Goal: Task Accomplishment & Management: Complete application form

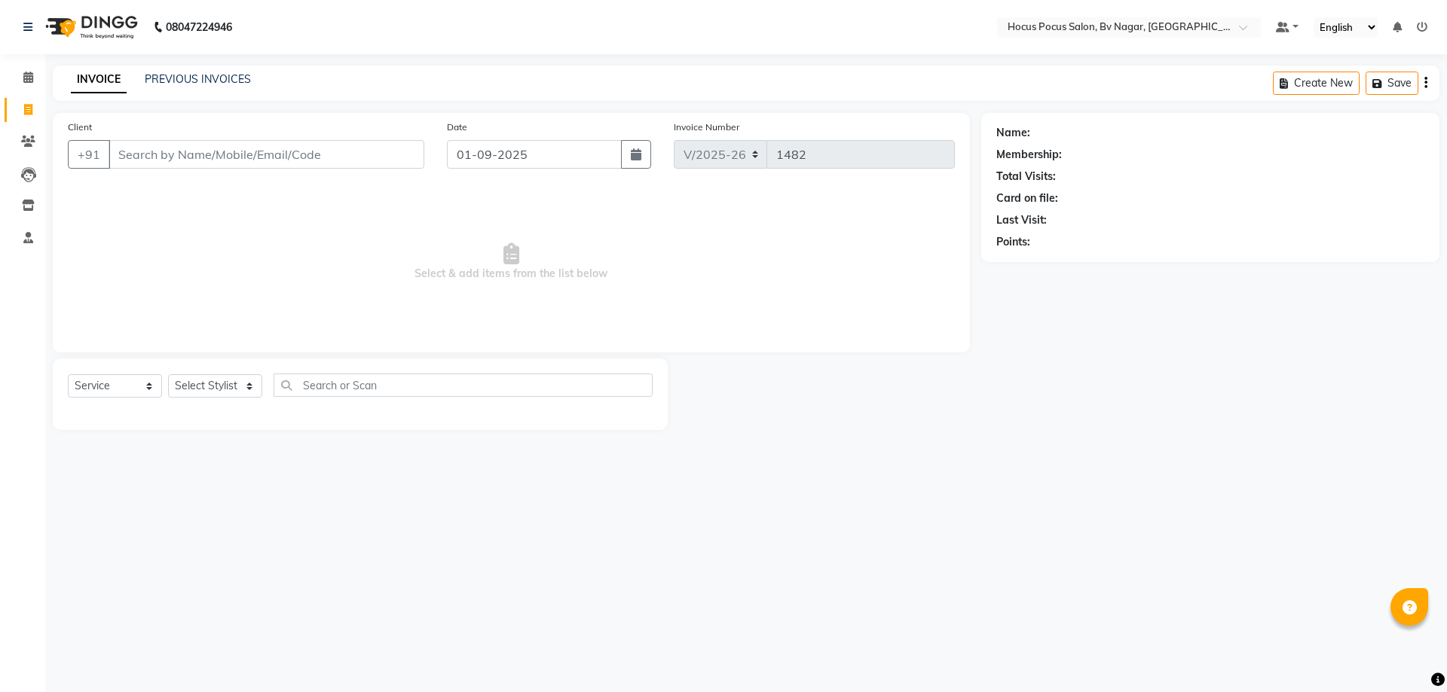
select select "6056"
select select "service"
click at [264, 159] on input "Client" at bounding box center [267, 154] width 316 height 29
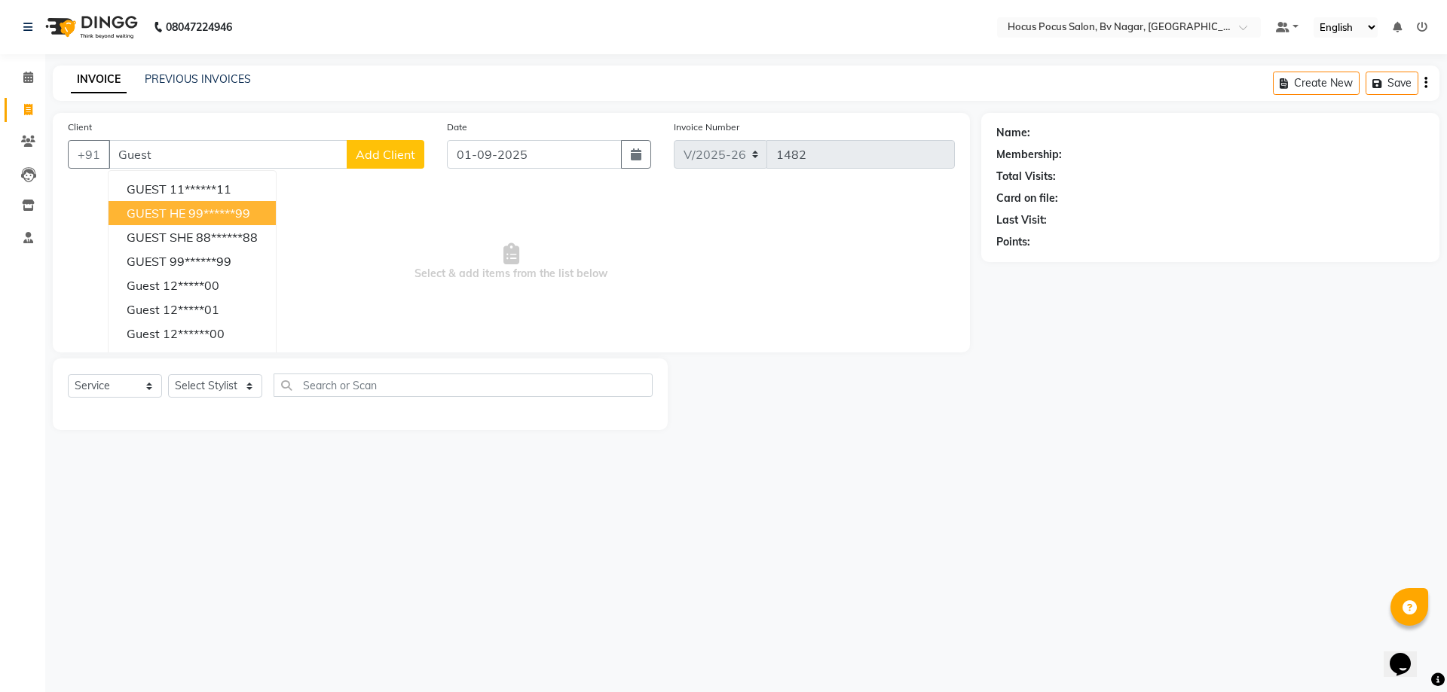
click at [194, 212] on ngb-highlight "99******99" at bounding box center [219, 213] width 62 height 15
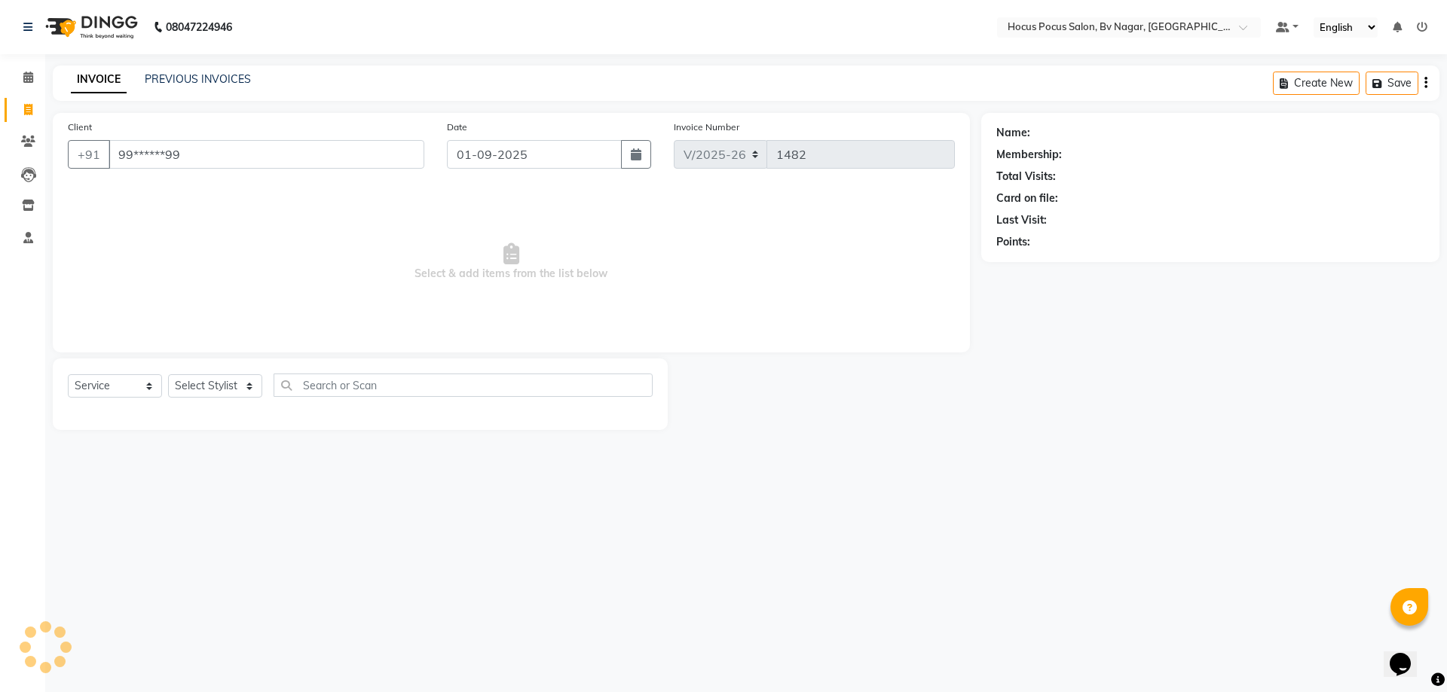
type input "99******99"
click at [201, 385] on select "Select Stylist [PERSON_NAME] [PERSON_NAME] hocus pocus [PERSON_NAME] Sashy" at bounding box center [215, 385] width 94 height 23
select select "43708"
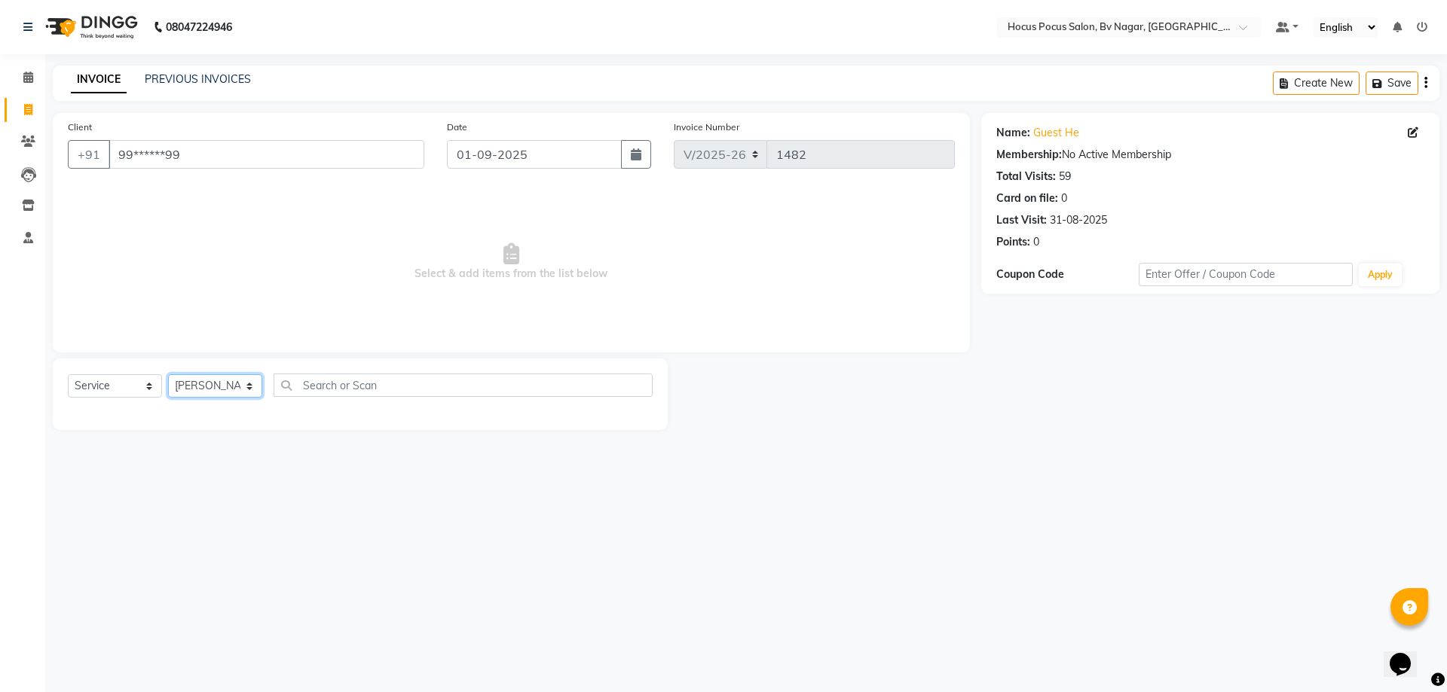
click at [168, 374] on select "Select Stylist [PERSON_NAME] [PERSON_NAME] hocus pocus [PERSON_NAME] Sashy" at bounding box center [215, 385] width 94 height 23
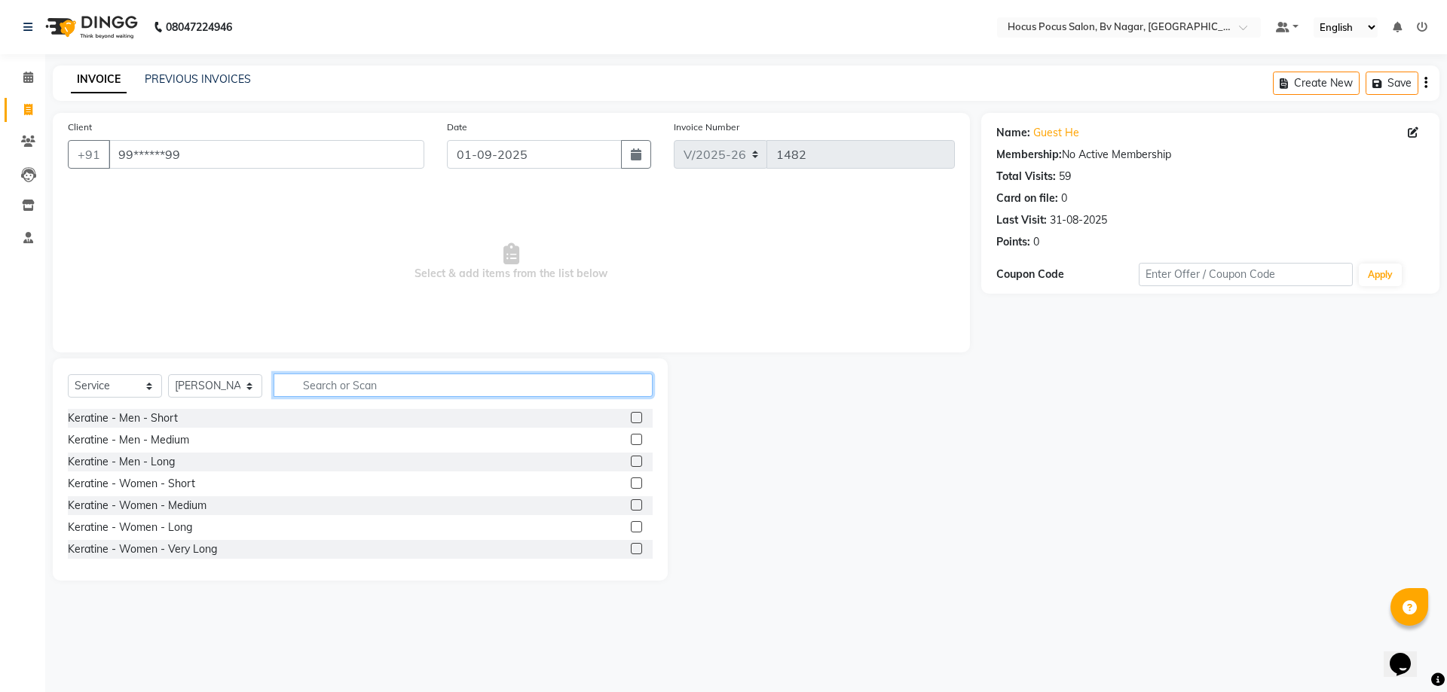
click at [343, 388] on input "text" at bounding box center [463, 385] width 379 height 23
type input "Hair"
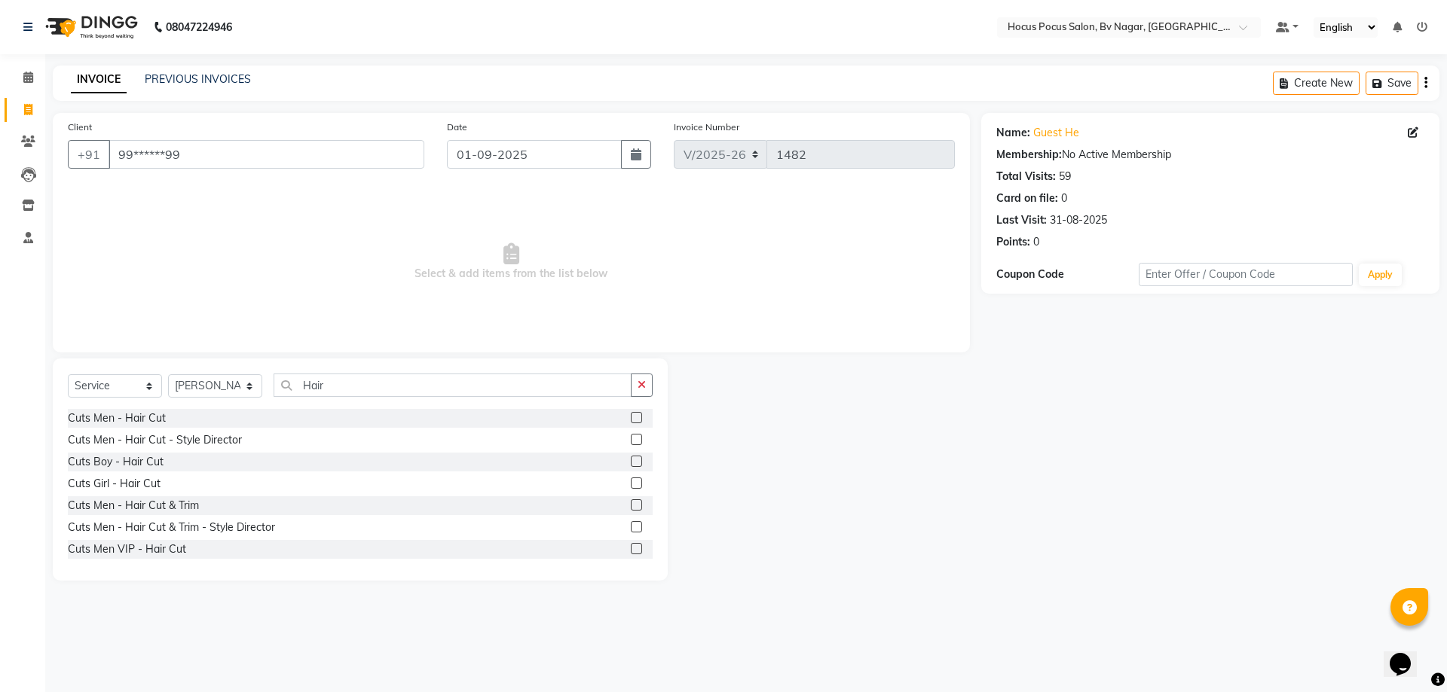
click at [631, 440] on label at bounding box center [636, 439] width 11 height 11
click at [631, 440] on input "checkbox" at bounding box center [636, 441] width 10 height 10
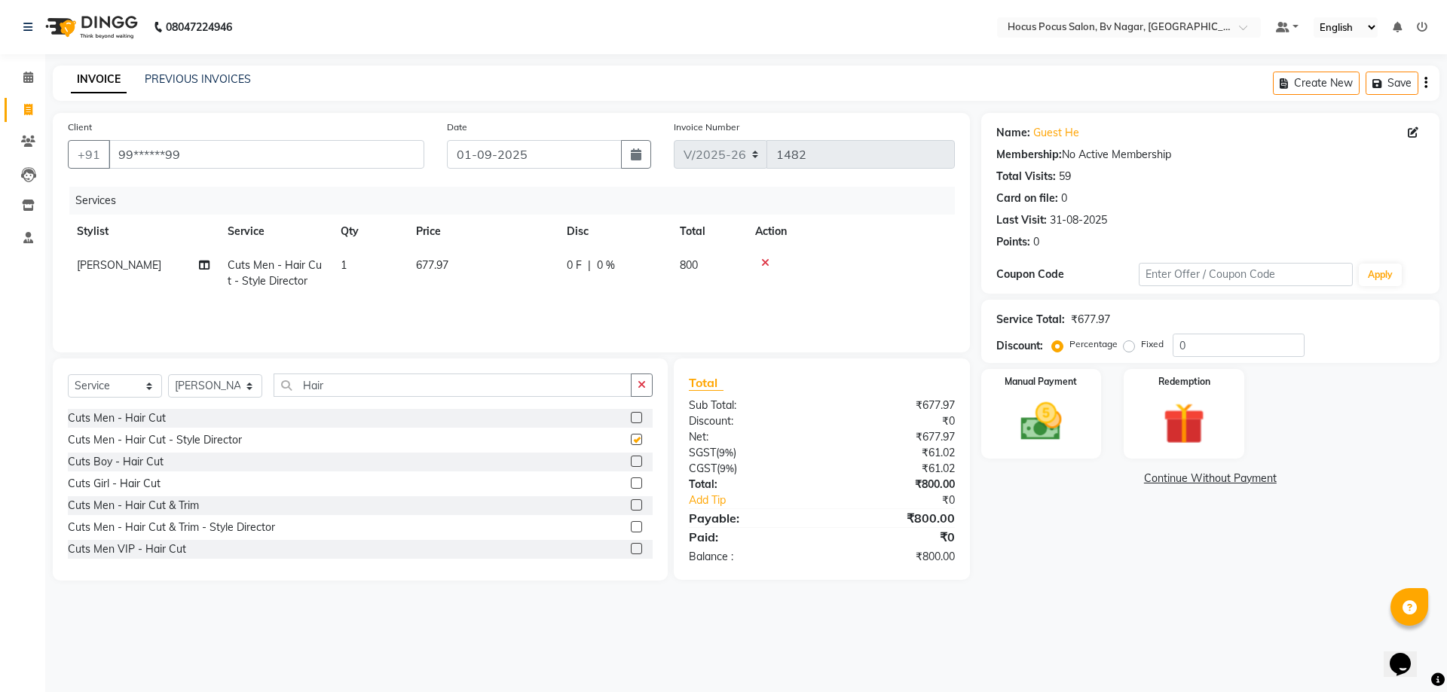
checkbox input "false"
click at [188, 81] on link "PREVIOUS INVOICES" at bounding box center [198, 79] width 106 height 14
click at [1389, 80] on button "Save" at bounding box center [1391, 83] width 53 height 23
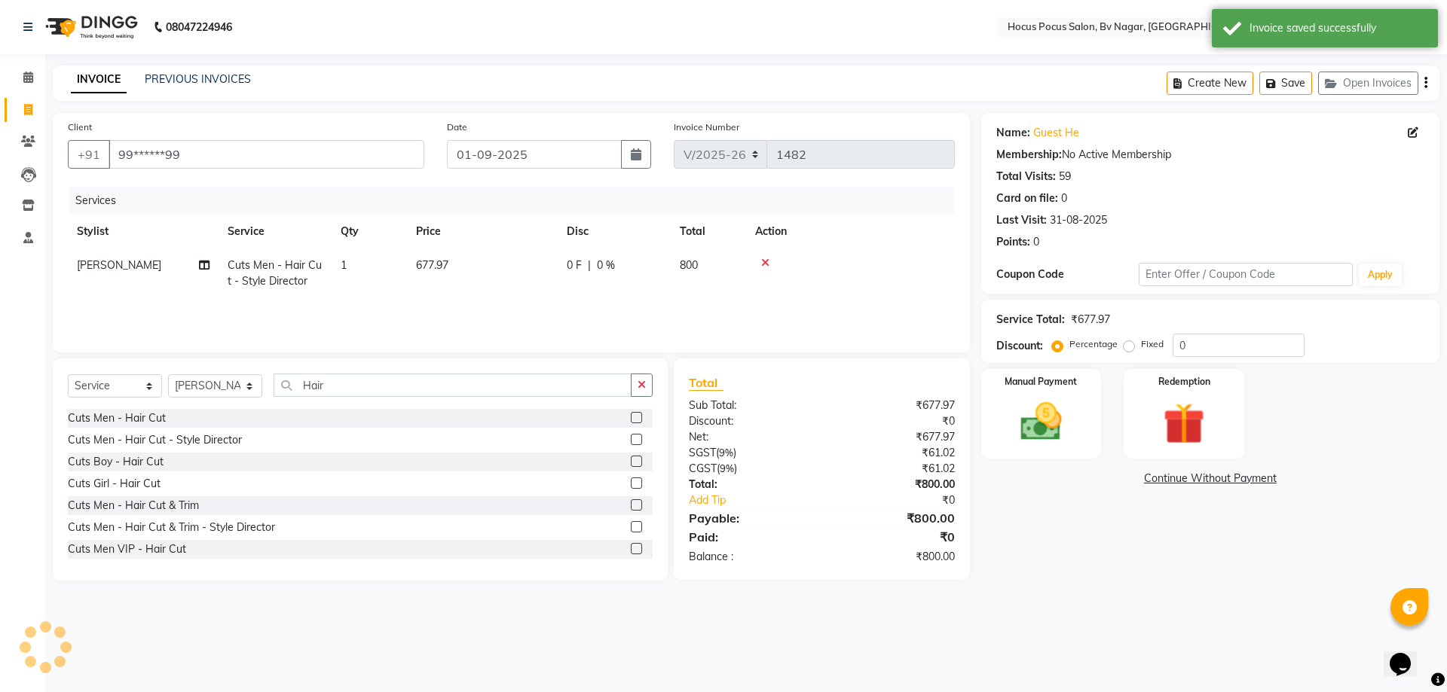
click at [216, 71] on div "INVOICE PREVIOUS INVOICES Create New Save Open Invoices" at bounding box center [746, 83] width 1386 height 35
click at [216, 84] on link "PREVIOUS INVOICES" at bounding box center [198, 79] width 106 height 14
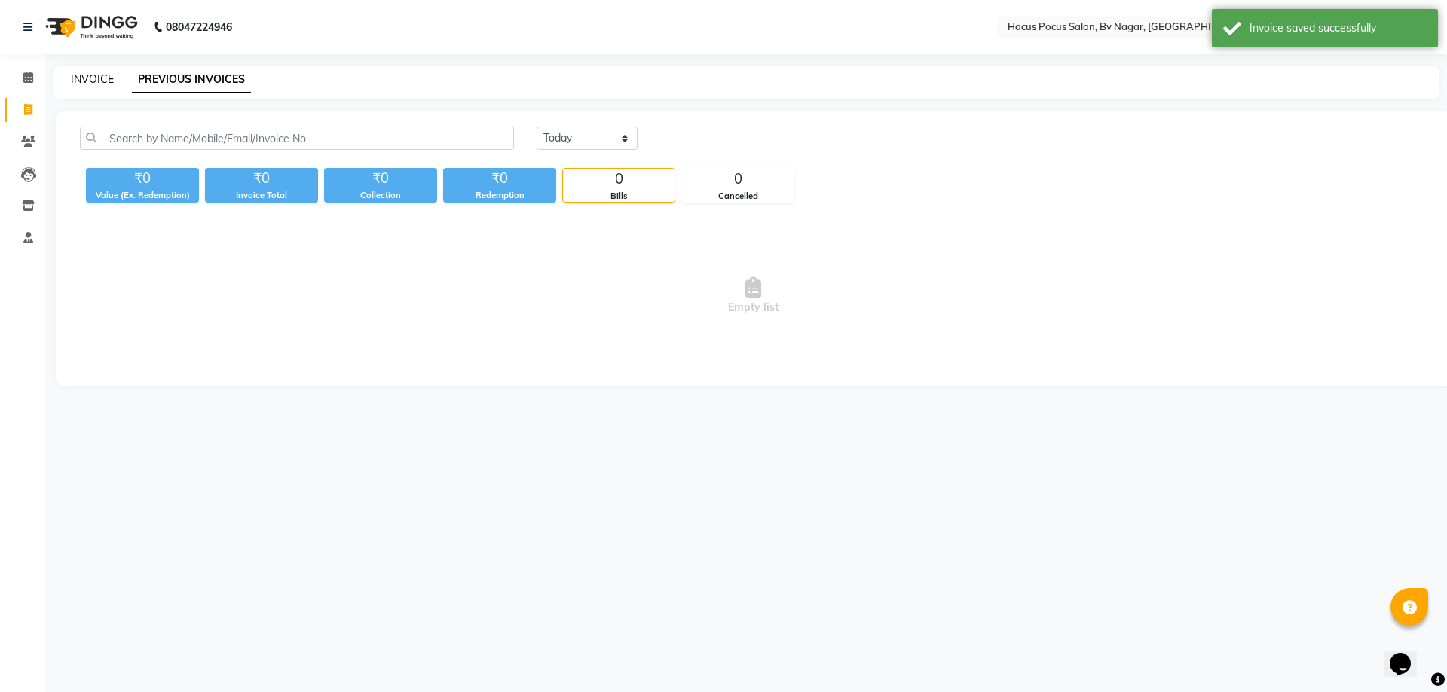
click at [90, 80] on link "INVOICE" at bounding box center [92, 79] width 43 height 14
select select "service"
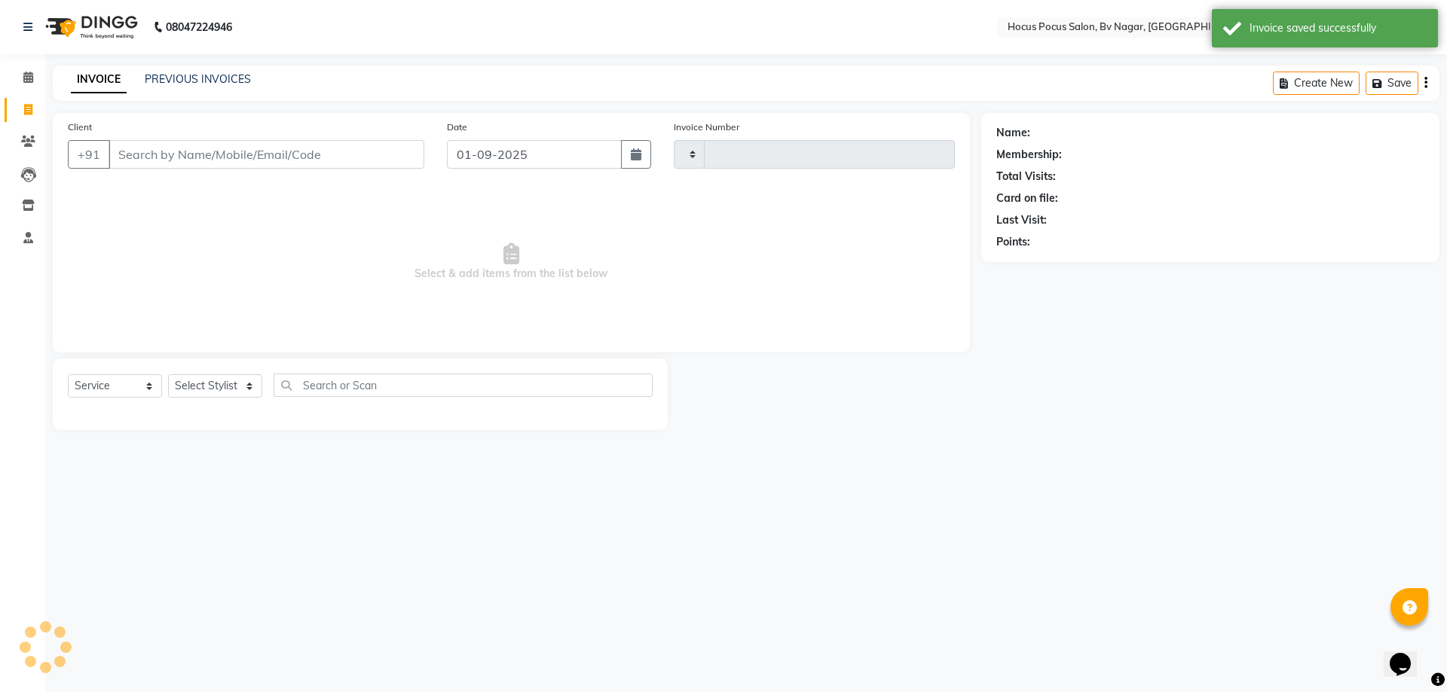
type input "1482"
select select "6056"
click at [189, 75] on link "PREVIOUS INVOICES" at bounding box center [198, 79] width 106 height 14
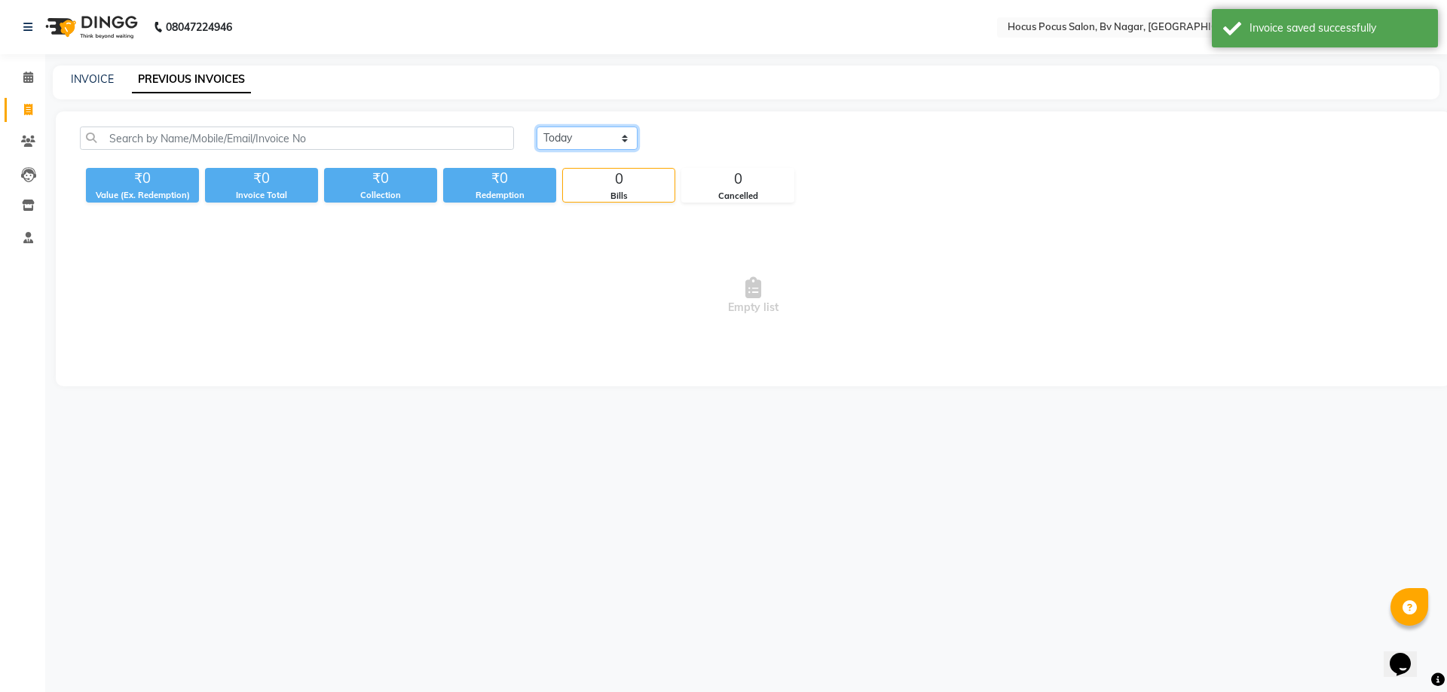
click at [606, 136] on select "[DATE] [DATE] Custom Range" at bounding box center [587, 138] width 101 height 23
click at [537, 127] on select "[DATE] [DATE] Custom Range" at bounding box center [587, 138] width 101 height 23
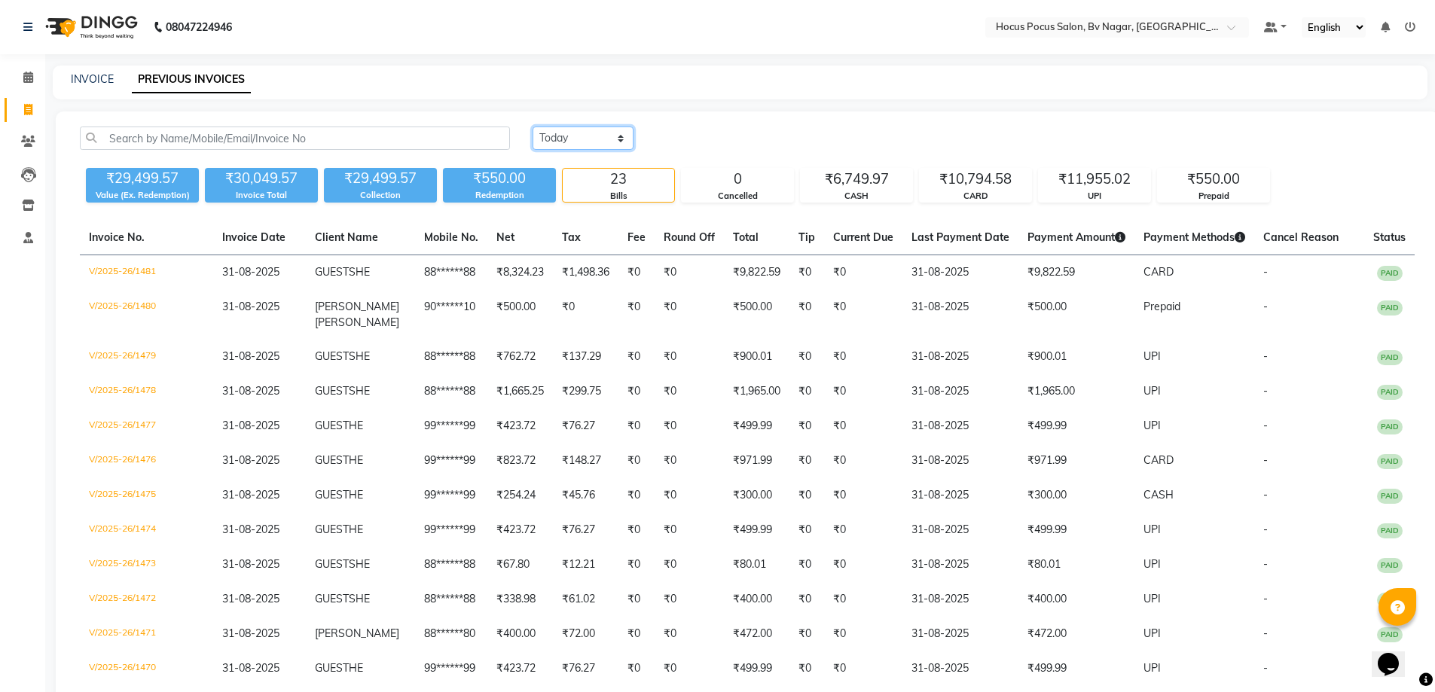
click at [570, 139] on select "[DATE] [DATE] Custom Range" at bounding box center [583, 138] width 101 height 23
select select "range"
click at [533, 127] on select "[DATE] [DATE] Custom Range" at bounding box center [583, 138] width 101 height 23
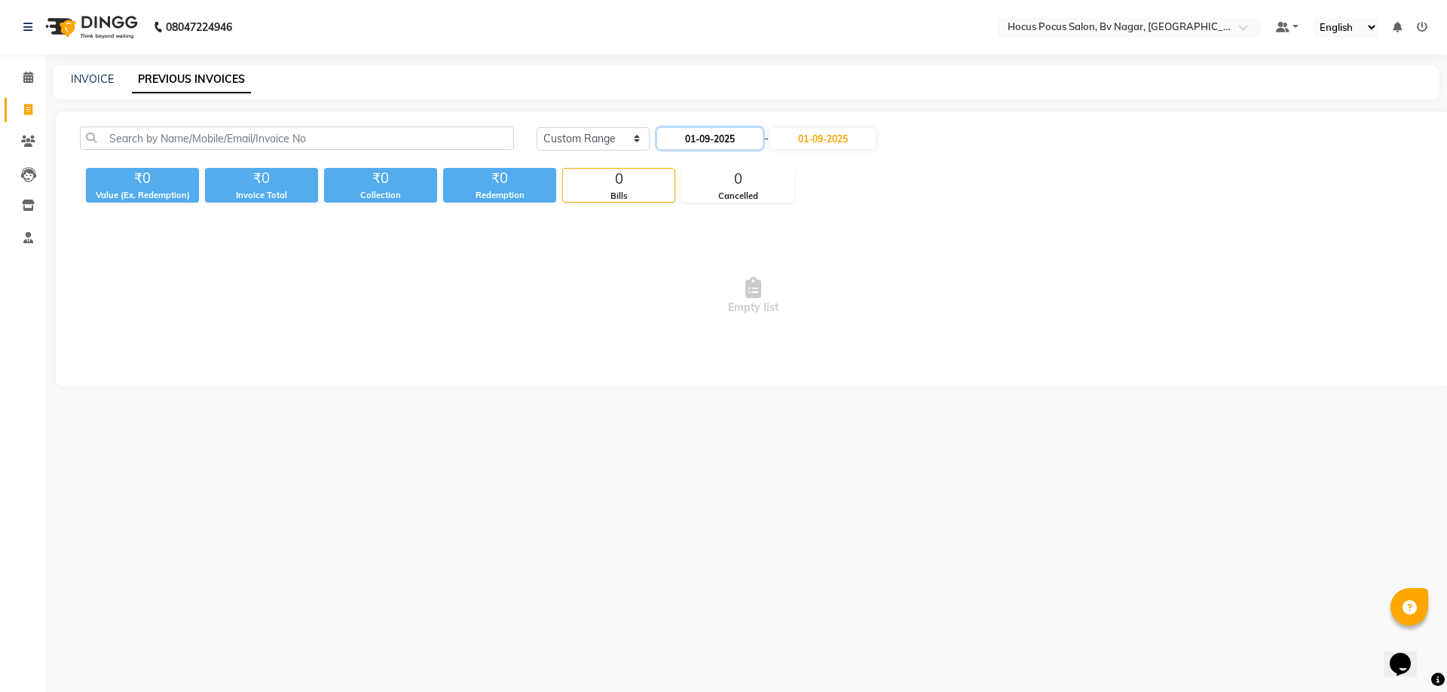
click at [689, 135] on input "01-09-2025" at bounding box center [709, 138] width 105 height 21
select select "9"
select select "2025"
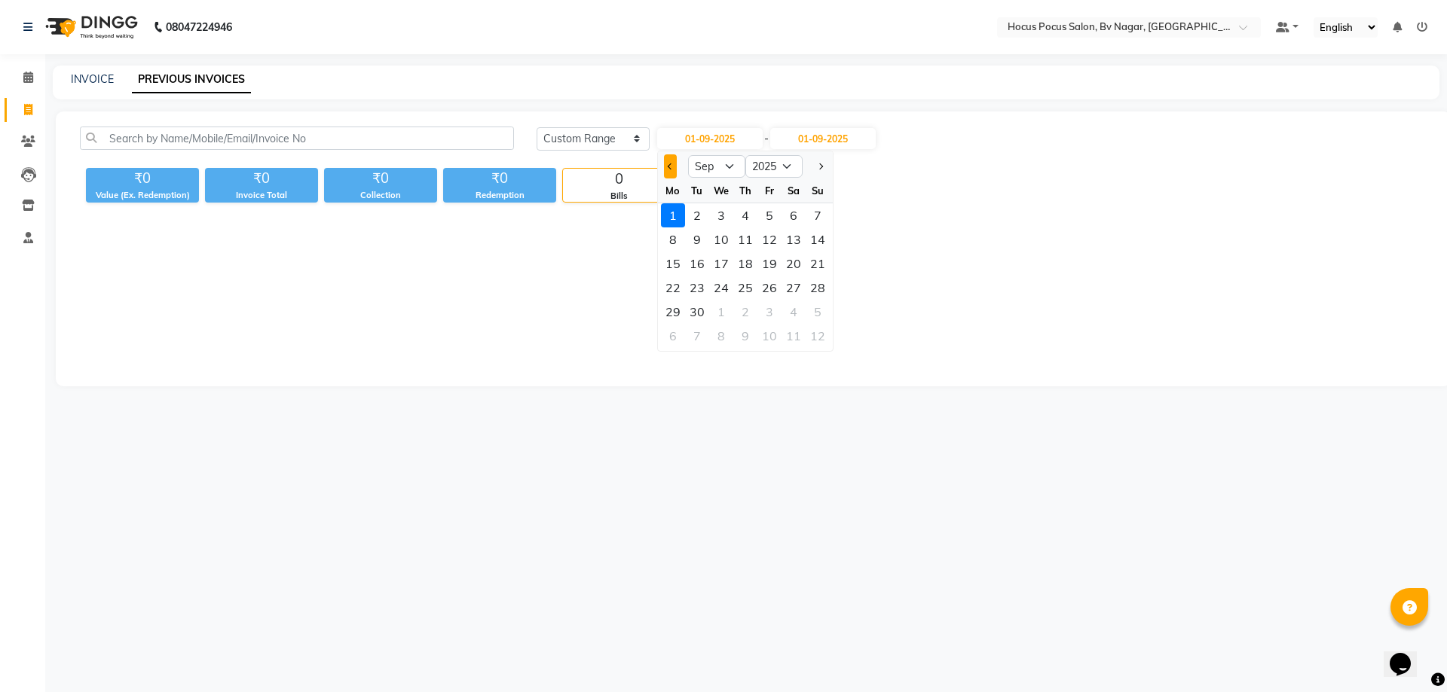
click at [669, 167] on span "Previous month" at bounding box center [670, 167] width 6 height 6
select select "8"
click at [772, 217] on div "1" at bounding box center [769, 215] width 24 height 24
type input "[DATE]"
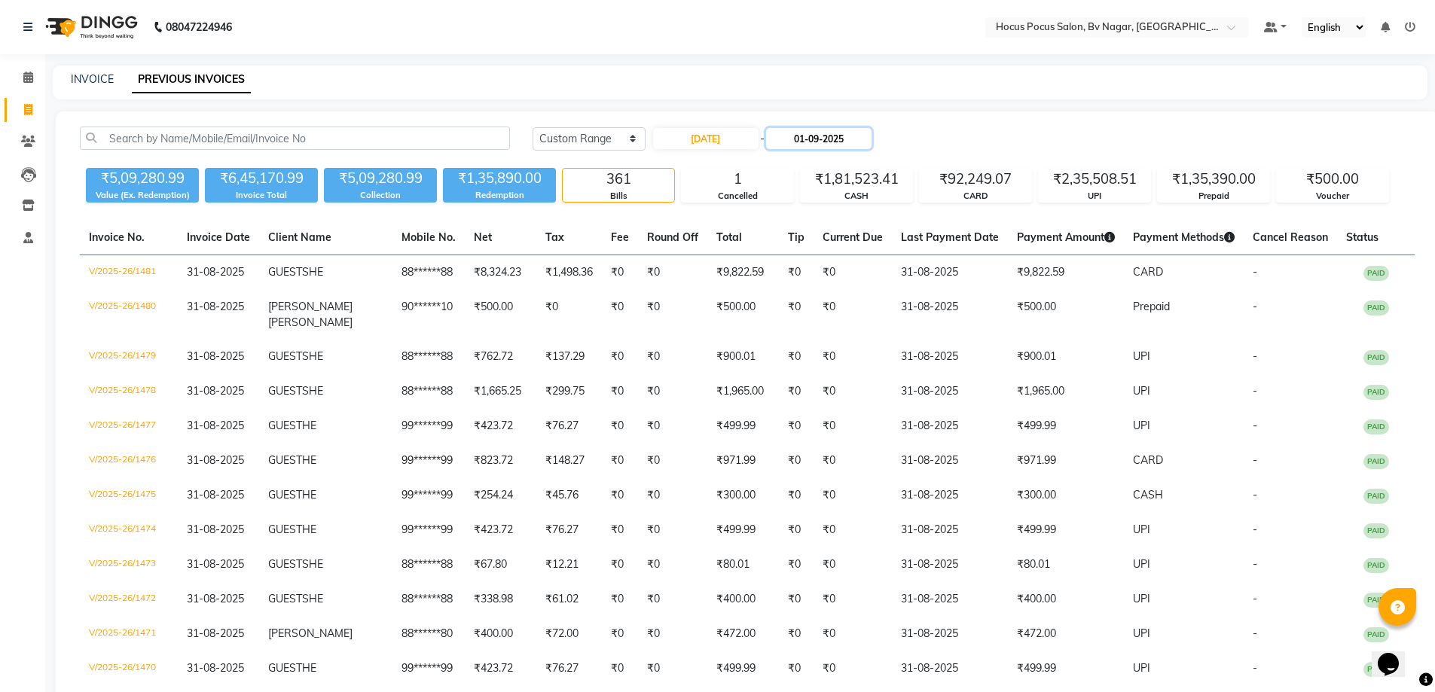
click at [839, 135] on input "01-09-2025" at bounding box center [818, 138] width 105 height 21
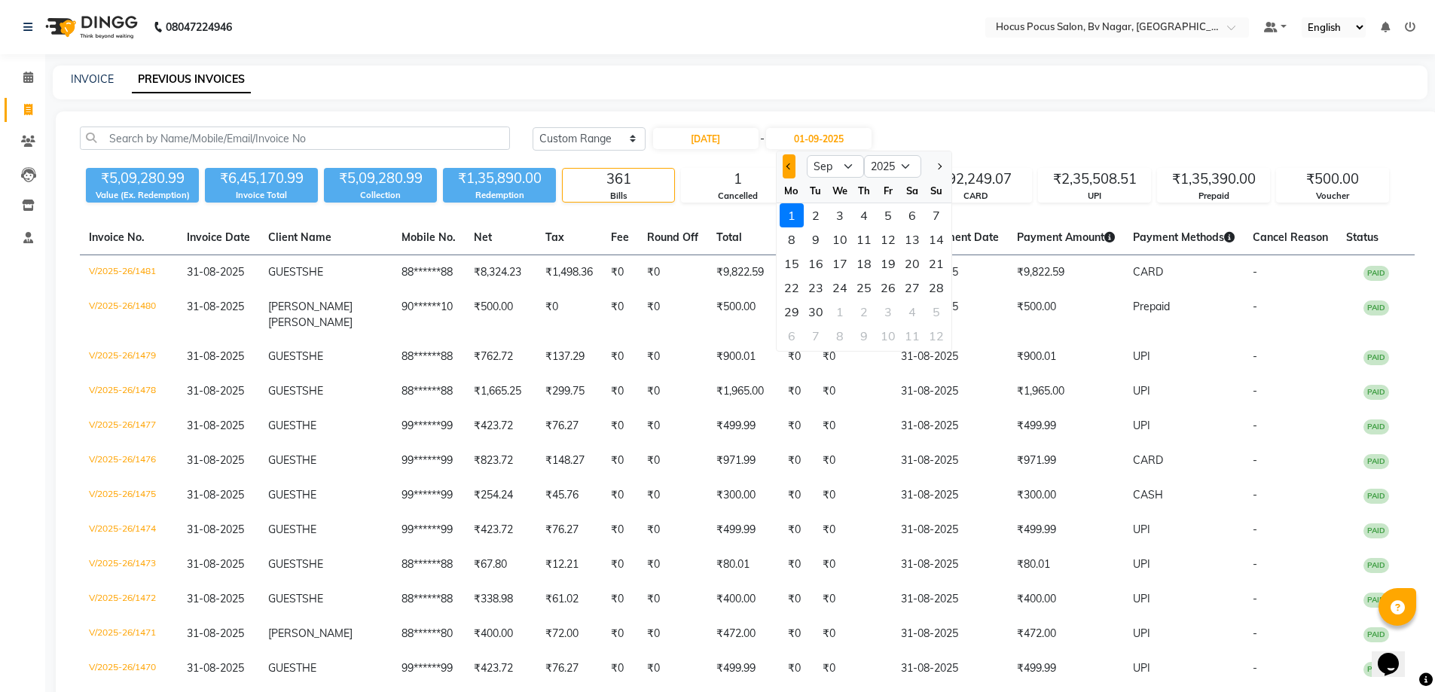
click at [784, 161] on button "Previous month" at bounding box center [789, 166] width 13 height 24
select select "8"
click at [939, 311] on div "31" at bounding box center [937, 312] width 24 height 24
type input "31-08-2025"
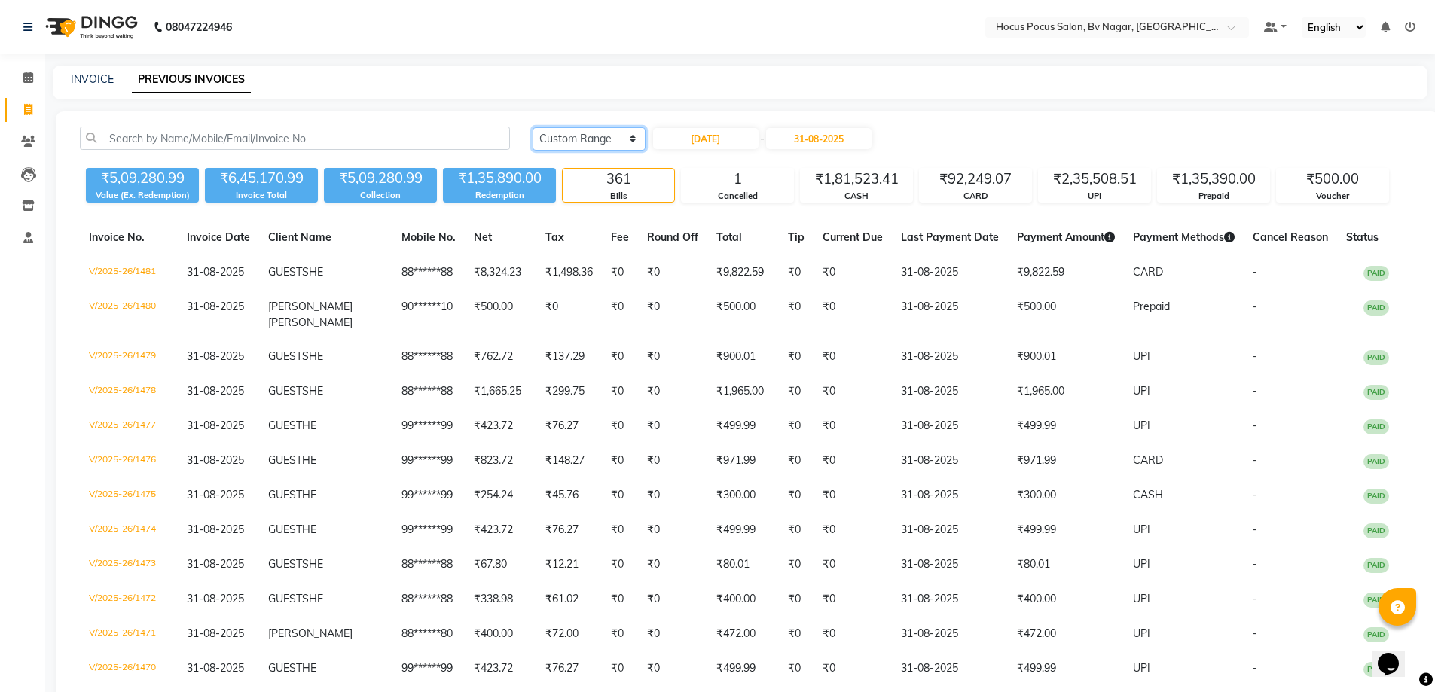
click at [552, 131] on select "[DATE] [DATE] Custom Range" at bounding box center [589, 138] width 113 height 23
select select "[DATE]"
click at [533, 127] on select "[DATE] [DATE] Custom Range" at bounding box center [589, 138] width 113 height 23
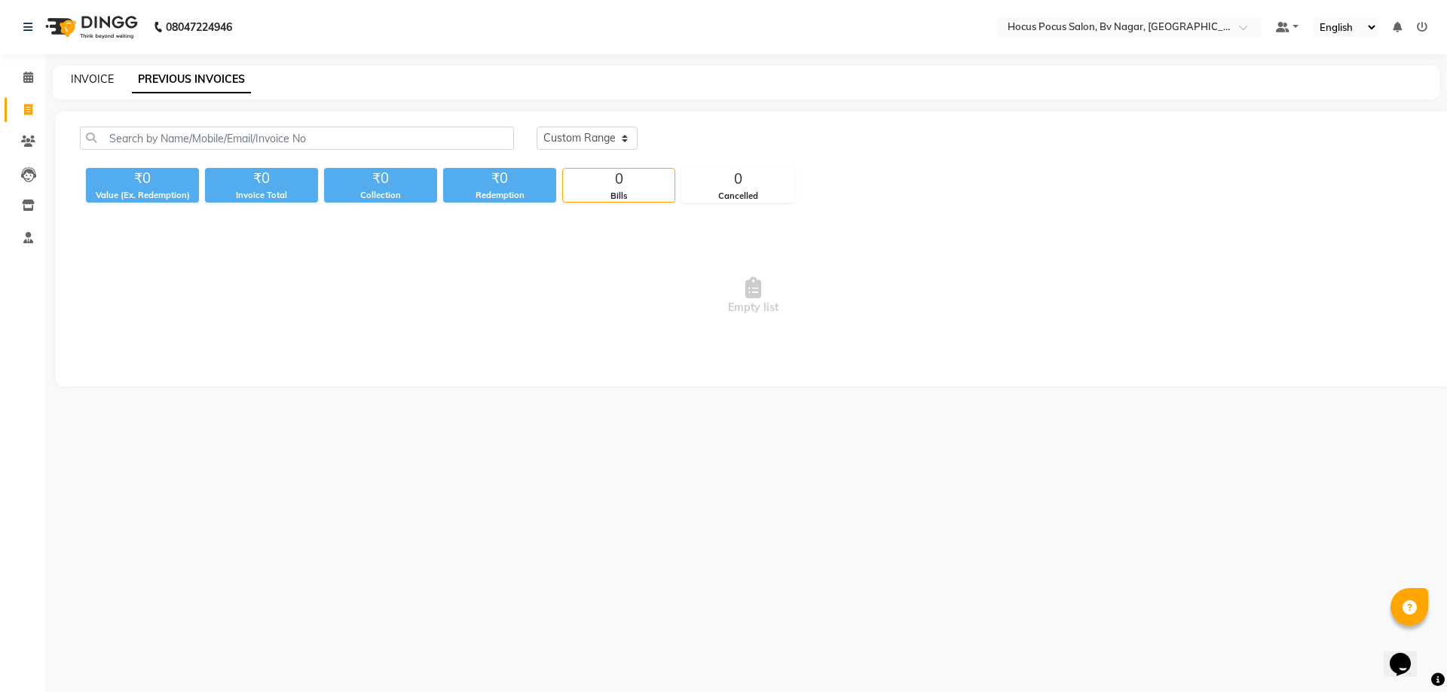
click at [101, 81] on link "INVOICE" at bounding box center [92, 79] width 43 height 14
select select "service"
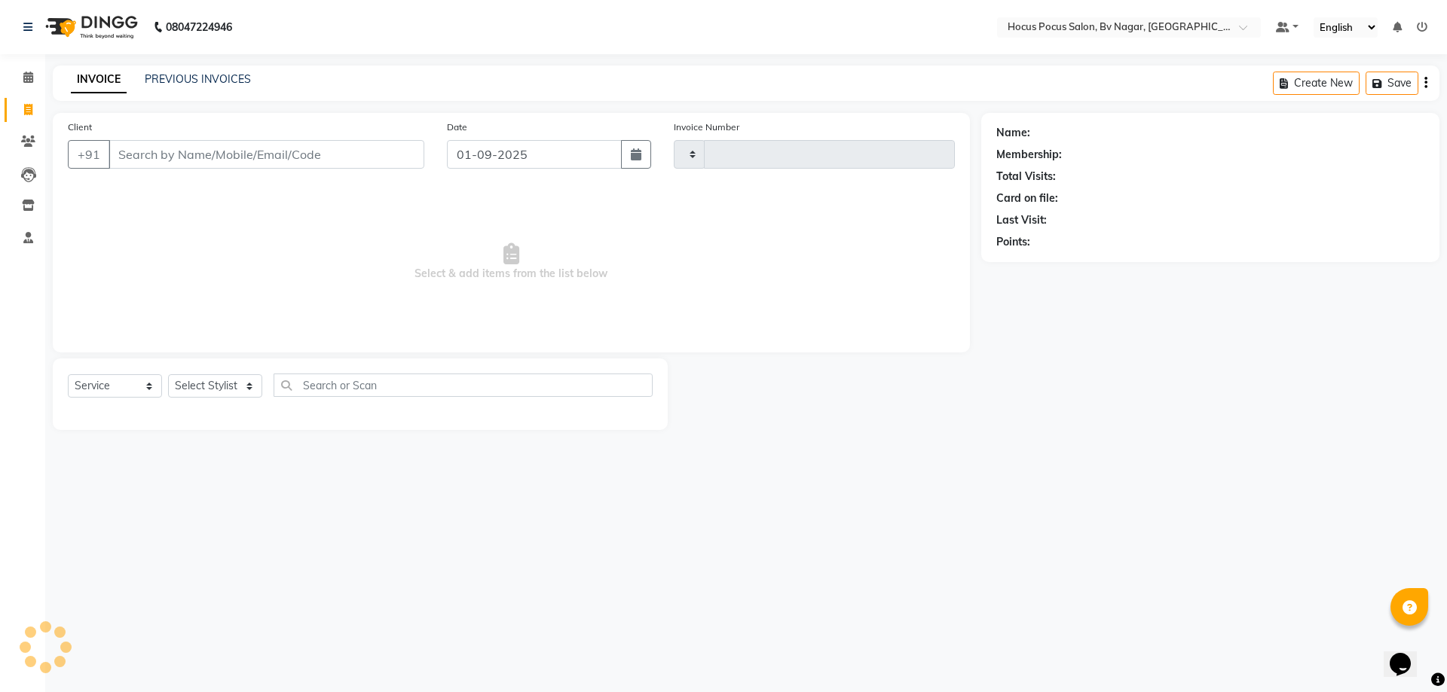
type input "1482"
select select "6056"
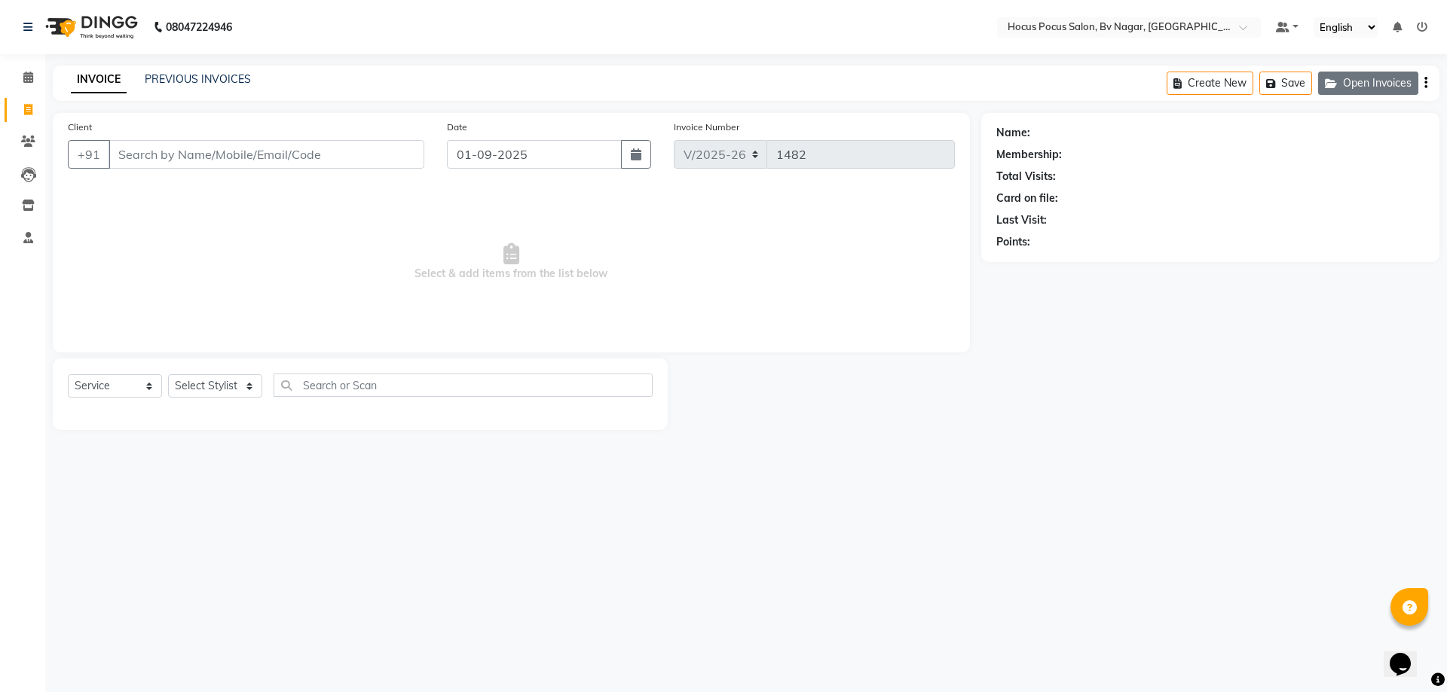
click at [1334, 76] on button "Open Invoices" at bounding box center [1368, 83] width 100 height 23
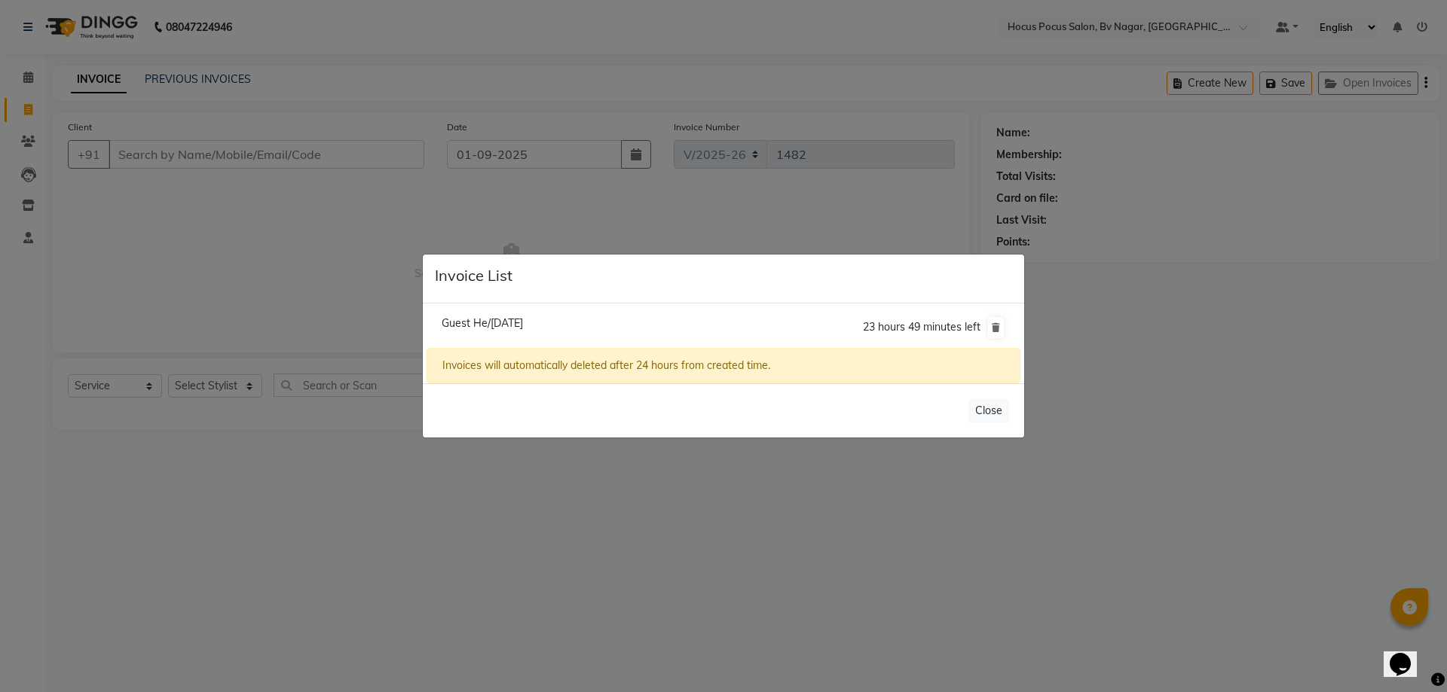
click at [523, 327] on span "Guest He/[DATE]" at bounding box center [482, 323] width 81 height 14
type input "99******99"
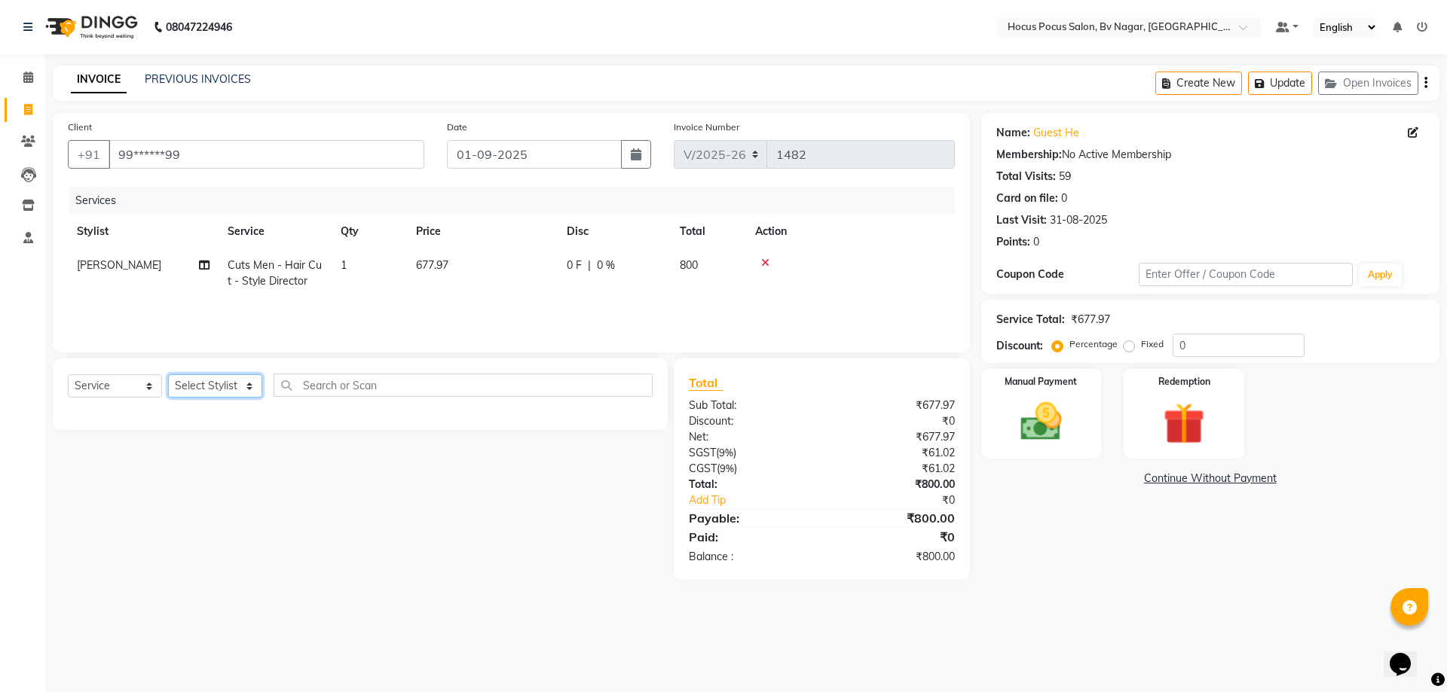
click at [195, 387] on select "Select Stylist [PERSON_NAME] [PERSON_NAME] hocus pocus [PERSON_NAME] Sashy" at bounding box center [215, 385] width 94 height 23
select select "43715"
click at [168, 374] on select "Select Stylist [PERSON_NAME] [PERSON_NAME] hocus pocus [PERSON_NAME] Sashy" at bounding box center [215, 385] width 94 height 23
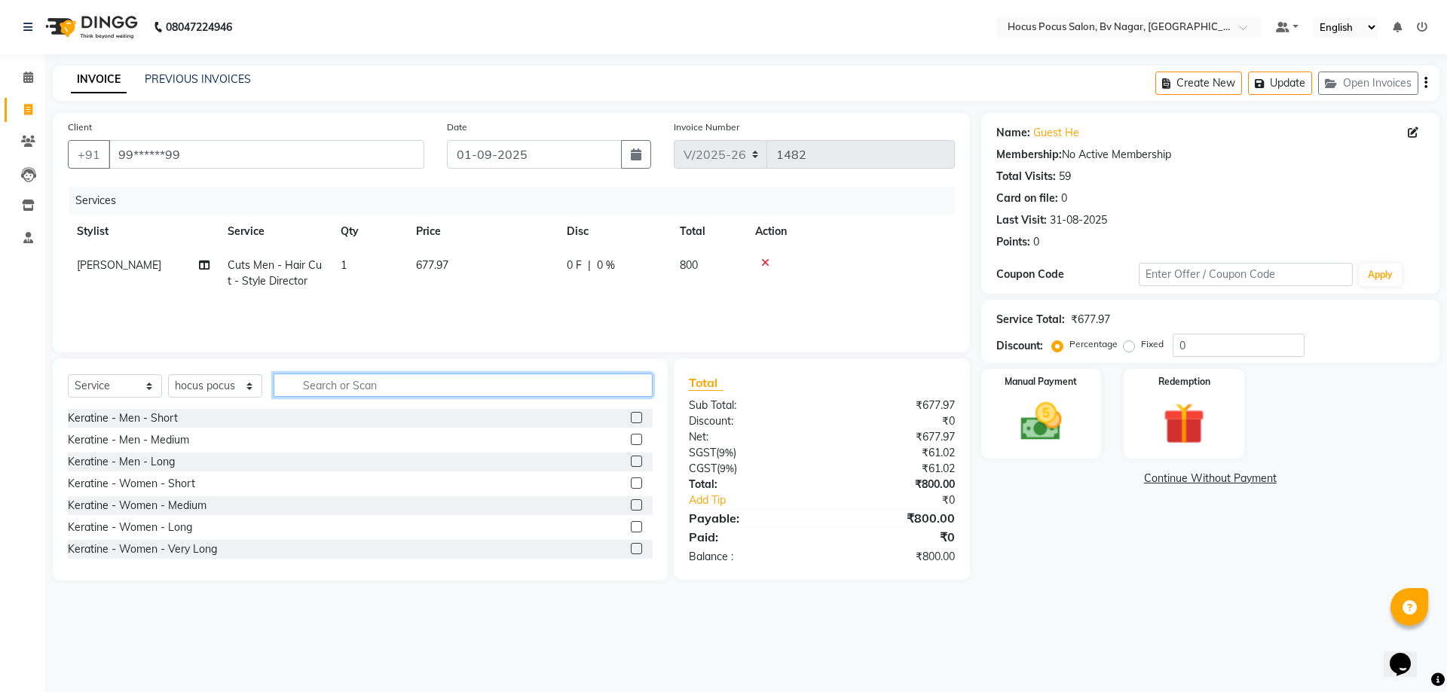
click at [390, 385] on input "text" at bounding box center [463, 385] width 379 height 23
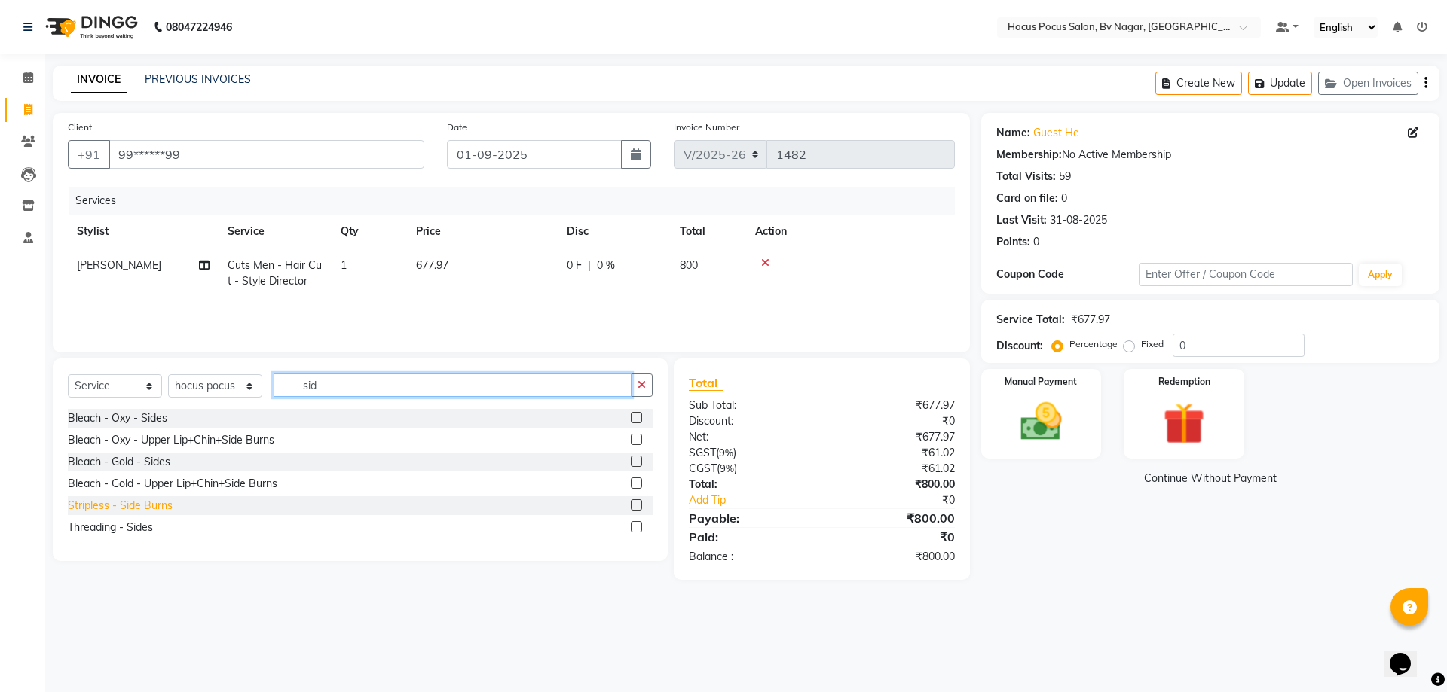
type input "sid"
click at [134, 502] on div "Stripless - Side Burns" at bounding box center [120, 506] width 105 height 16
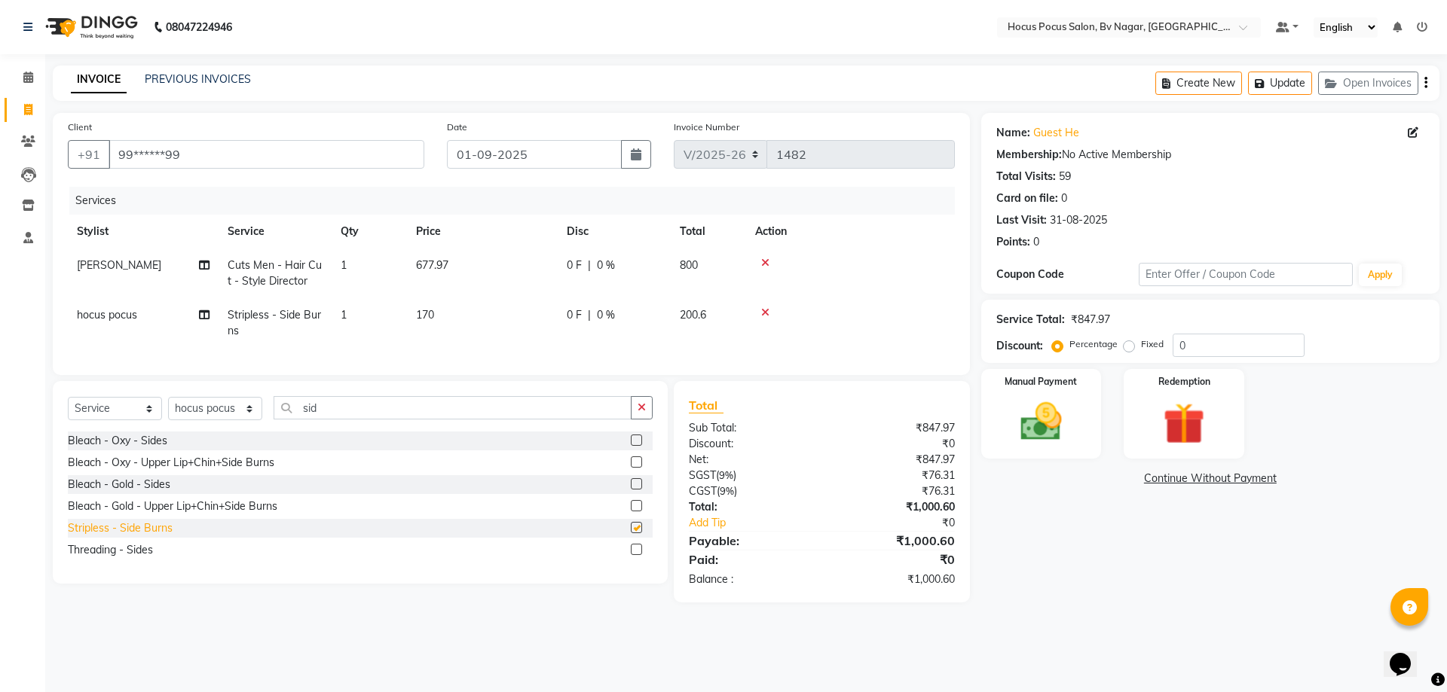
checkbox input "false"
click at [1295, 89] on button "Update" at bounding box center [1280, 83] width 64 height 23
click at [1292, 82] on button "Update" at bounding box center [1280, 83] width 64 height 23
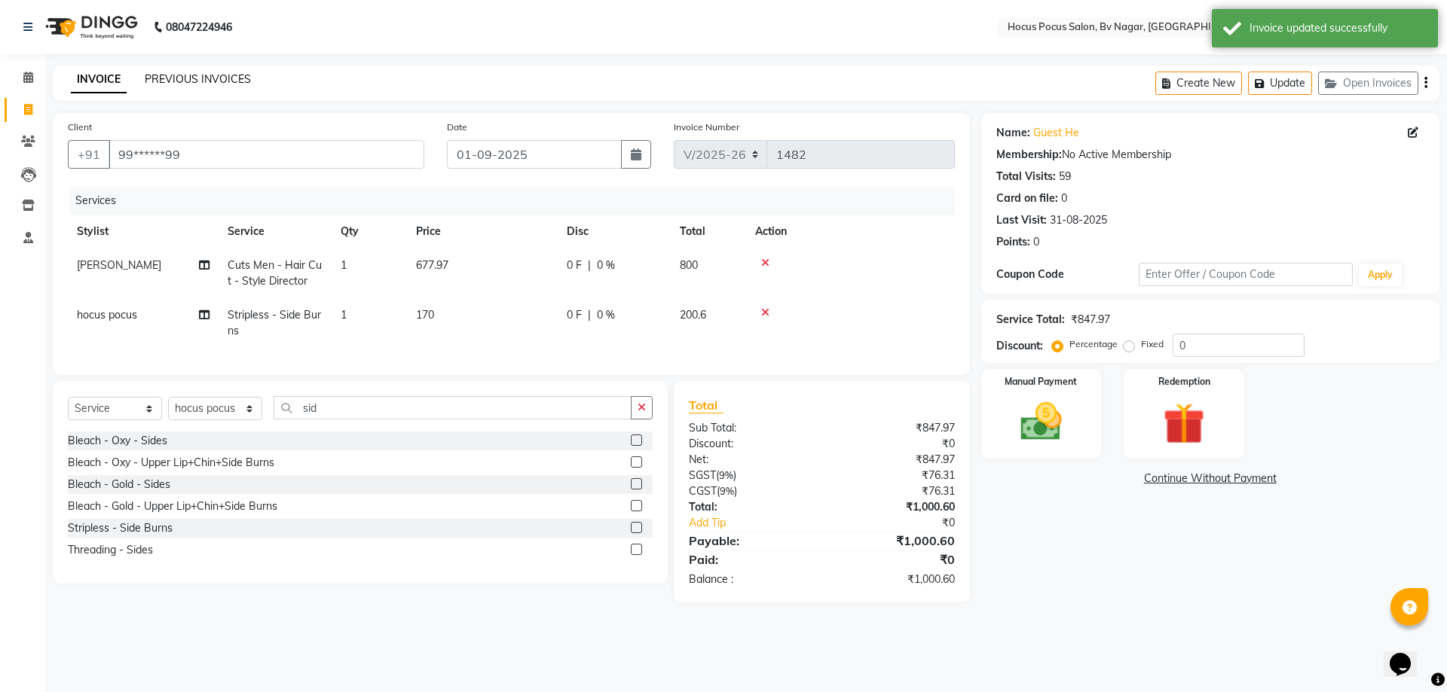
click at [164, 78] on link "PREVIOUS INVOICES" at bounding box center [198, 79] width 106 height 14
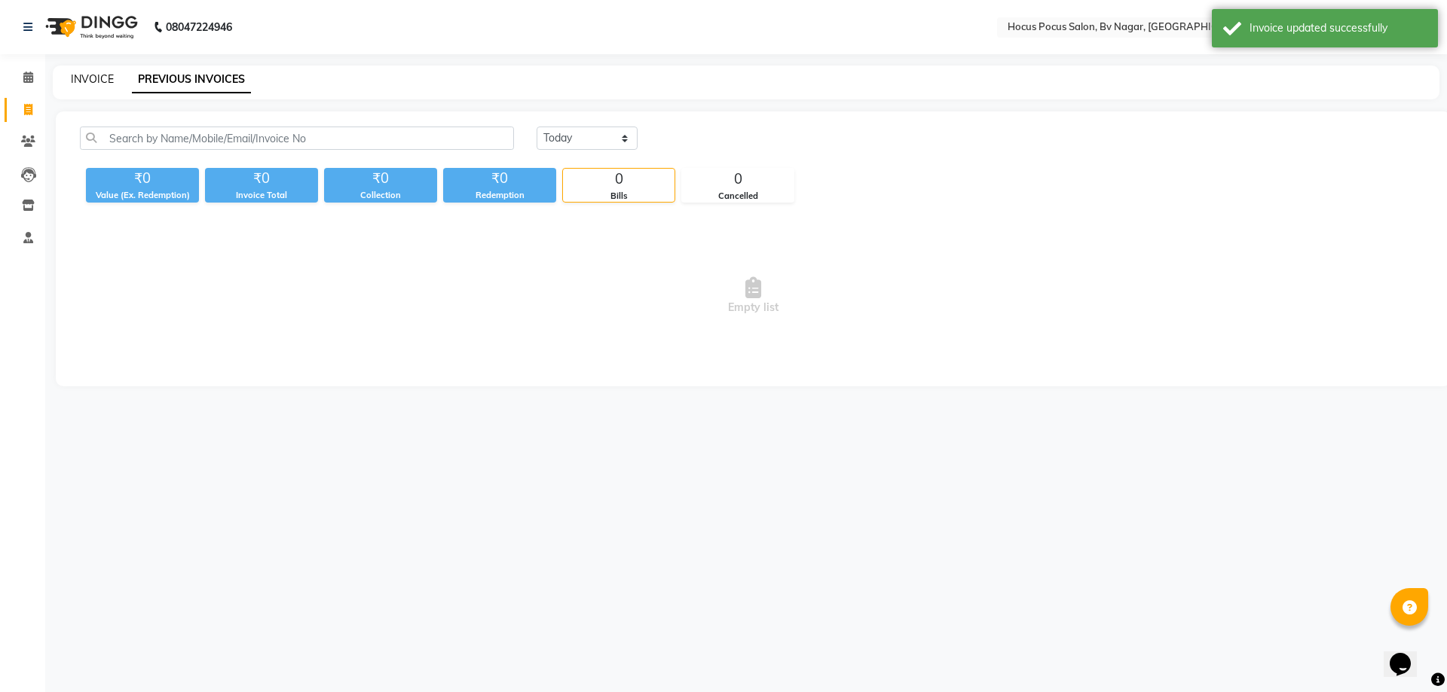
click at [85, 78] on link "INVOICE" at bounding box center [92, 79] width 43 height 14
select select "6056"
select select "service"
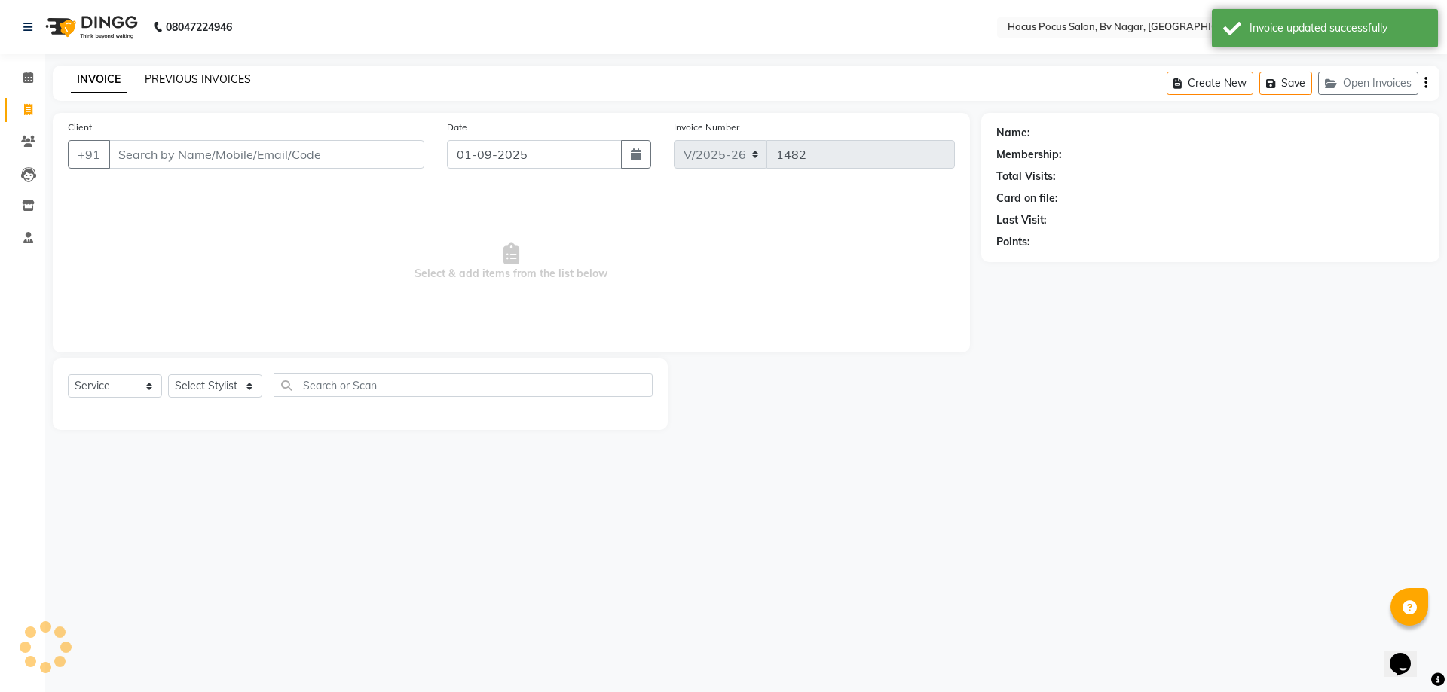
click at [212, 75] on link "PREVIOUS INVOICES" at bounding box center [198, 79] width 106 height 14
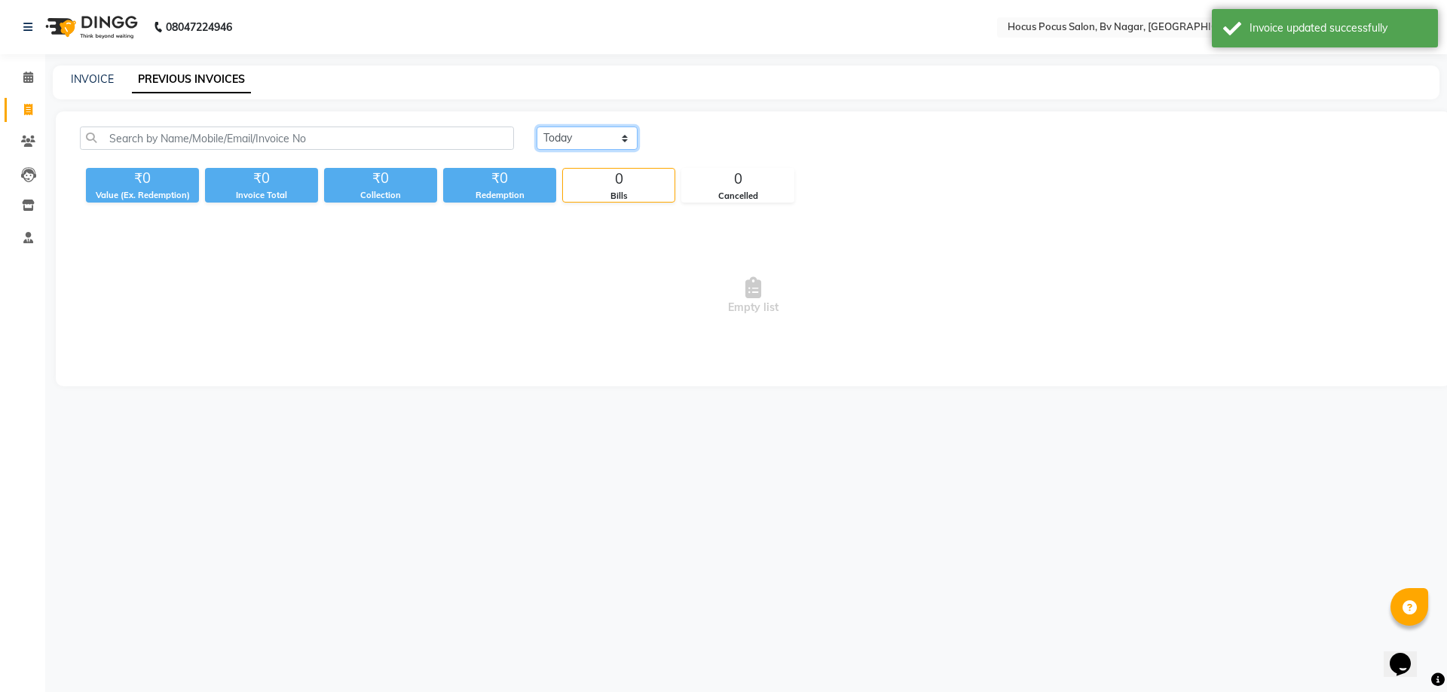
click at [621, 129] on select "[DATE] [DATE] Custom Range" at bounding box center [587, 138] width 101 height 23
select select "range"
click at [537, 127] on select "[DATE] [DATE] Custom Range" at bounding box center [587, 138] width 101 height 23
click at [735, 133] on input "01-09-2025" at bounding box center [709, 138] width 105 height 21
select select "9"
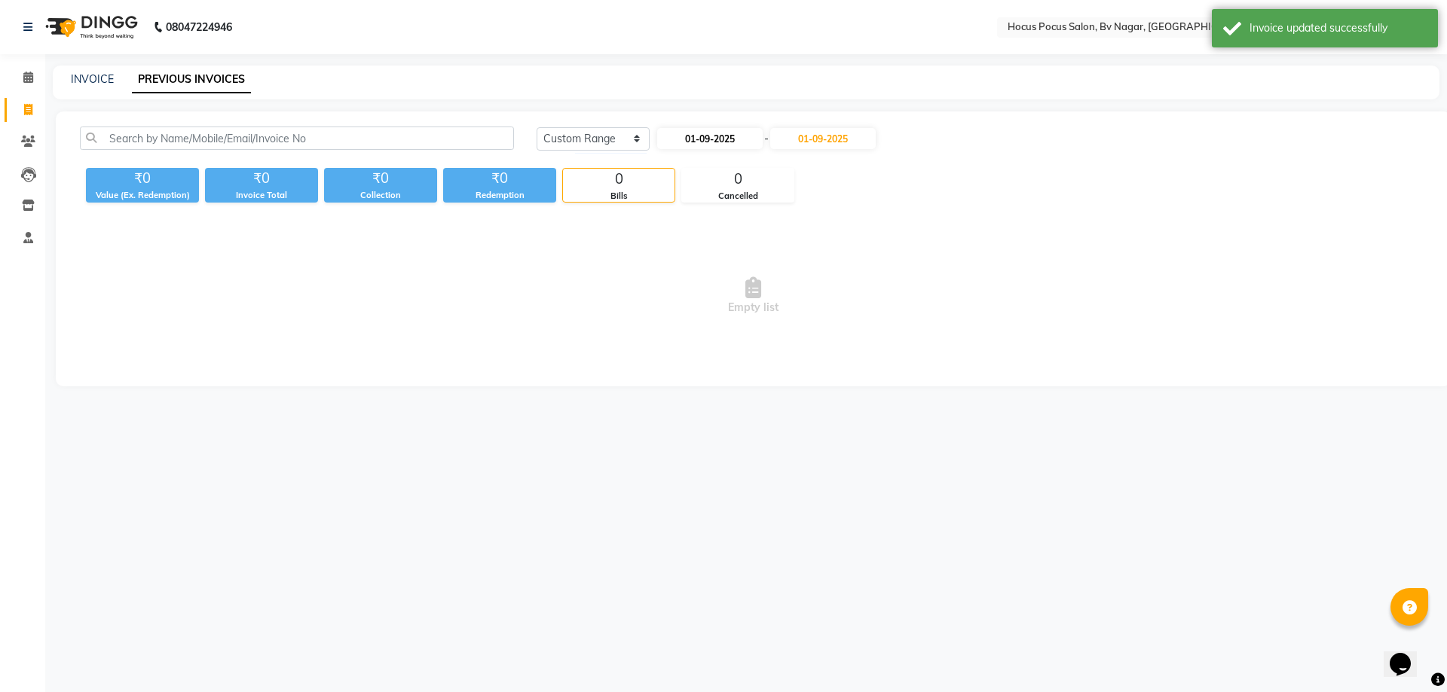
select select "2025"
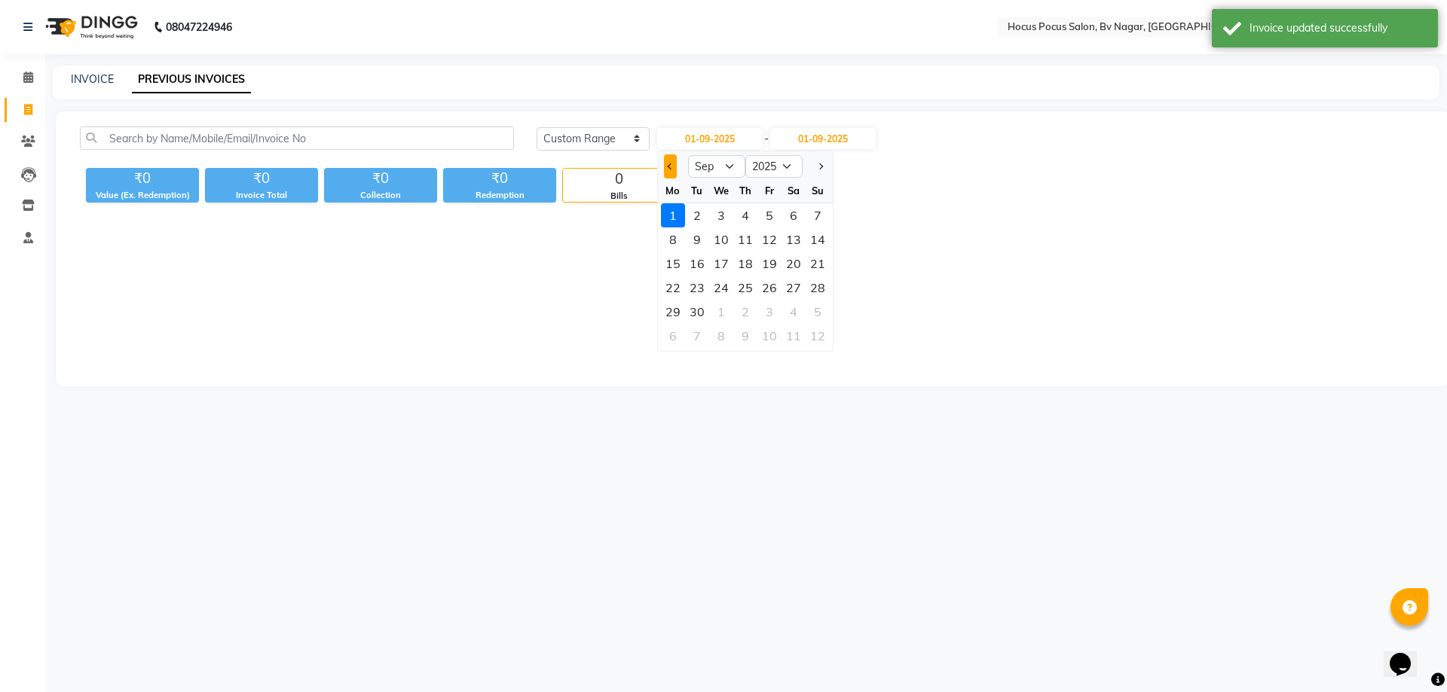
click at [669, 170] on button "Previous month" at bounding box center [670, 166] width 13 height 24
select select "8"
click at [674, 307] on div "25" at bounding box center [673, 312] width 24 height 24
type input "25-08-2025"
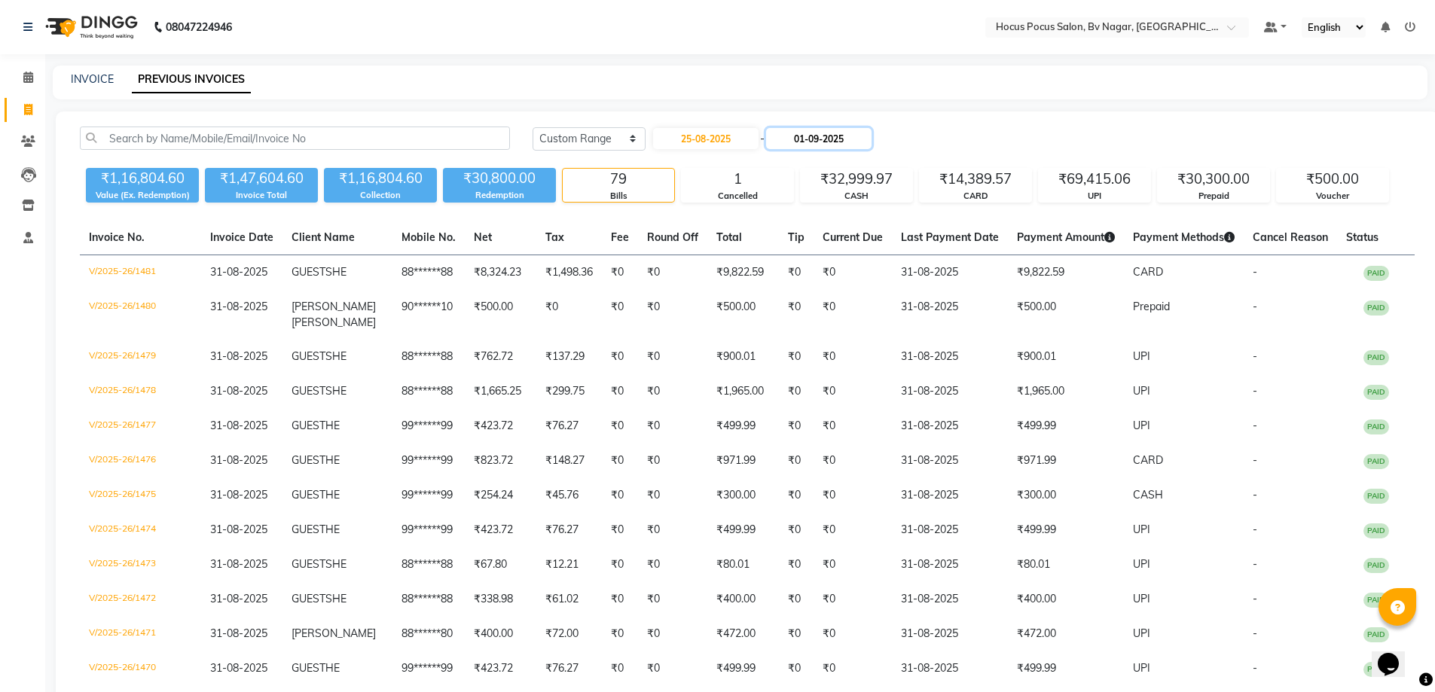
click at [864, 146] on input "01-09-2025" at bounding box center [818, 138] width 105 height 21
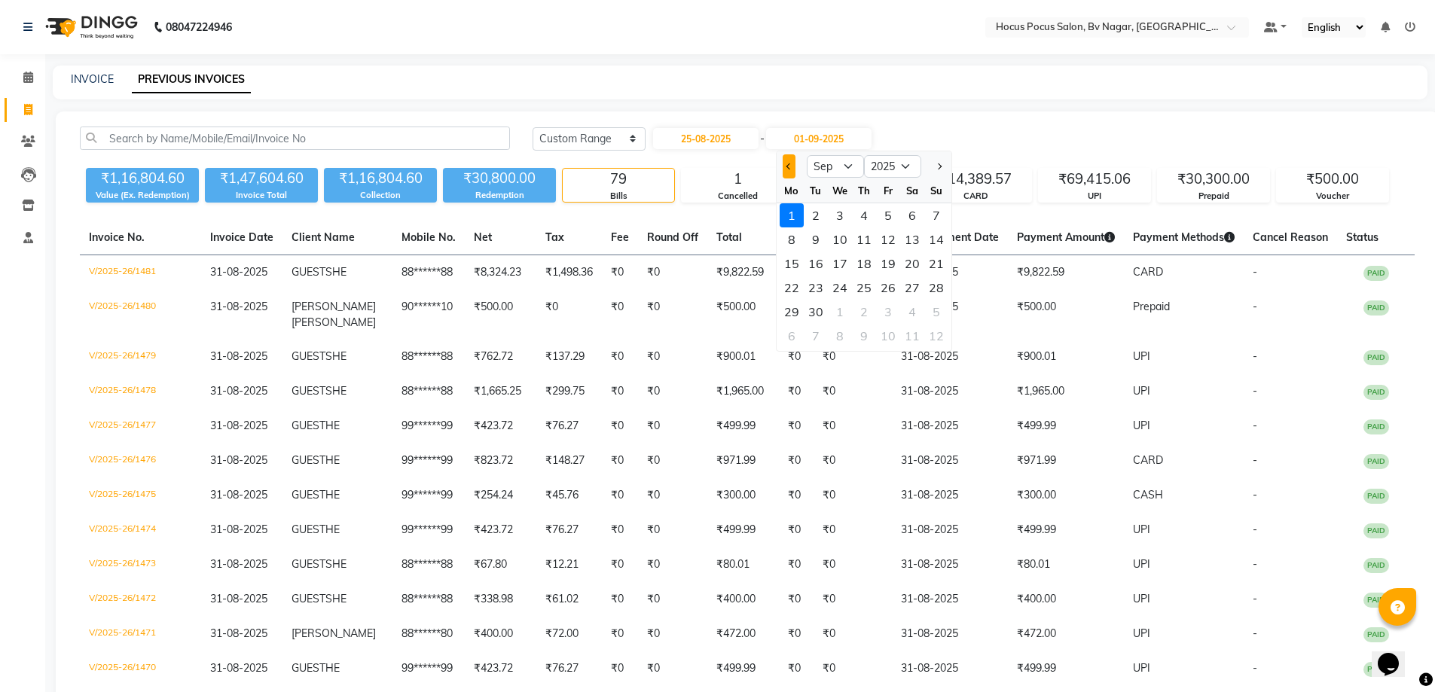
click at [785, 160] on button "Previous month" at bounding box center [789, 166] width 13 height 24
select select "8"
click at [791, 310] on div "25" at bounding box center [792, 312] width 24 height 24
type input "25-08-2025"
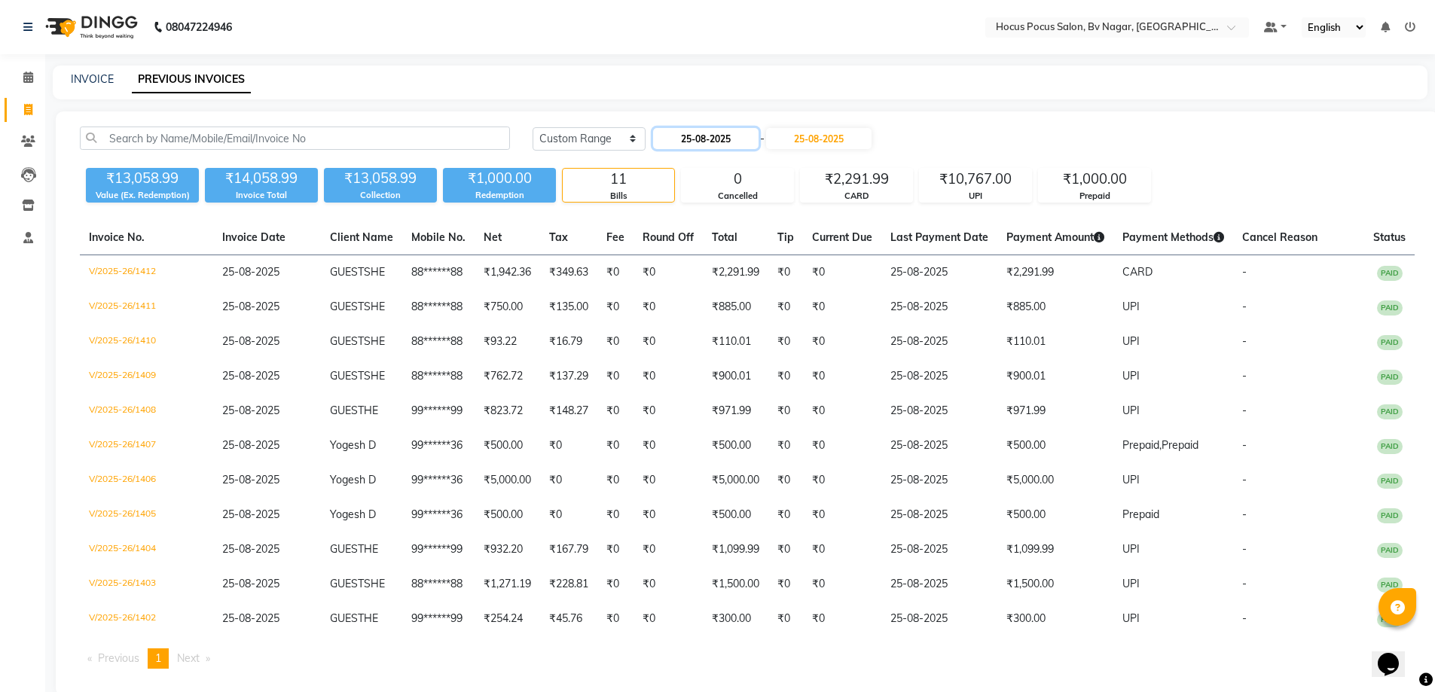
click at [708, 133] on input "25-08-2025" at bounding box center [705, 138] width 105 height 21
select select "8"
select select "2025"
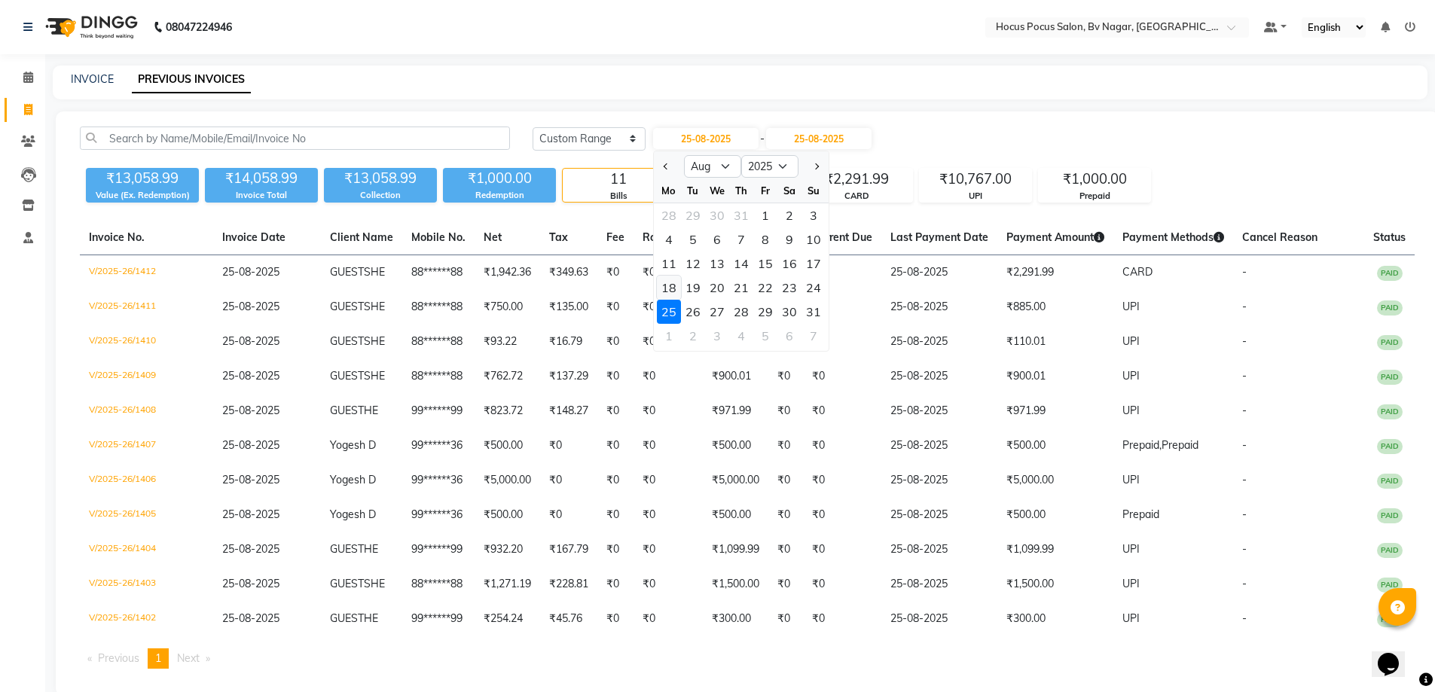
click at [669, 288] on div "18" at bounding box center [669, 288] width 24 height 24
type input "18-08-2025"
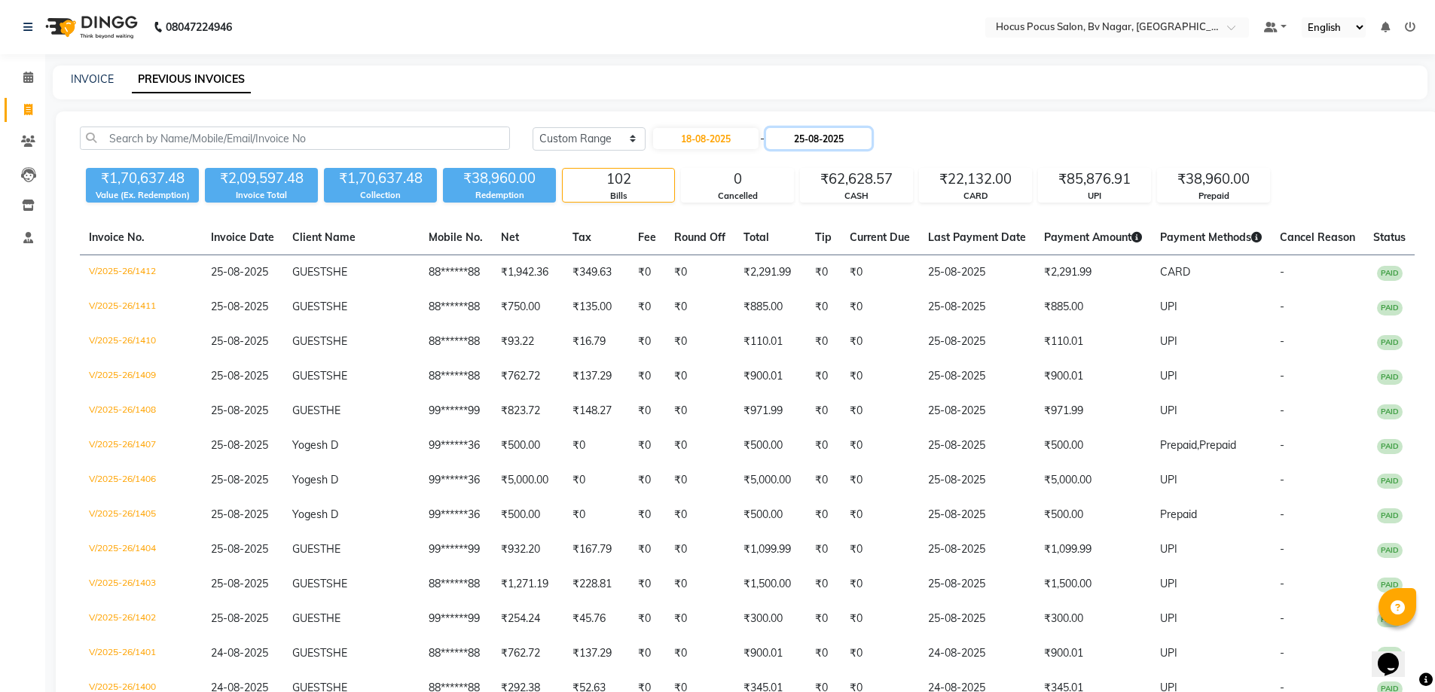
click at [845, 142] on input "25-08-2025" at bounding box center [818, 138] width 105 height 21
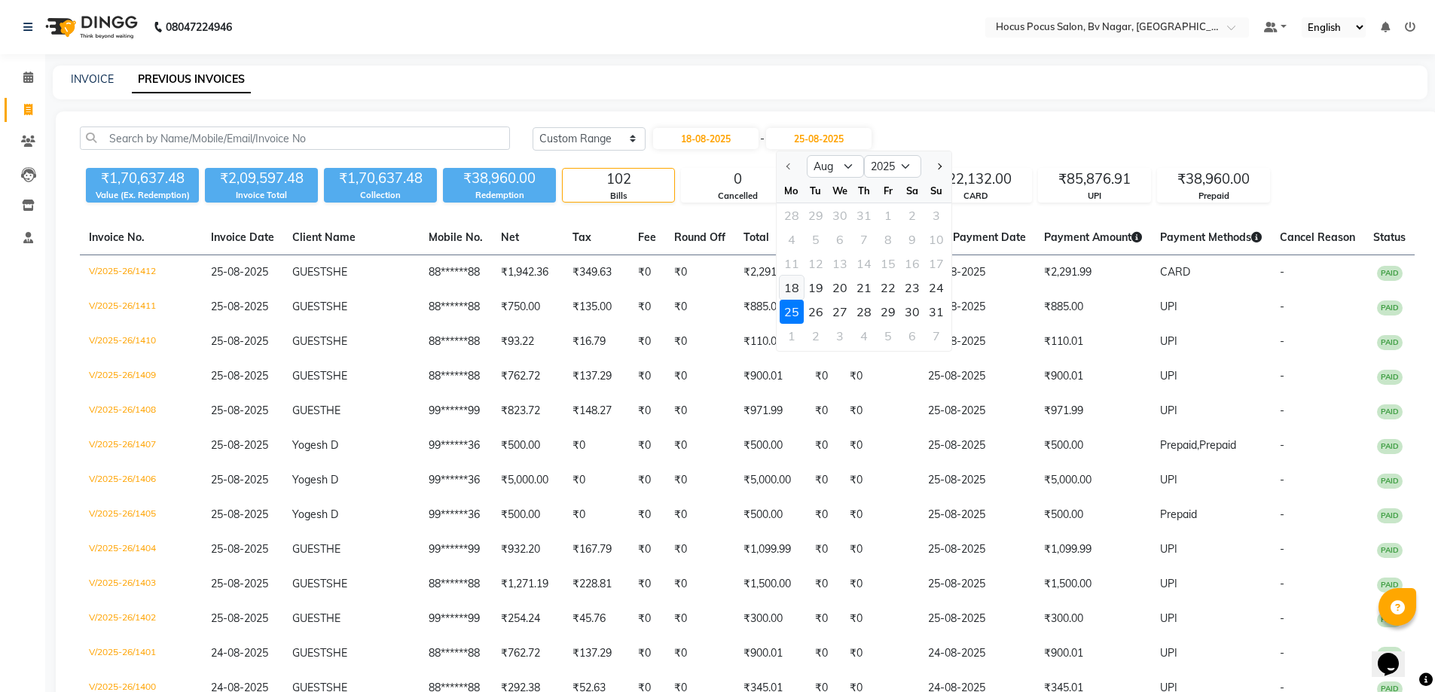
click at [794, 288] on div "18" at bounding box center [792, 288] width 24 height 24
type input "18-08-2025"
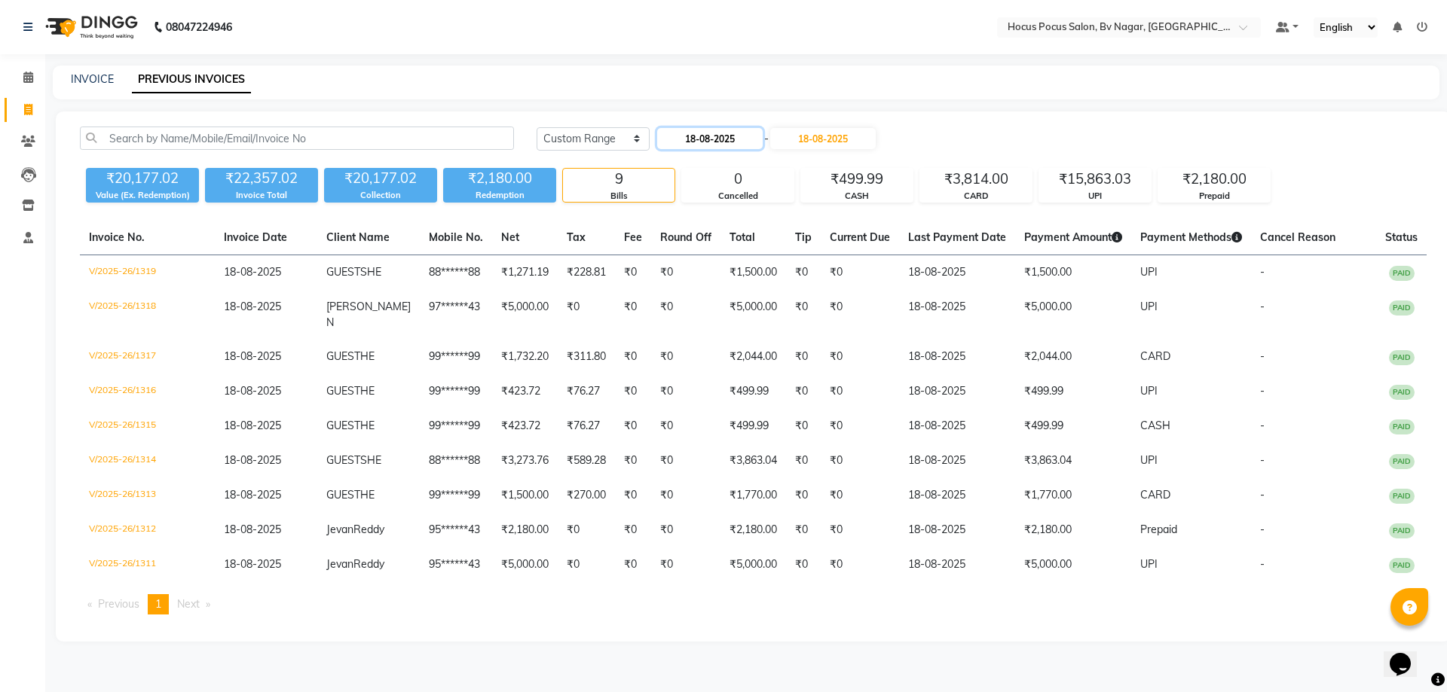
click at [717, 134] on input "18-08-2025" at bounding box center [709, 138] width 105 height 21
select select "8"
select select "2025"
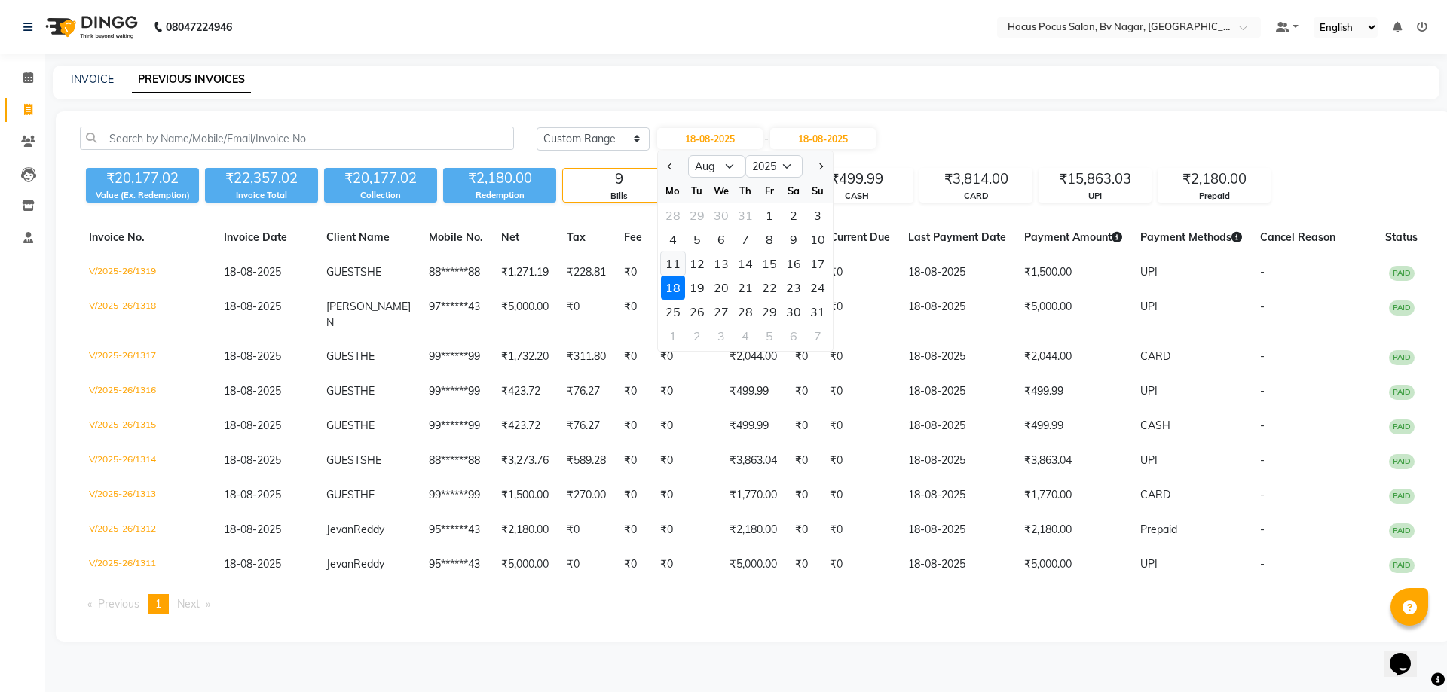
click at [671, 261] on div "11" at bounding box center [673, 264] width 24 height 24
type input "[DATE]"
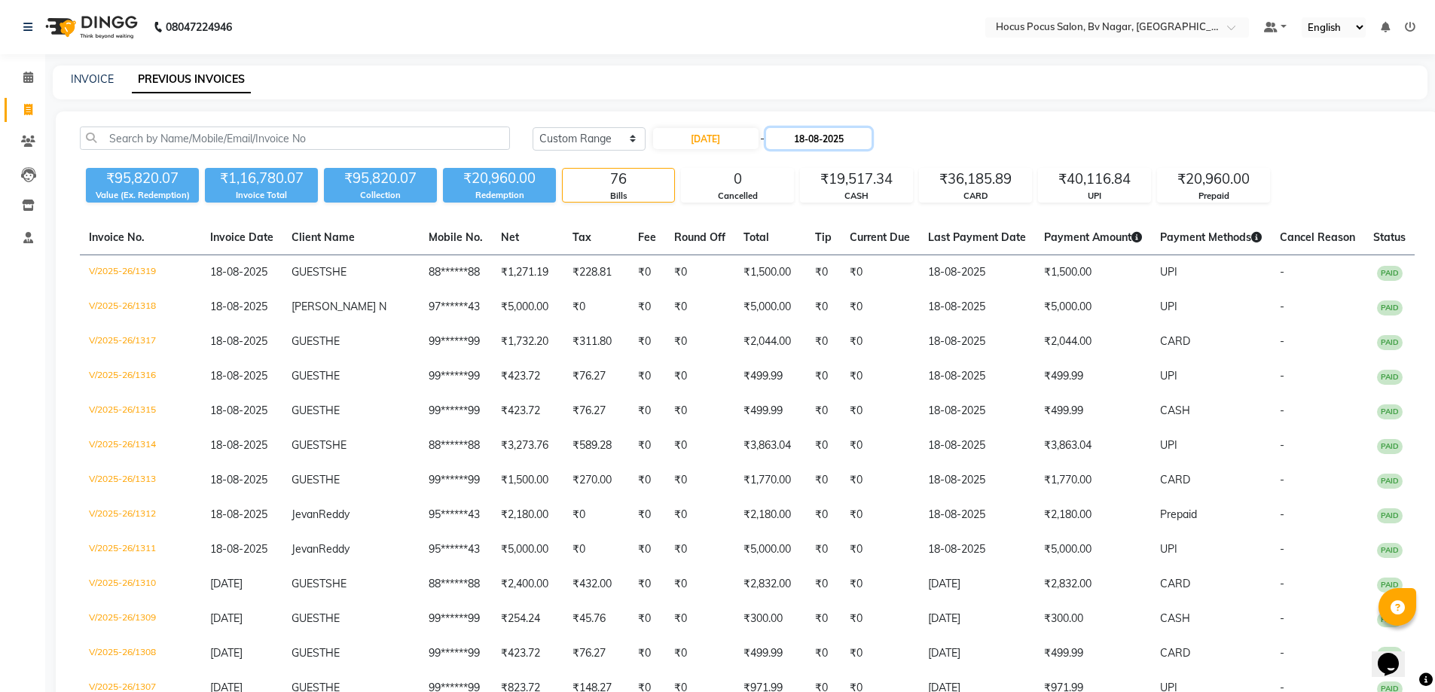
click at [825, 141] on input "18-08-2025" at bounding box center [818, 138] width 105 height 21
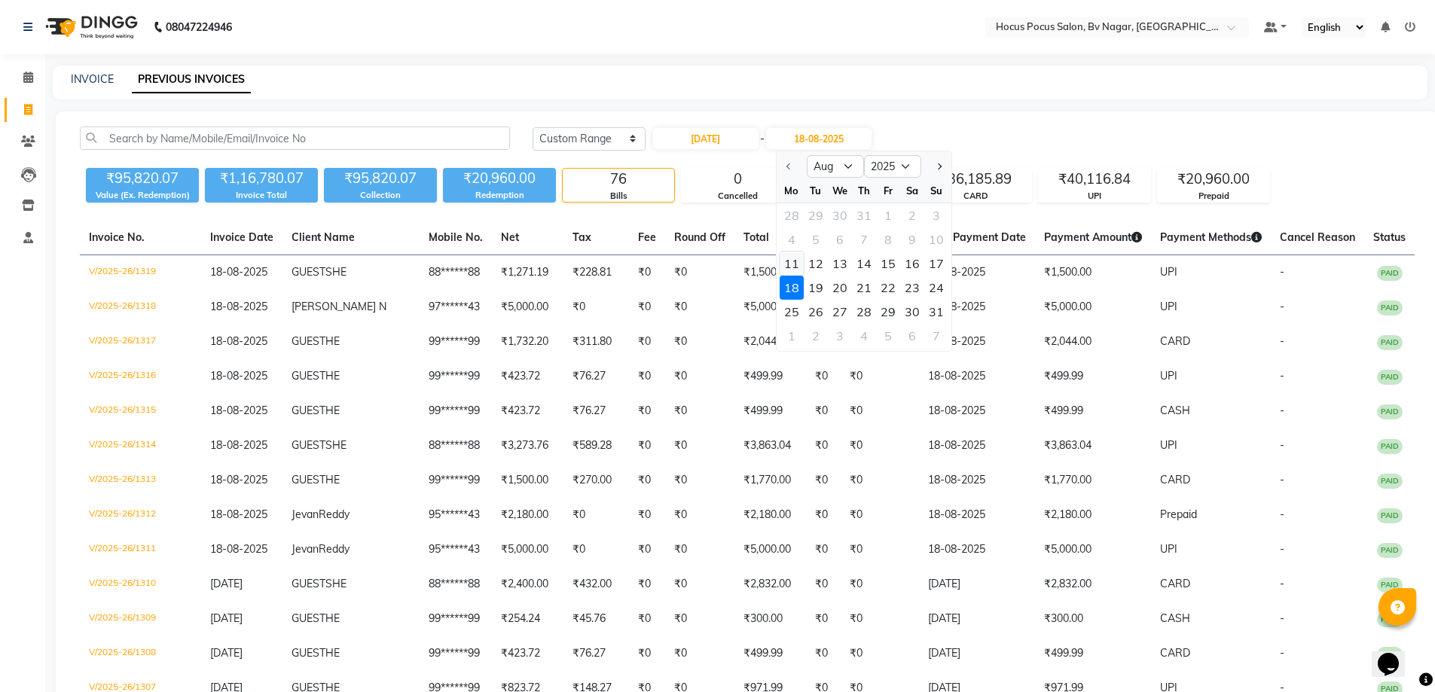
click at [786, 263] on div "11" at bounding box center [792, 264] width 24 height 24
type input "[DATE]"
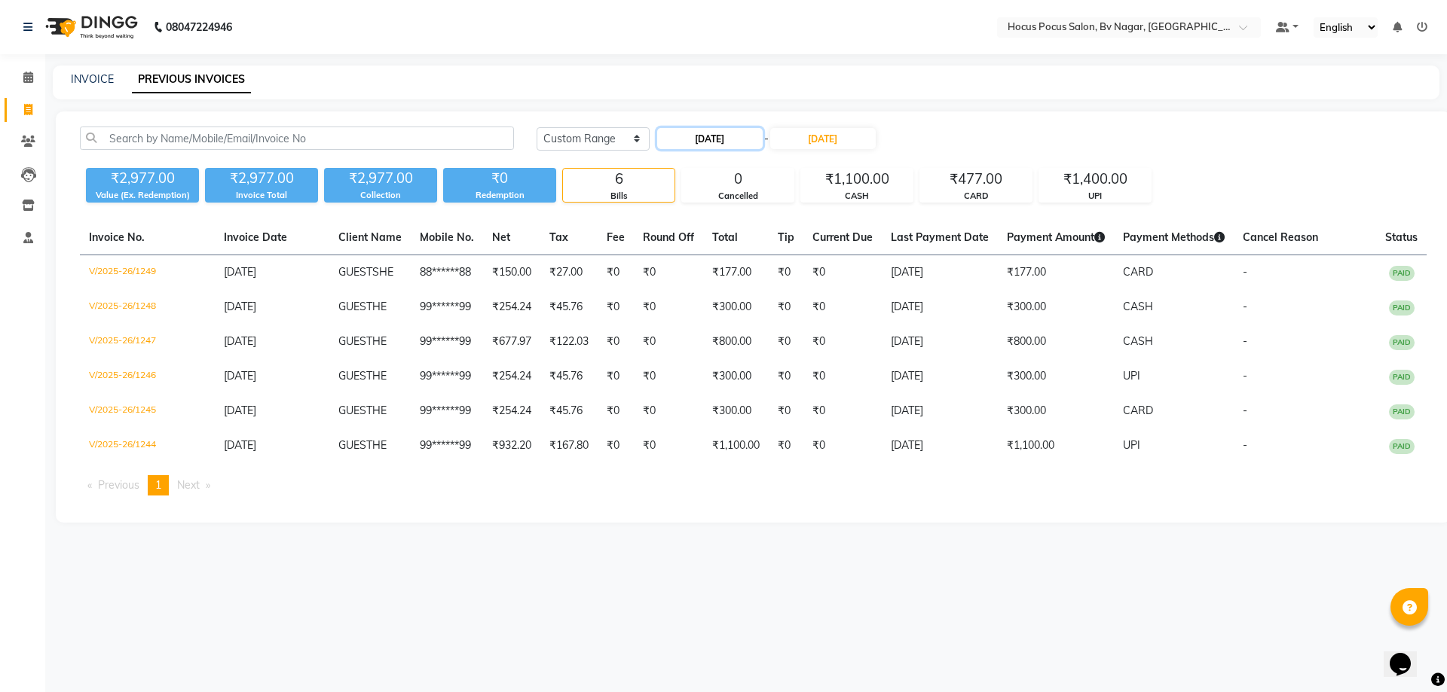
click at [744, 140] on input "[DATE]" at bounding box center [709, 138] width 105 height 21
select select "8"
select select "2025"
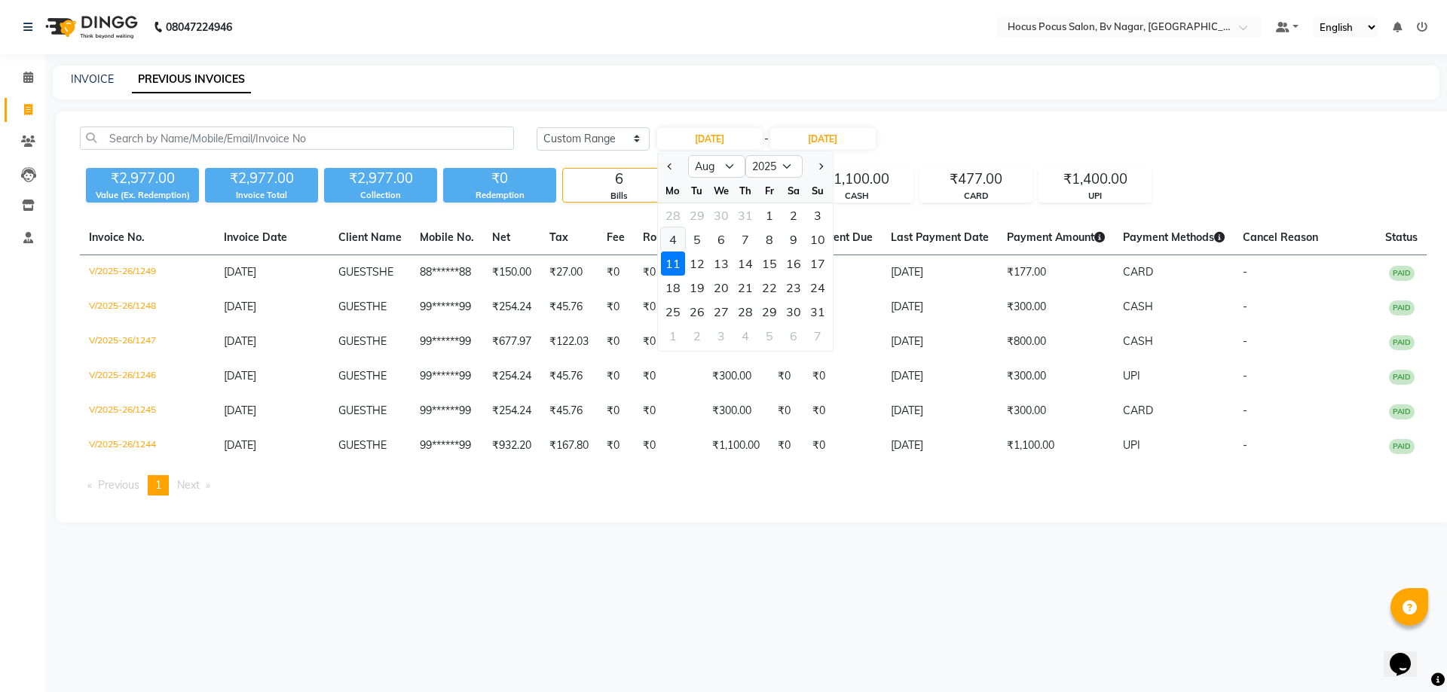
click at [673, 249] on div "4" at bounding box center [673, 240] width 24 height 24
type input "[DATE]"
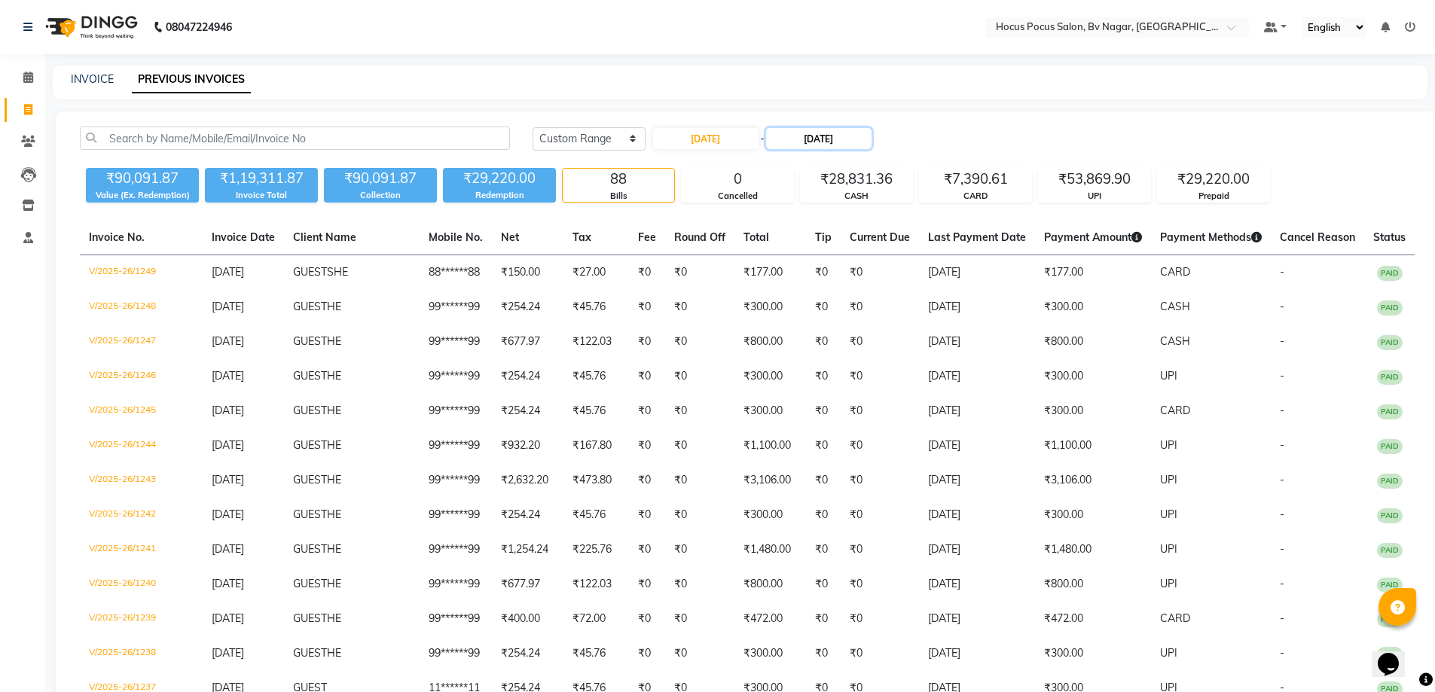
click at [835, 141] on input "[DATE]" at bounding box center [818, 138] width 105 height 21
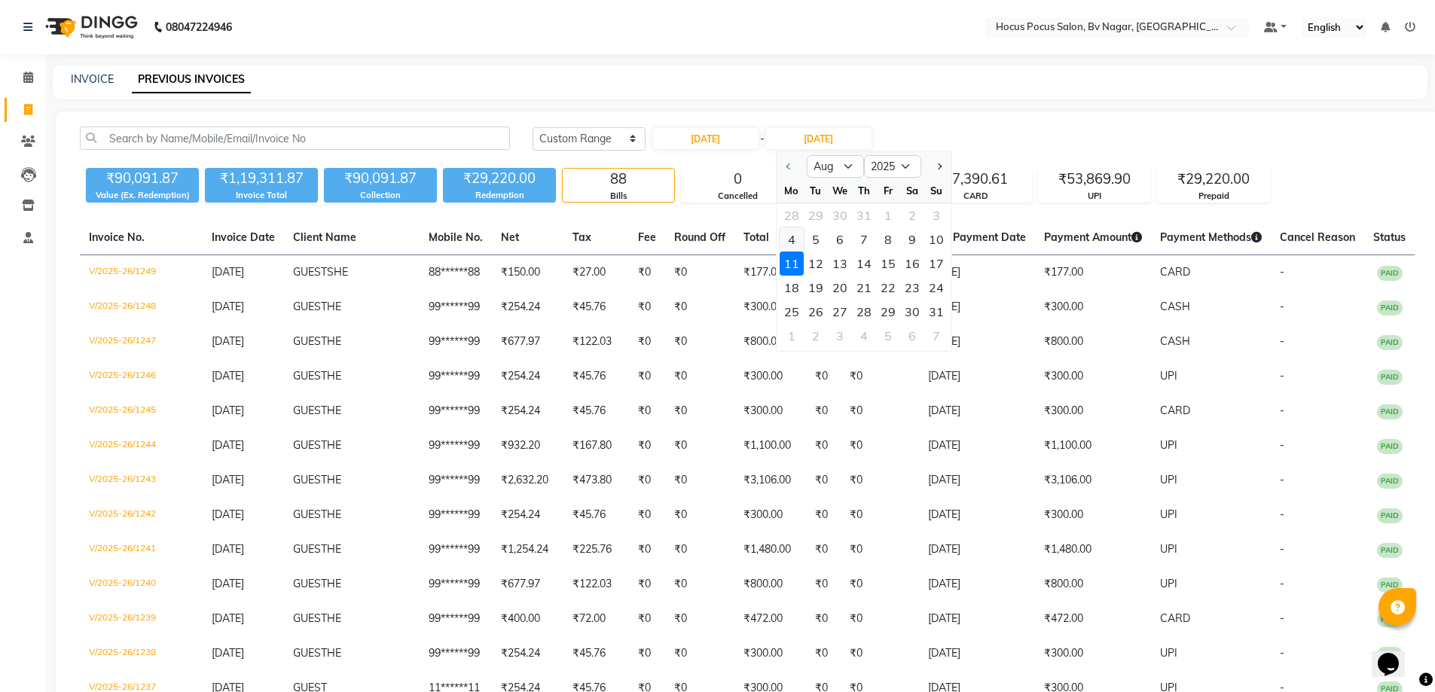
click at [791, 240] on div "4" at bounding box center [792, 240] width 24 height 24
type input "[DATE]"
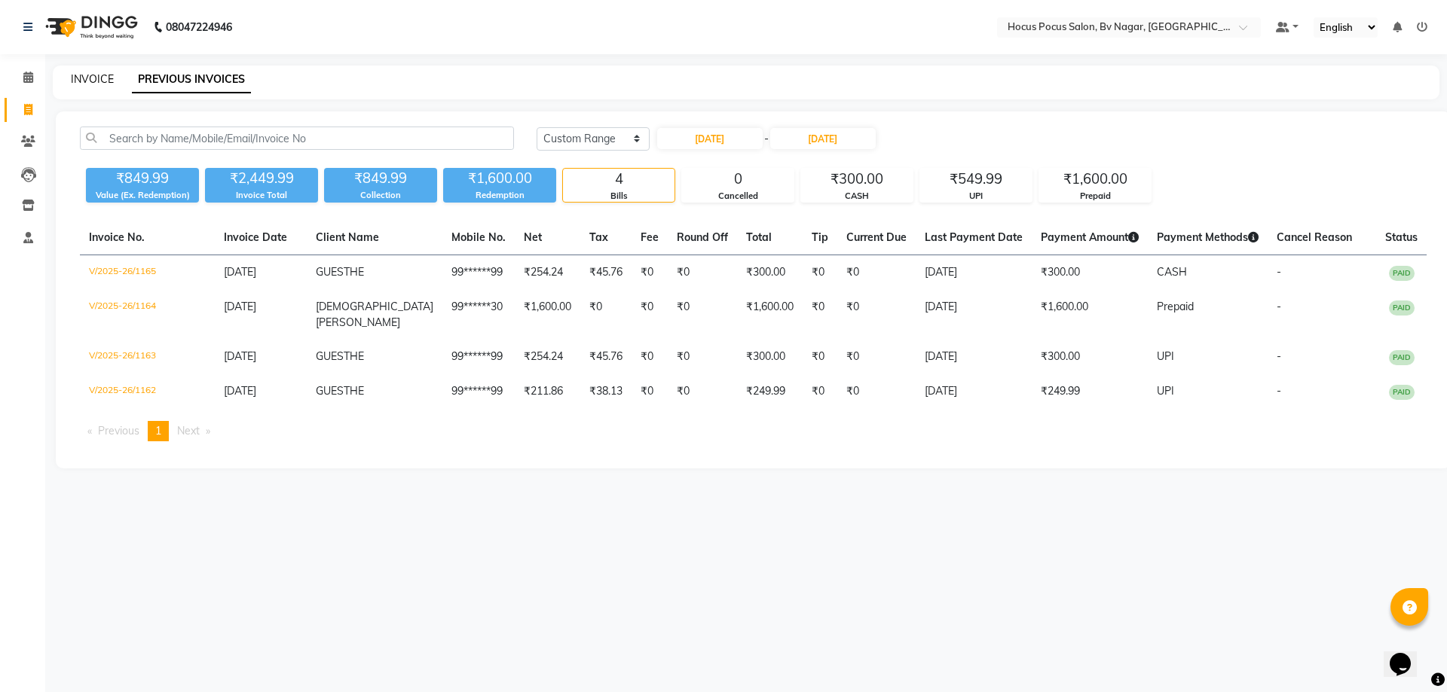
click at [90, 76] on link "INVOICE" at bounding box center [92, 79] width 43 height 14
select select "service"
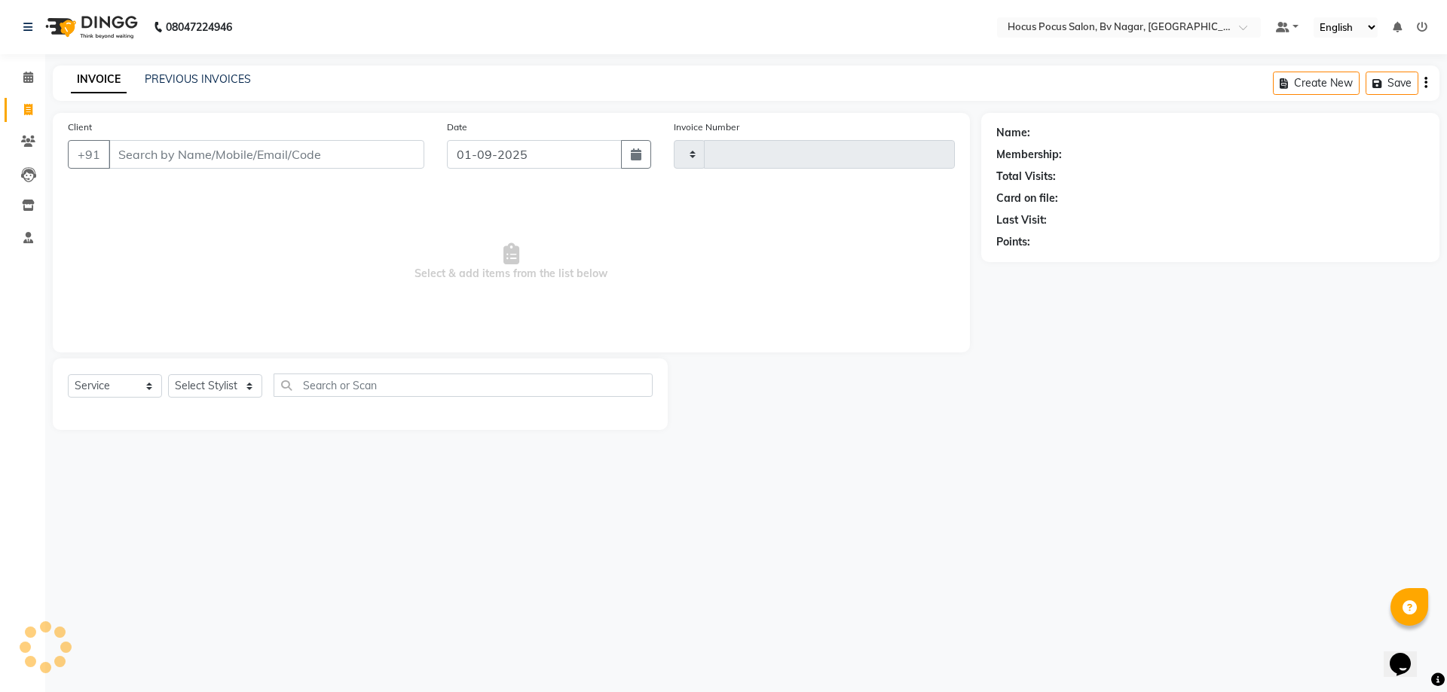
type input "1482"
select select "6056"
click at [888, 530] on div "08047224946 Select Location × Hocus Pocus Salon, [GEOGRAPHIC_DATA], Basaveshwar…" at bounding box center [723, 346] width 1447 height 692
click at [211, 82] on link "PREVIOUS INVOICES" at bounding box center [198, 79] width 106 height 14
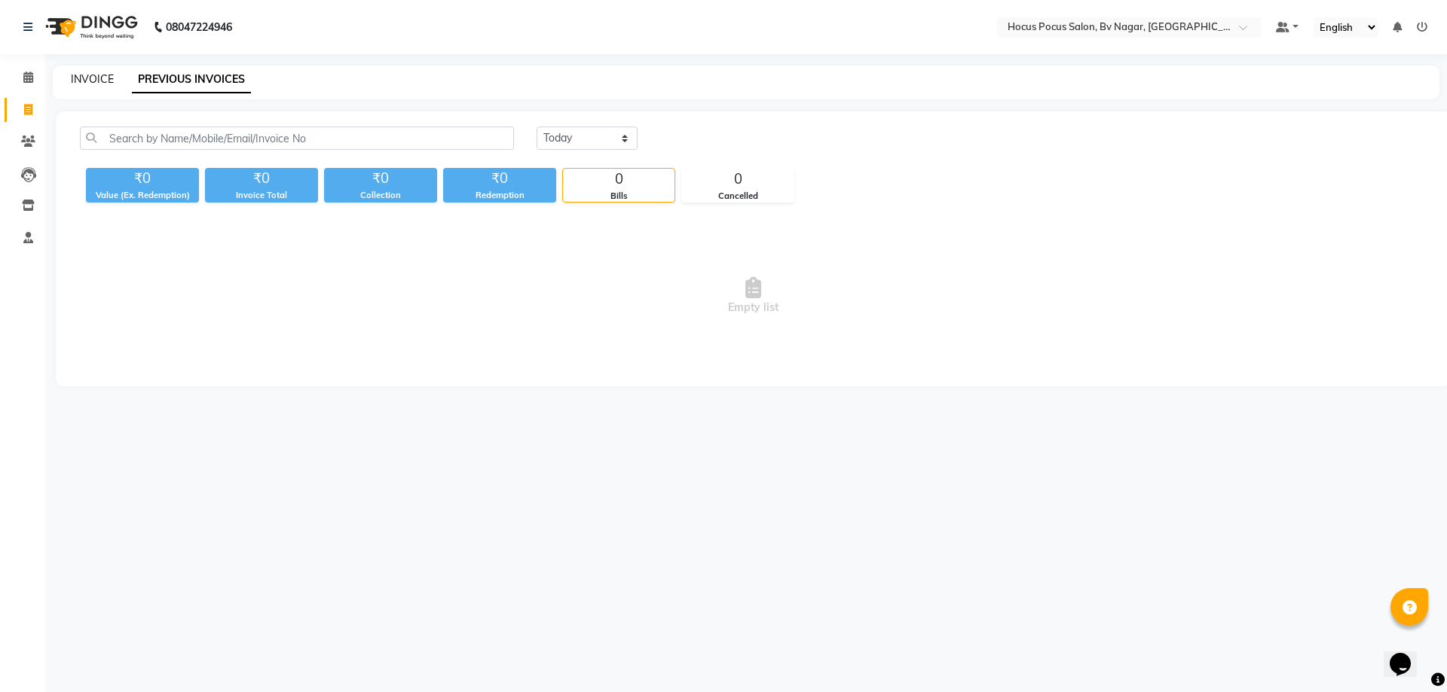
click at [88, 77] on link "INVOICE" at bounding box center [92, 79] width 43 height 14
select select "service"
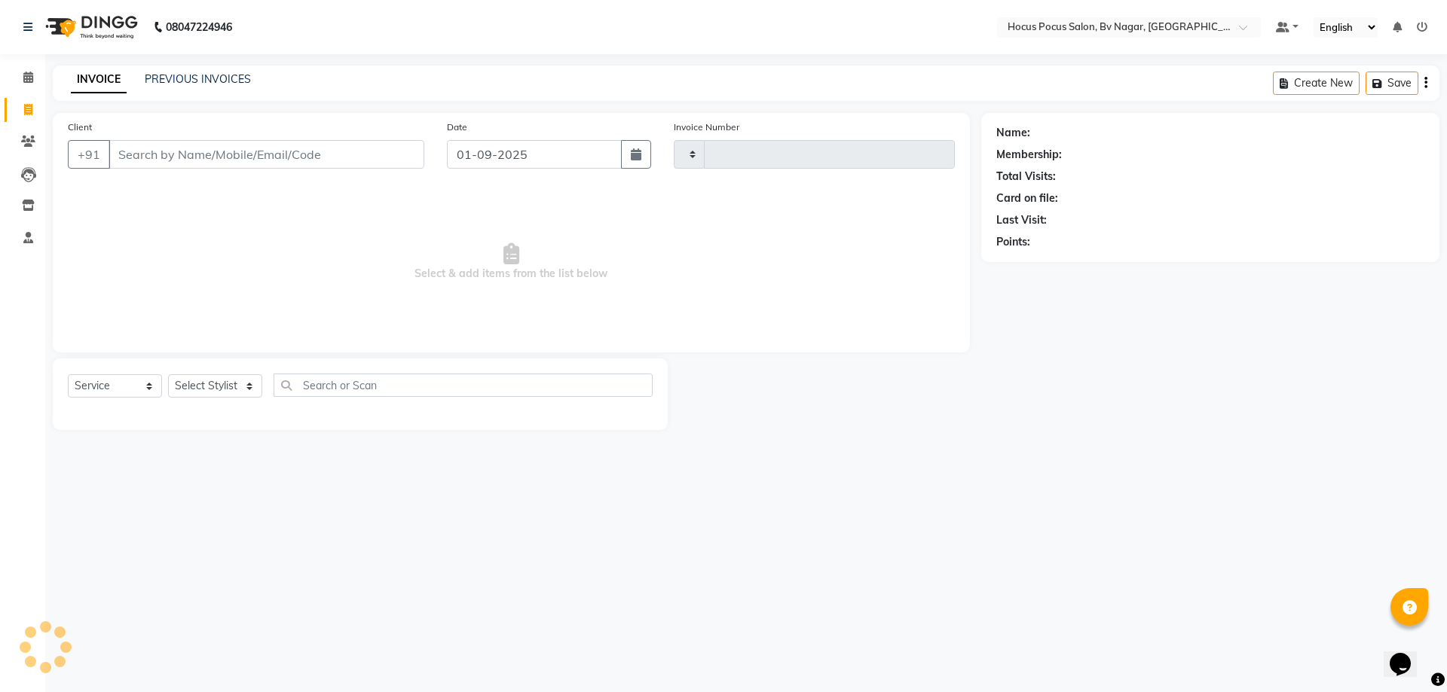
type input "1482"
select select "6056"
click at [1380, 83] on button "Open Invoices" at bounding box center [1368, 83] width 100 height 23
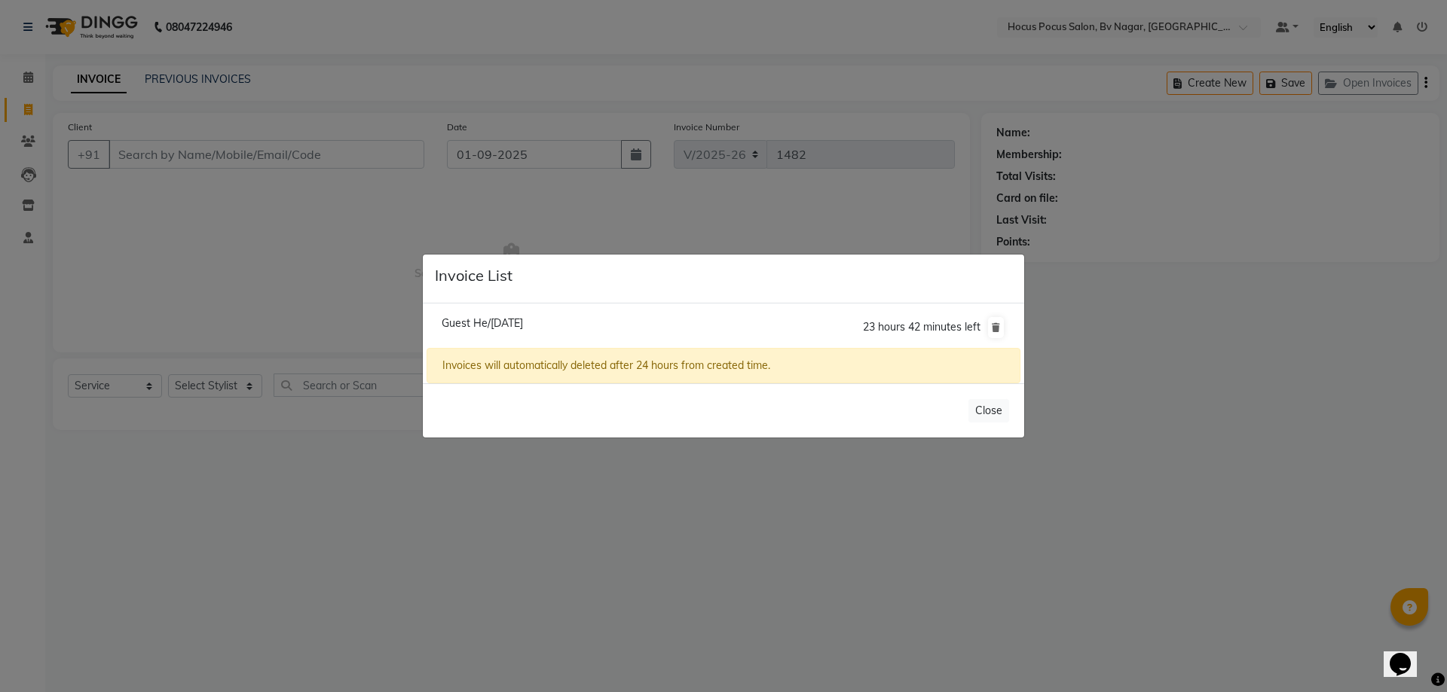
click at [523, 327] on span "Guest He/[DATE]" at bounding box center [482, 323] width 81 height 14
type input "99******99"
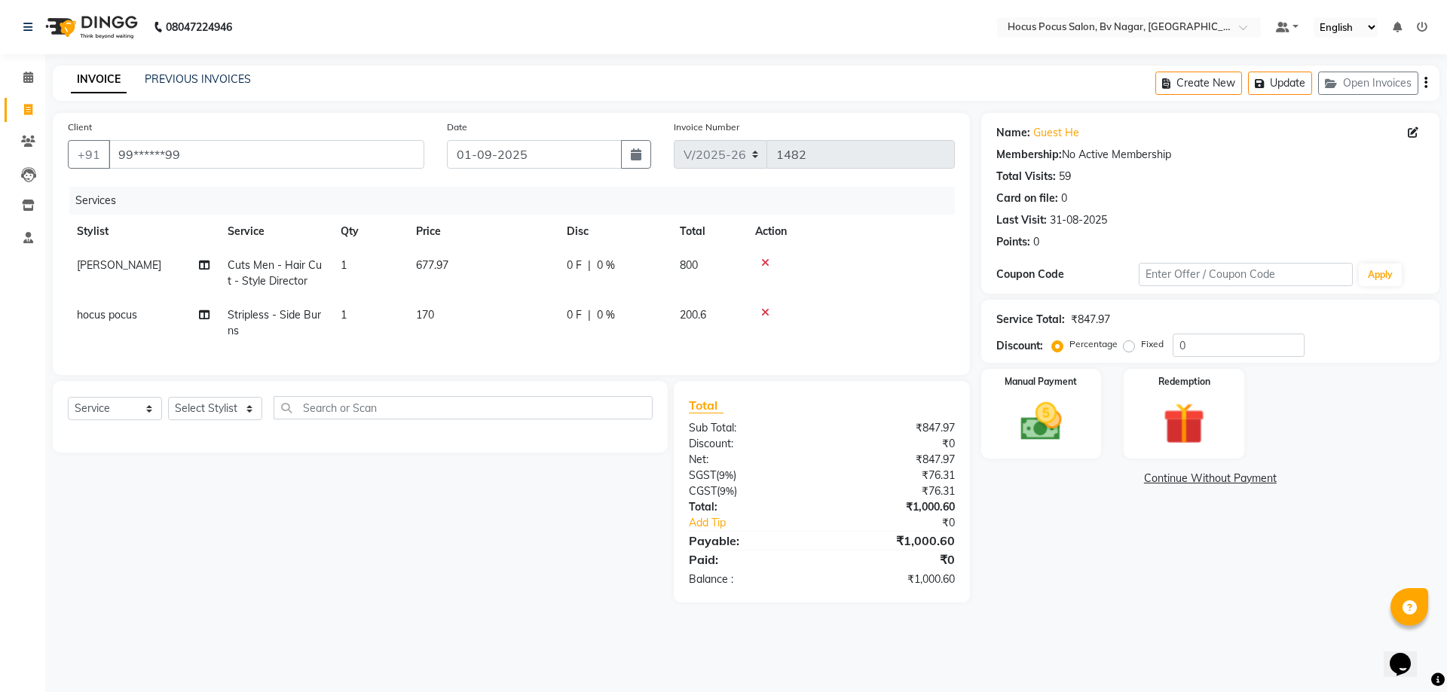
click at [105, 319] on span "hocus pocus" at bounding box center [107, 315] width 60 height 14
select select "43715"
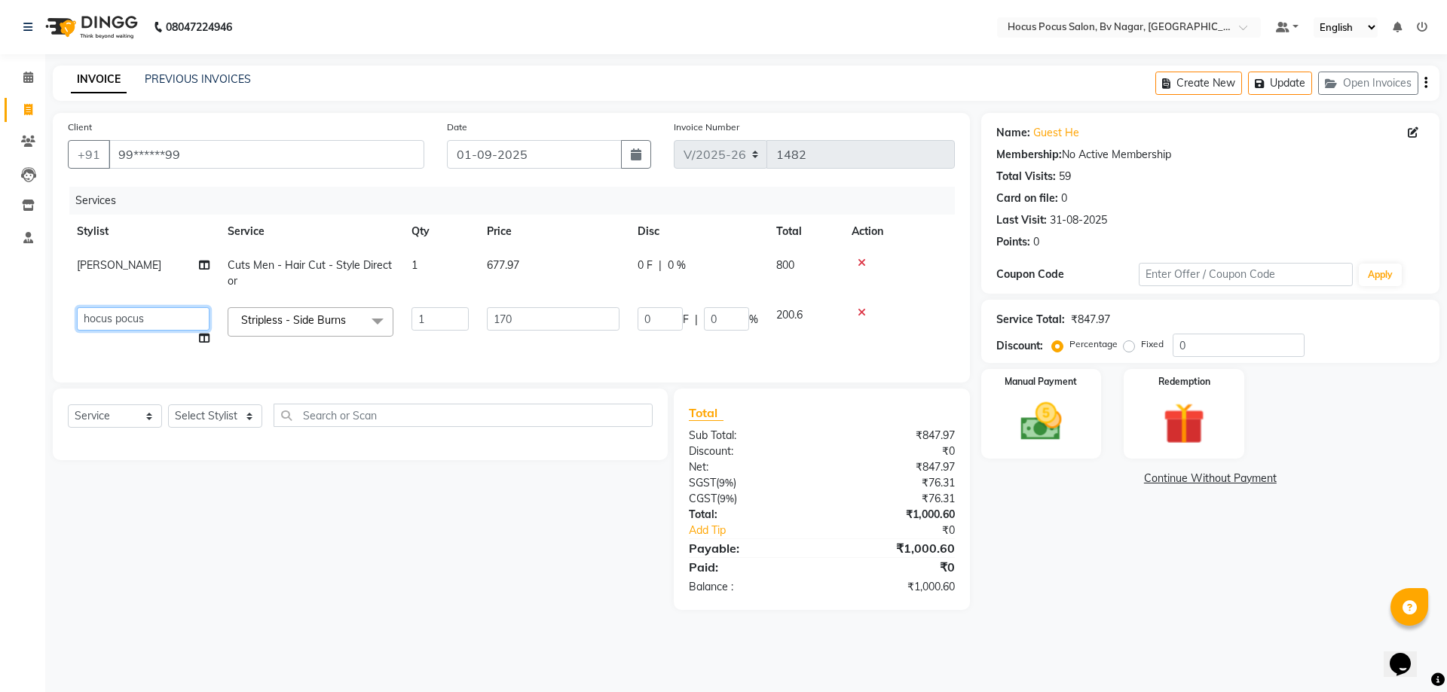
click at [124, 309] on select "[PERSON_NAME] [PERSON_NAME] hocus pocus [PERSON_NAME]" at bounding box center [143, 318] width 133 height 23
select select "86022"
click at [472, 543] on div "Select Service Product Membership Package Voucher Prepaid Gift Card Select Styl…" at bounding box center [354, 500] width 626 height 222
click at [1059, 405] on img at bounding box center [1041, 422] width 70 height 50
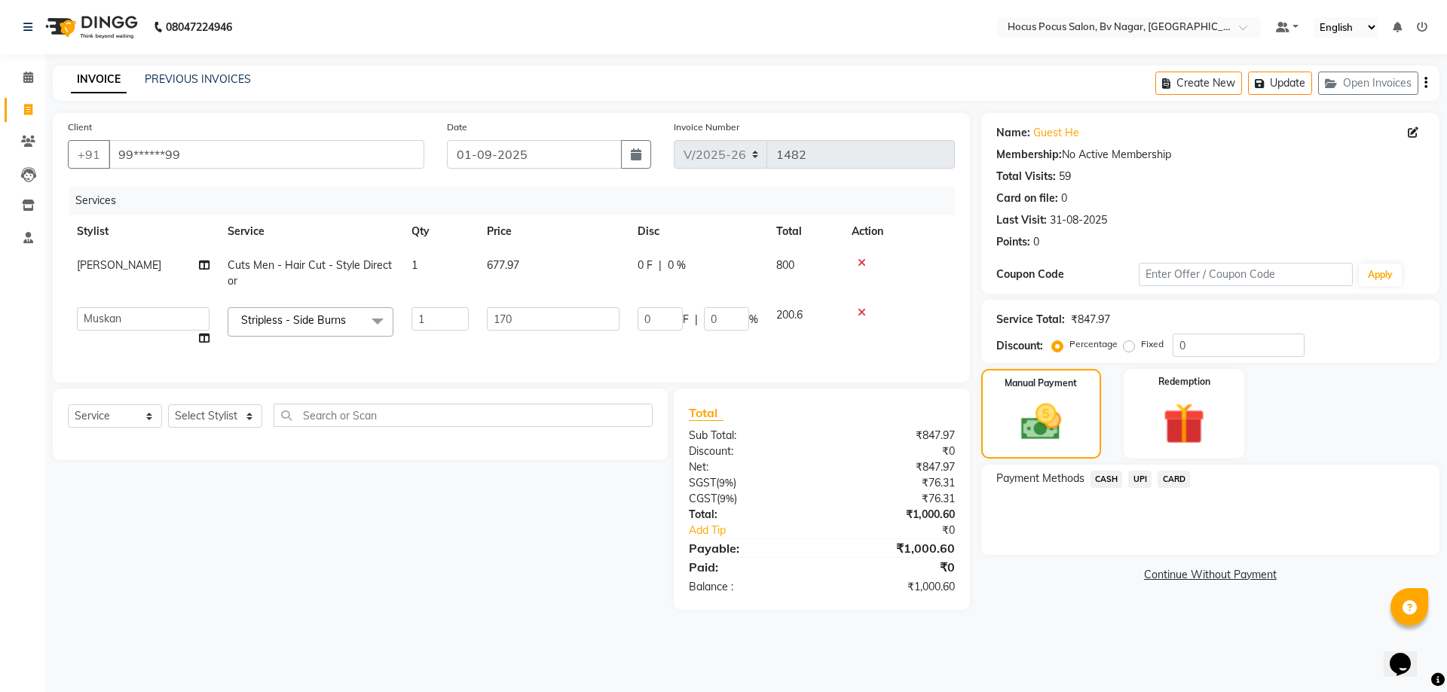
click at [1143, 481] on span "UPI" at bounding box center [1139, 479] width 23 height 17
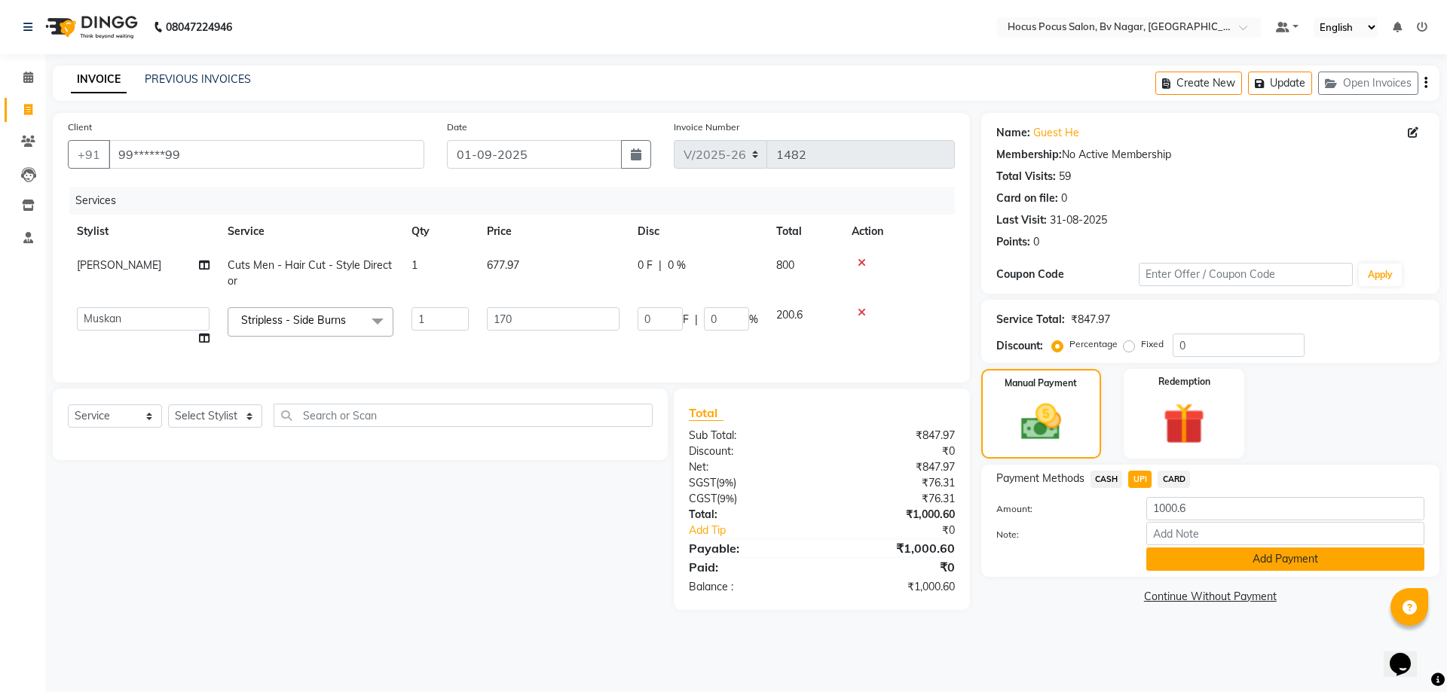
click at [1178, 558] on button "Add Payment" at bounding box center [1285, 559] width 278 height 23
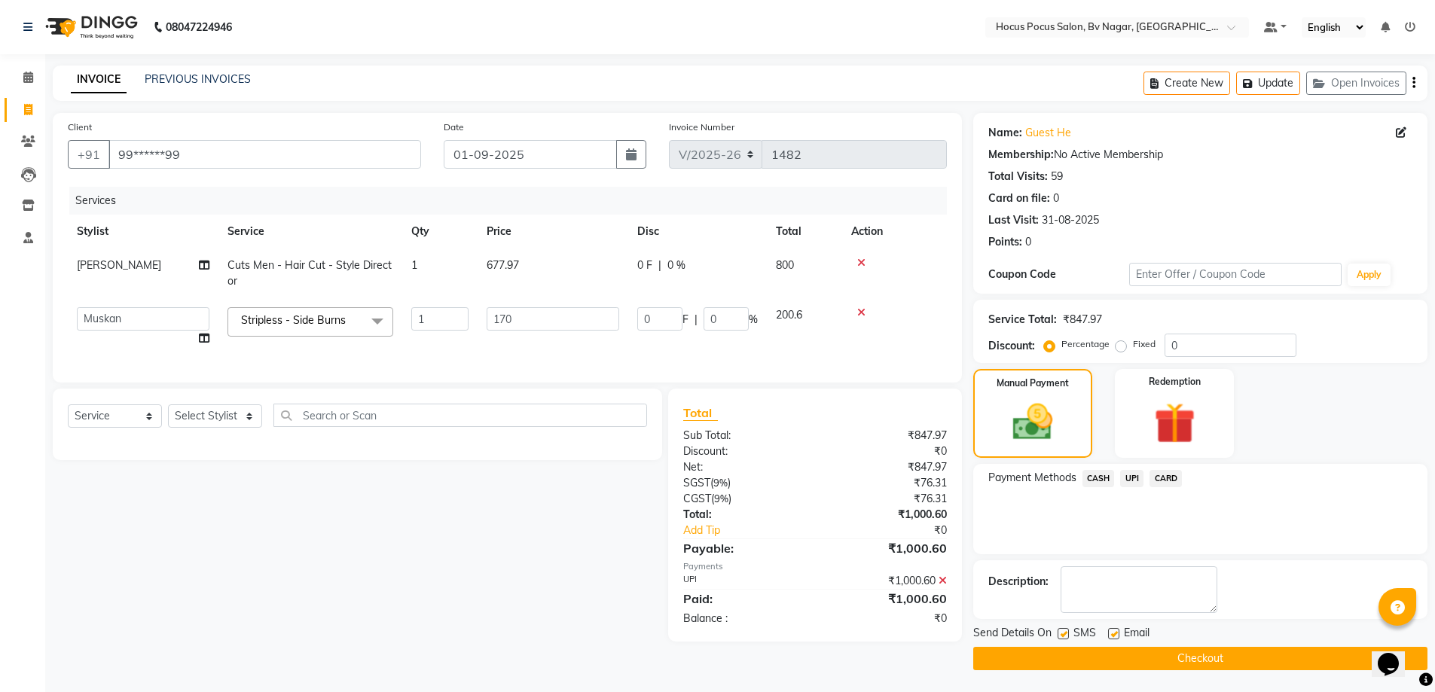
click at [1062, 638] on label at bounding box center [1063, 633] width 11 height 11
click at [1062, 638] on input "checkbox" at bounding box center [1063, 635] width 10 height 10
checkbox input "false"
click at [1059, 654] on button "Checkout" at bounding box center [1201, 658] width 454 height 23
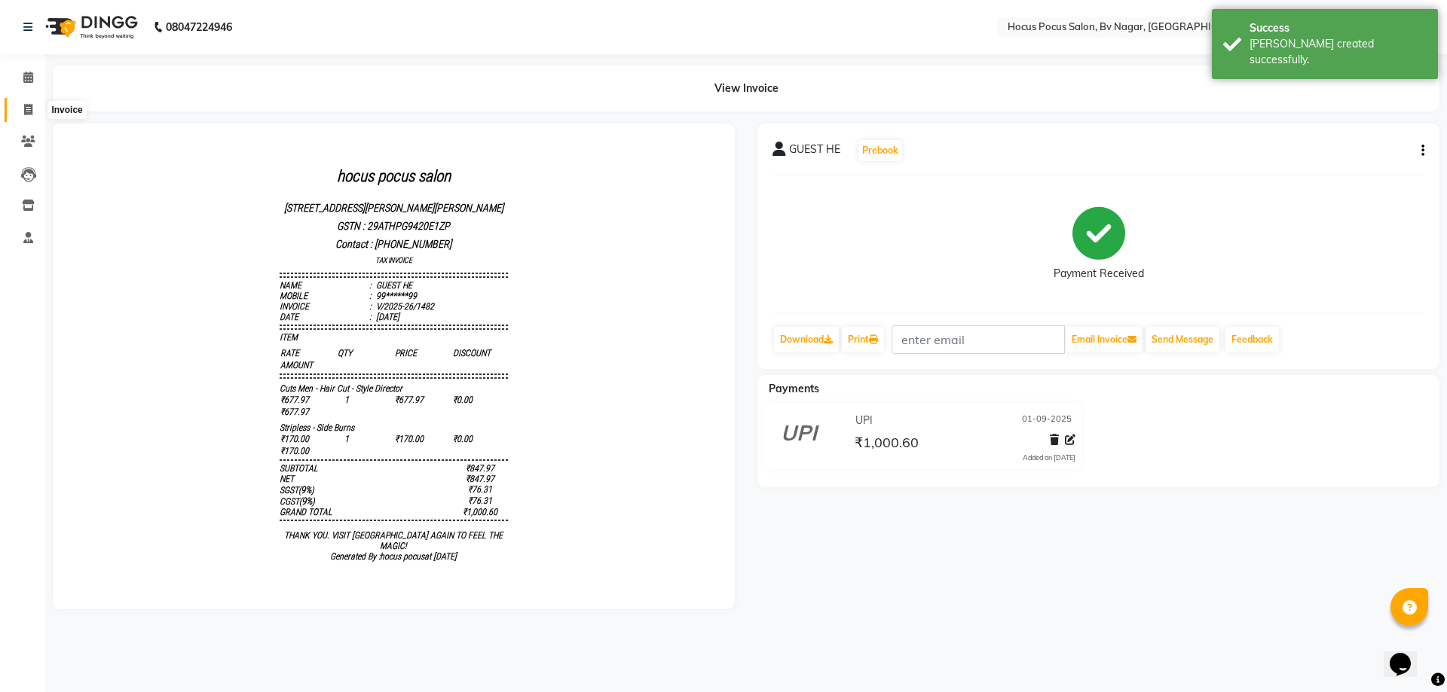
click at [29, 105] on icon at bounding box center [28, 109] width 8 height 11
select select "service"
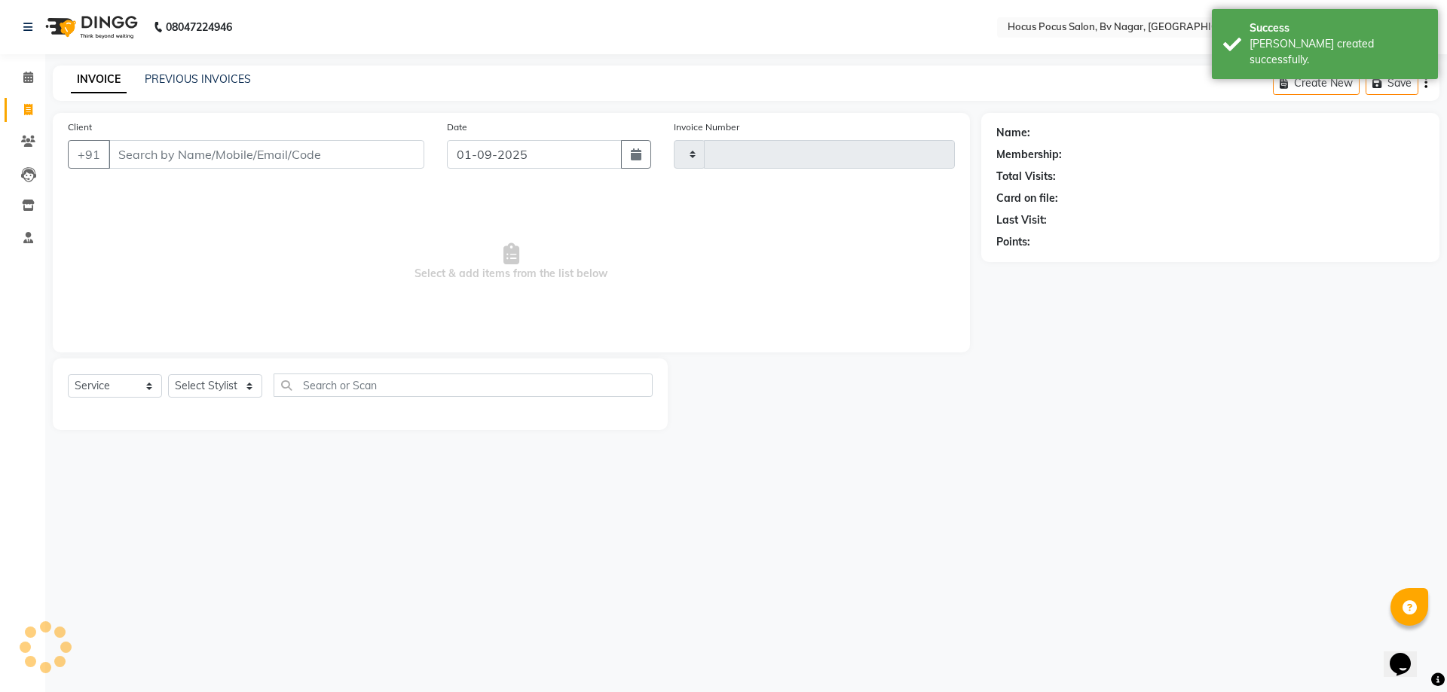
type input "1483"
select select "6056"
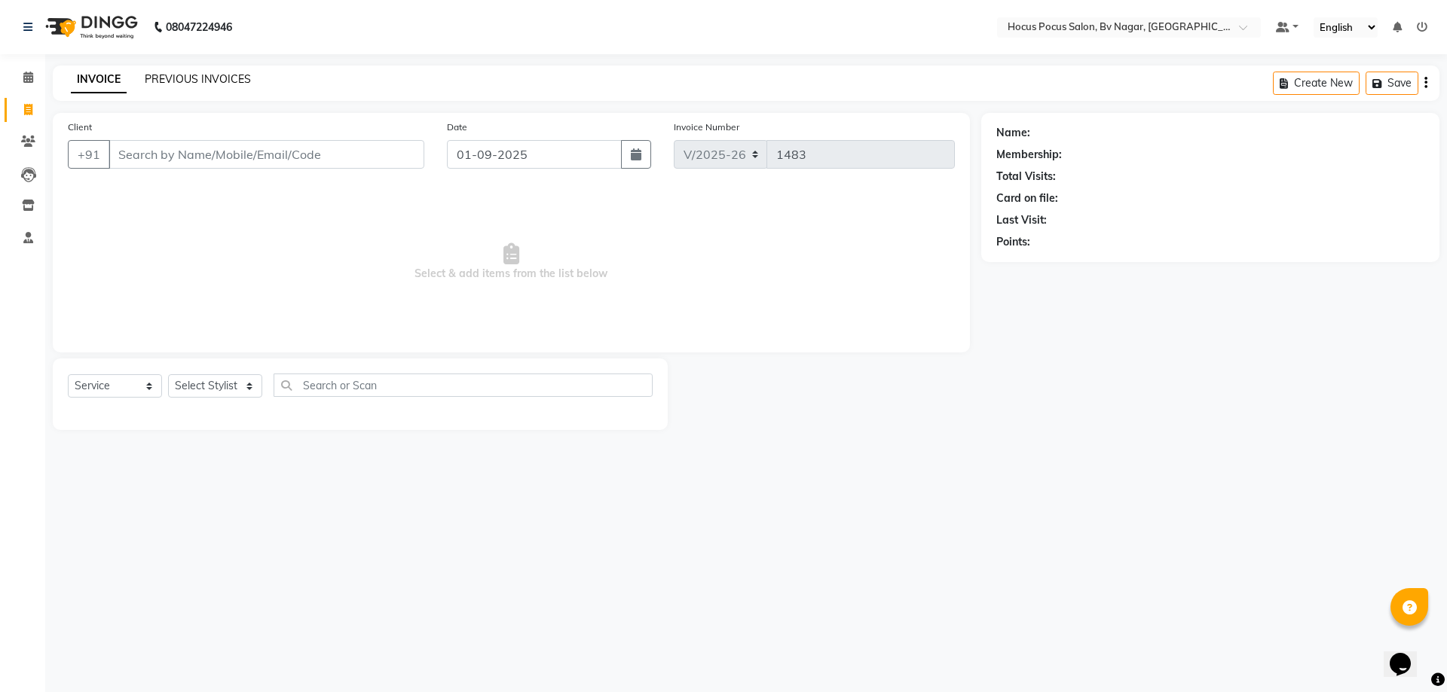
click at [220, 84] on link "PREVIOUS INVOICES" at bounding box center [198, 79] width 106 height 14
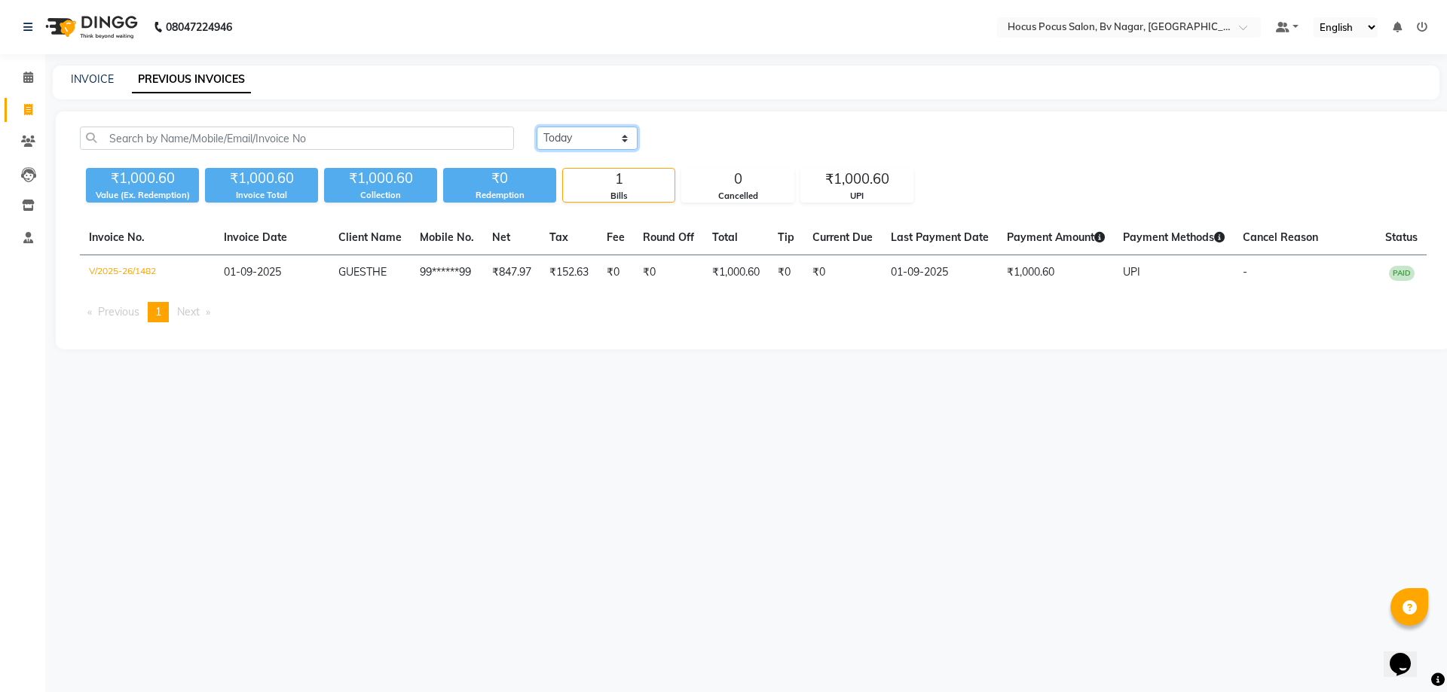
click at [563, 127] on select "[DATE] [DATE] Custom Range" at bounding box center [587, 138] width 101 height 23
click at [537, 127] on select "[DATE] [DATE] Custom Range" at bounding box center [587, 138] width 101 height 23
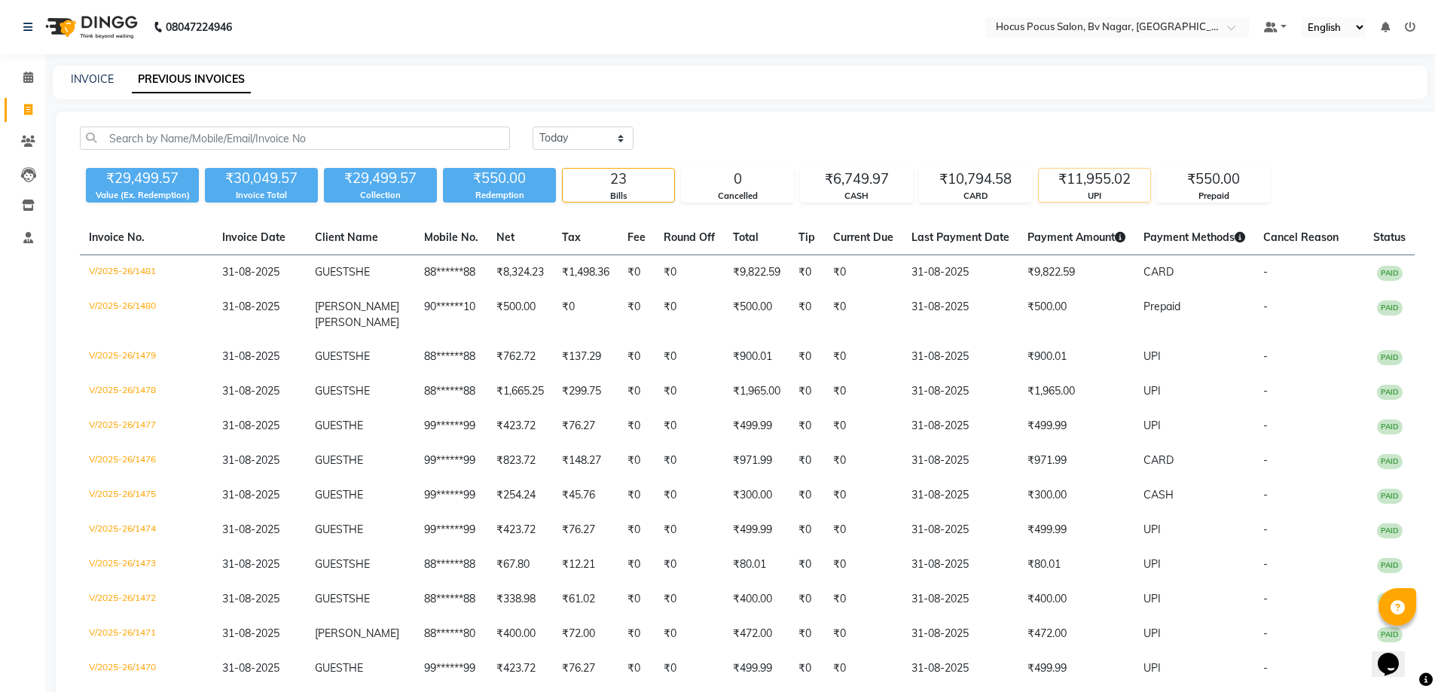
click at [1089, 182] on div "₹11,955.02" at bounding box center [1095, 179] width 112 height 21
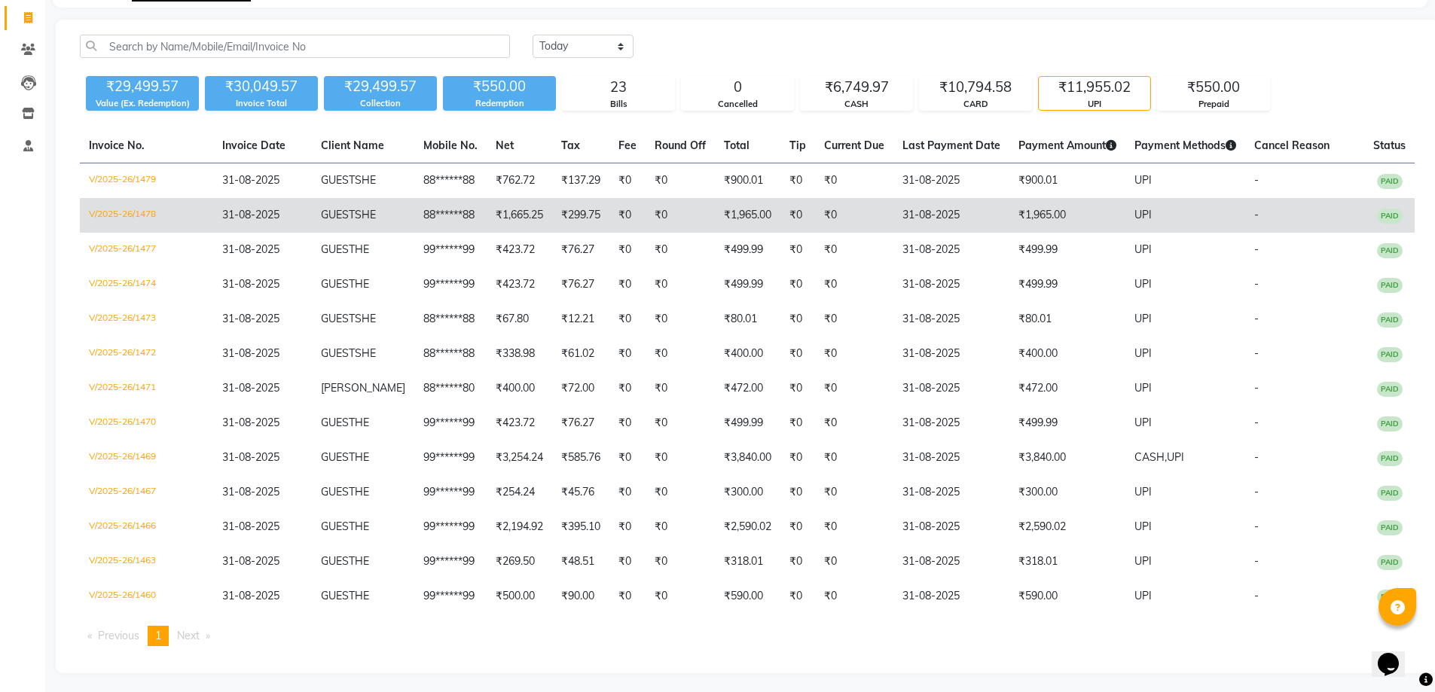
scroll to position [96, 0]
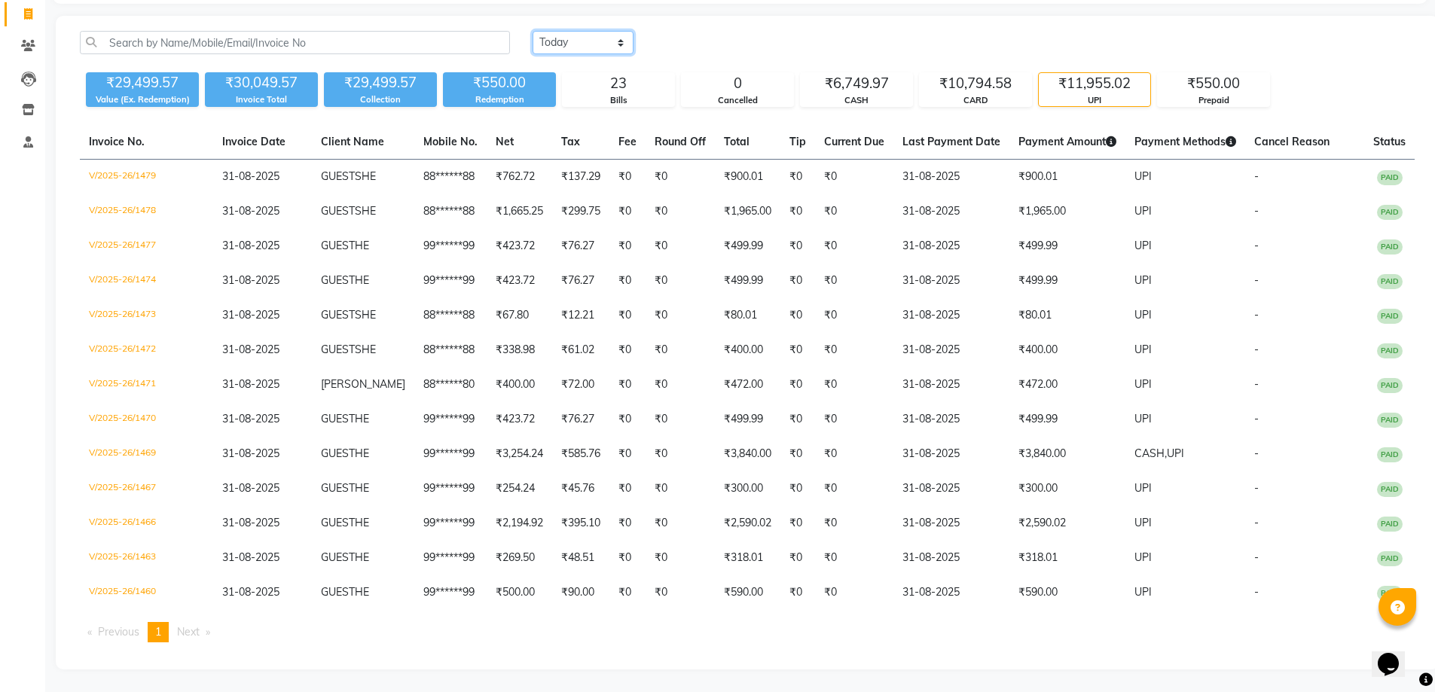
click at [558, 48] on select "[DATE] [DATE] Custom Range" at bounding box center [583, 42] width 101 height 23
select select "[DATE]"
click at [533, 31] on select "[DATE] [DATE] Custom Range" at bounding box center [583, 42] width 101 height 23
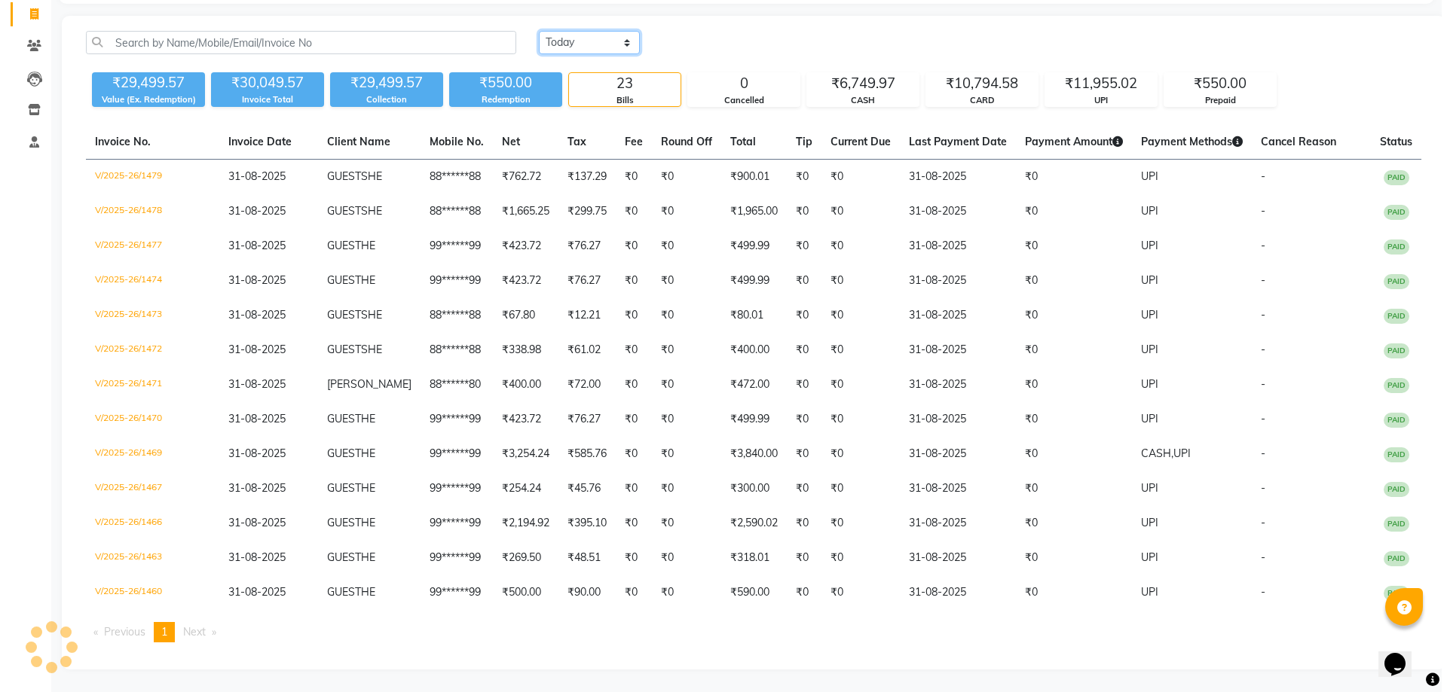
scroll to position [0, 0]
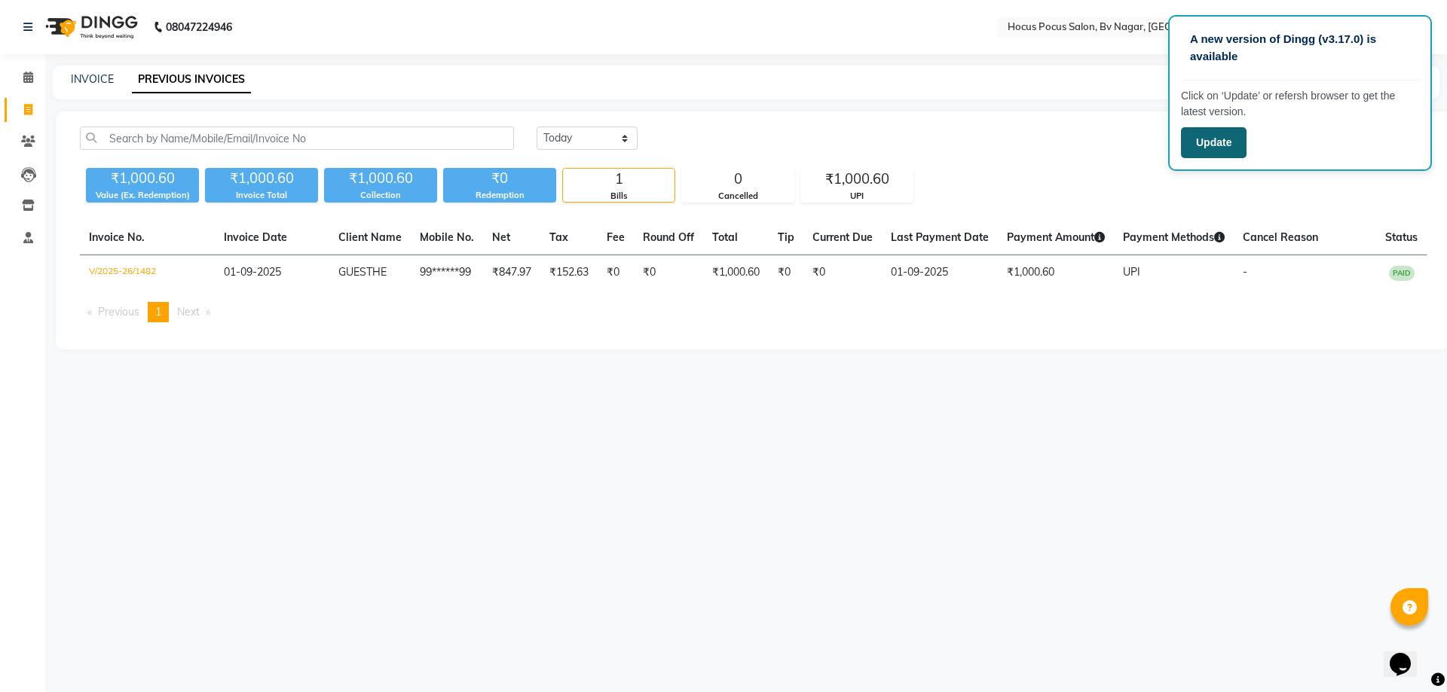
click at [1218, 128] on button "Update" at bounding box center [1214, 142] width 66 height 31
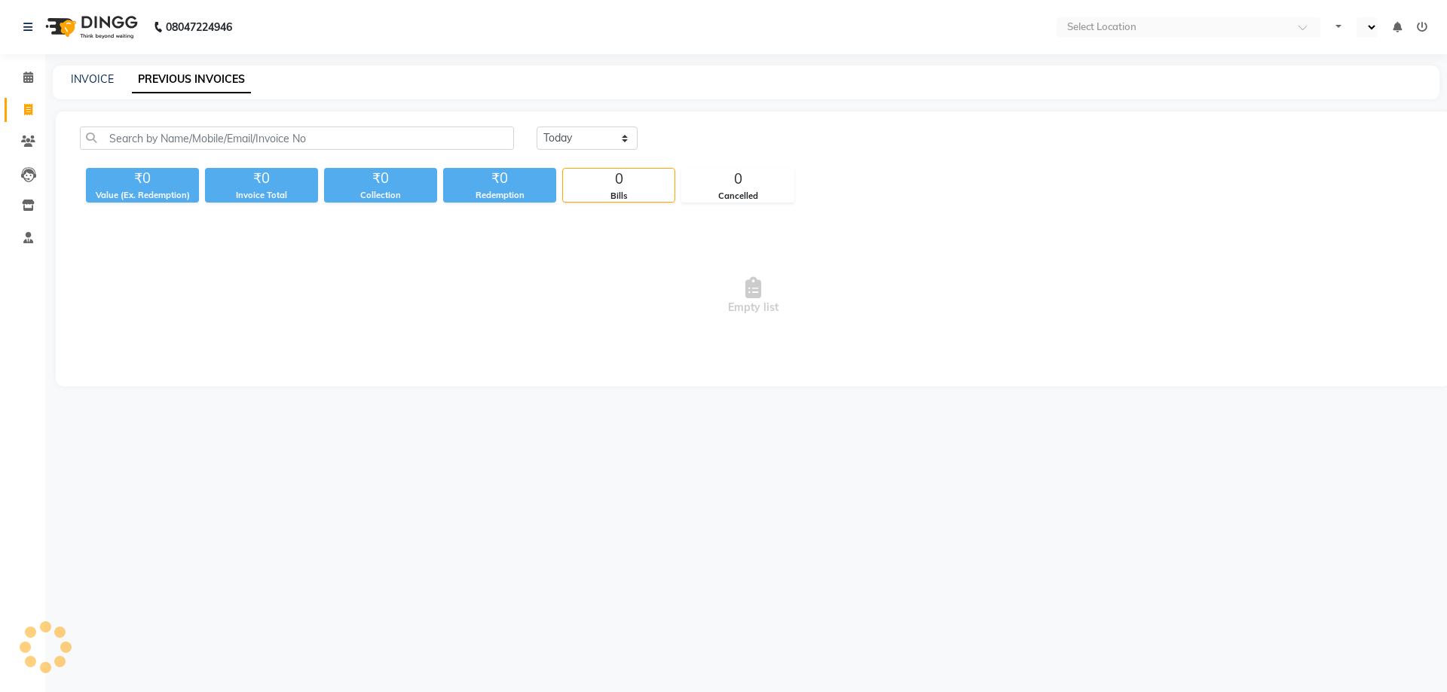
select select "en"
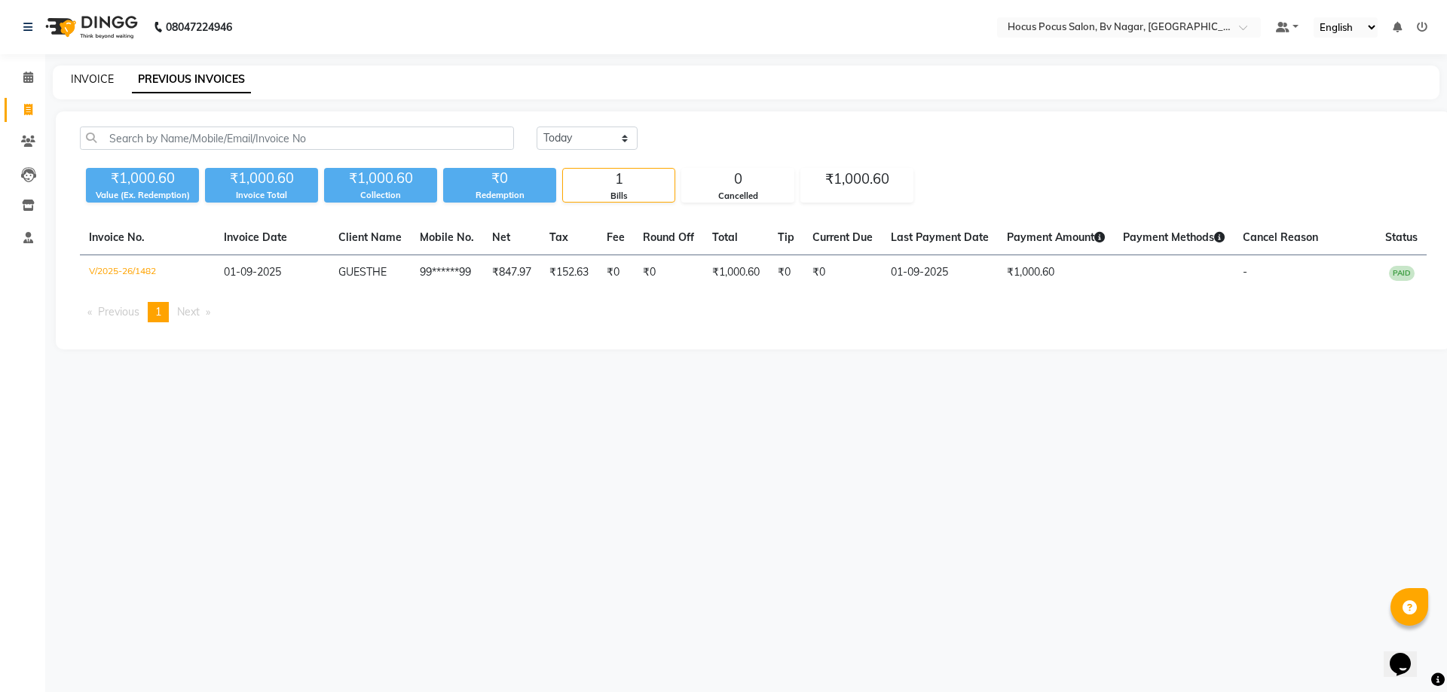
click at [95, 84] on link "INVOICE" at bounding box center [92, 79] width 43 height 14
select select "service"
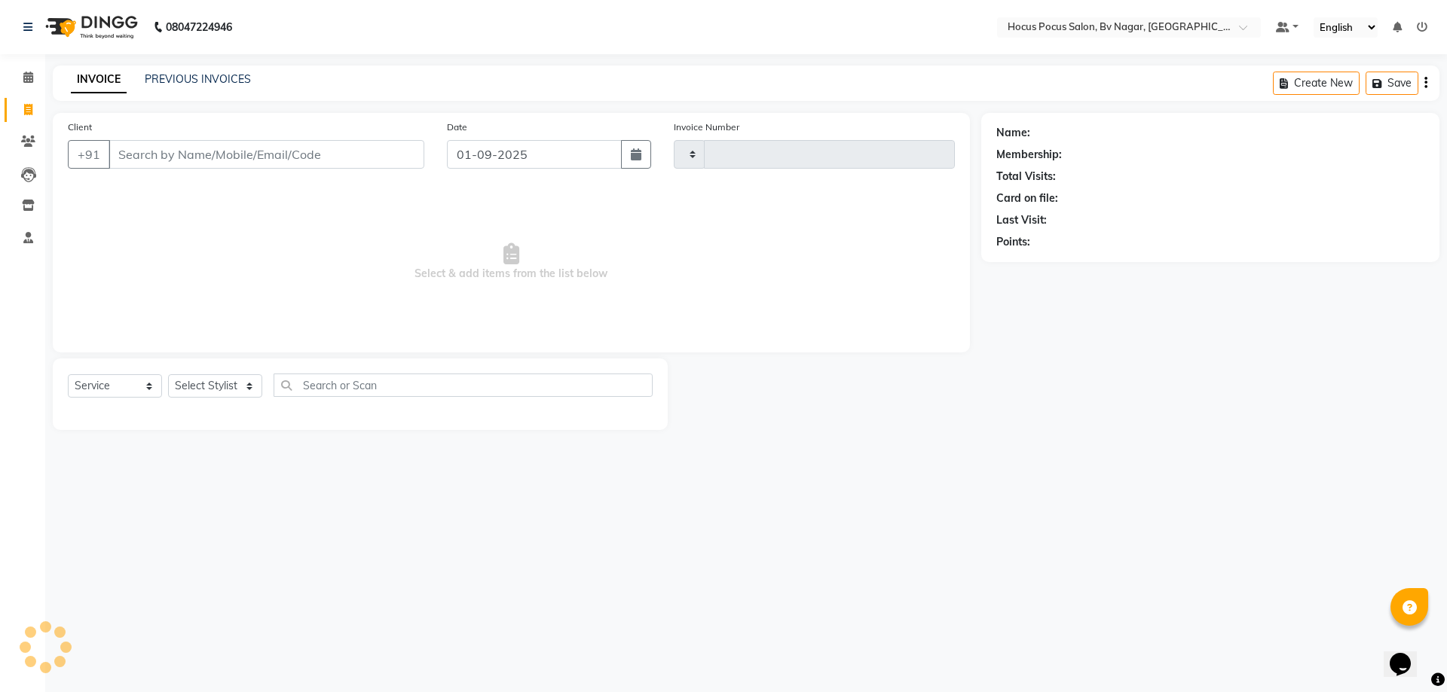
type input "1483"
select select "6056"
click at [1142, 324] on div "Name: Membership: Total Visits: Card on file: Last Visit: Points:" at bounding box center [1215, 271] width 469 height 317
click at [202, 84] on link "PREVIOUS INVOICES" at bounding box center [198, 79] width 106 height 14
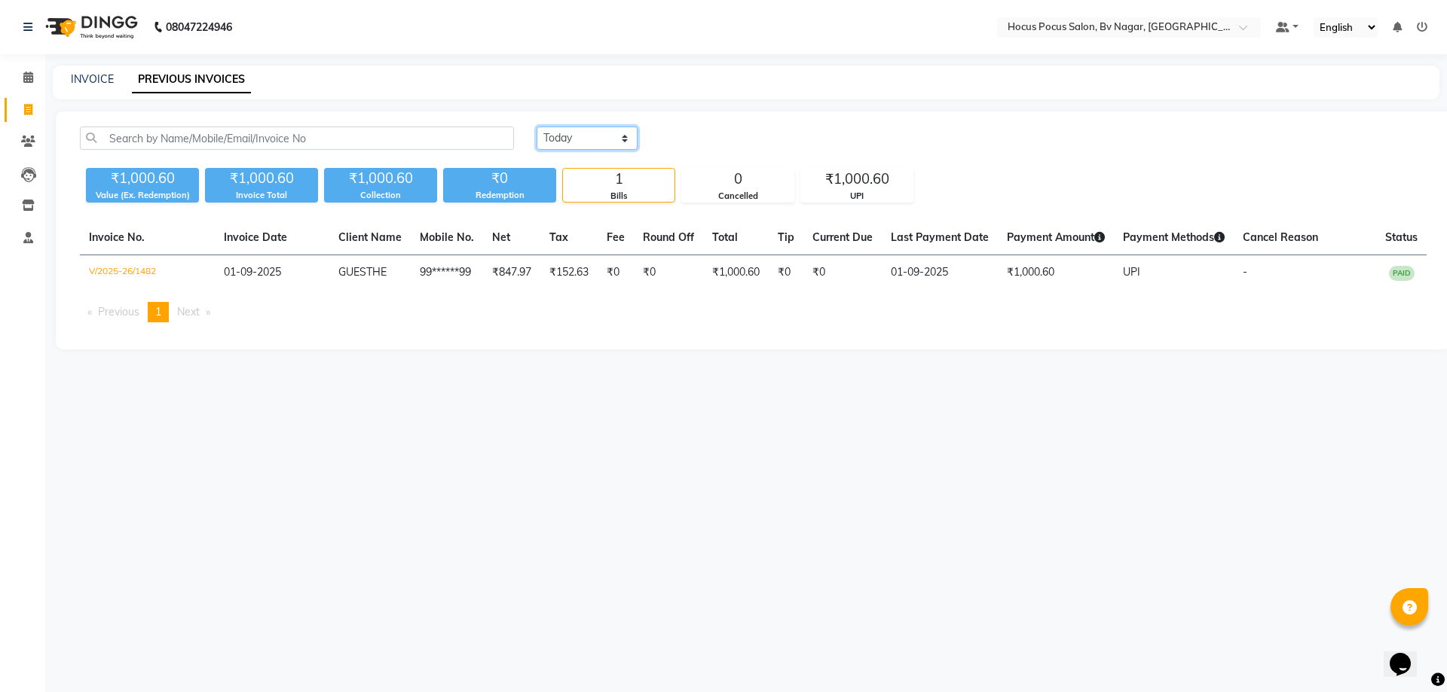
click at [616, 142] on select "[DATE] [DATE] Custom Range" at bounding box center [587, 138] width 101 height 23
select select "range"
click at [537, 127] on select "[DATE] [DATE] Custom Range" at bounding box center [587, 138] width 101 height 23
click at [686, 137] on input "01-09-2025" at bounding box center [709, 138] width 105 height 21
select select "9"
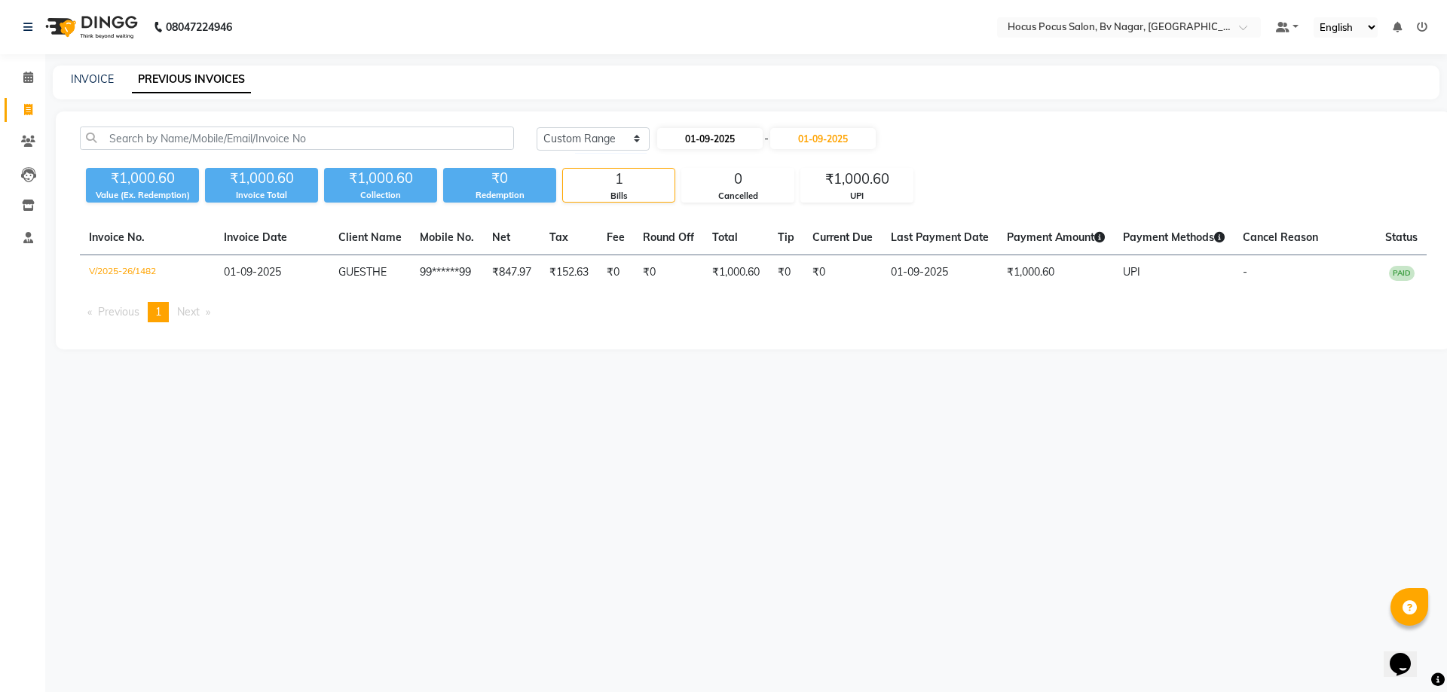
select select "2025"
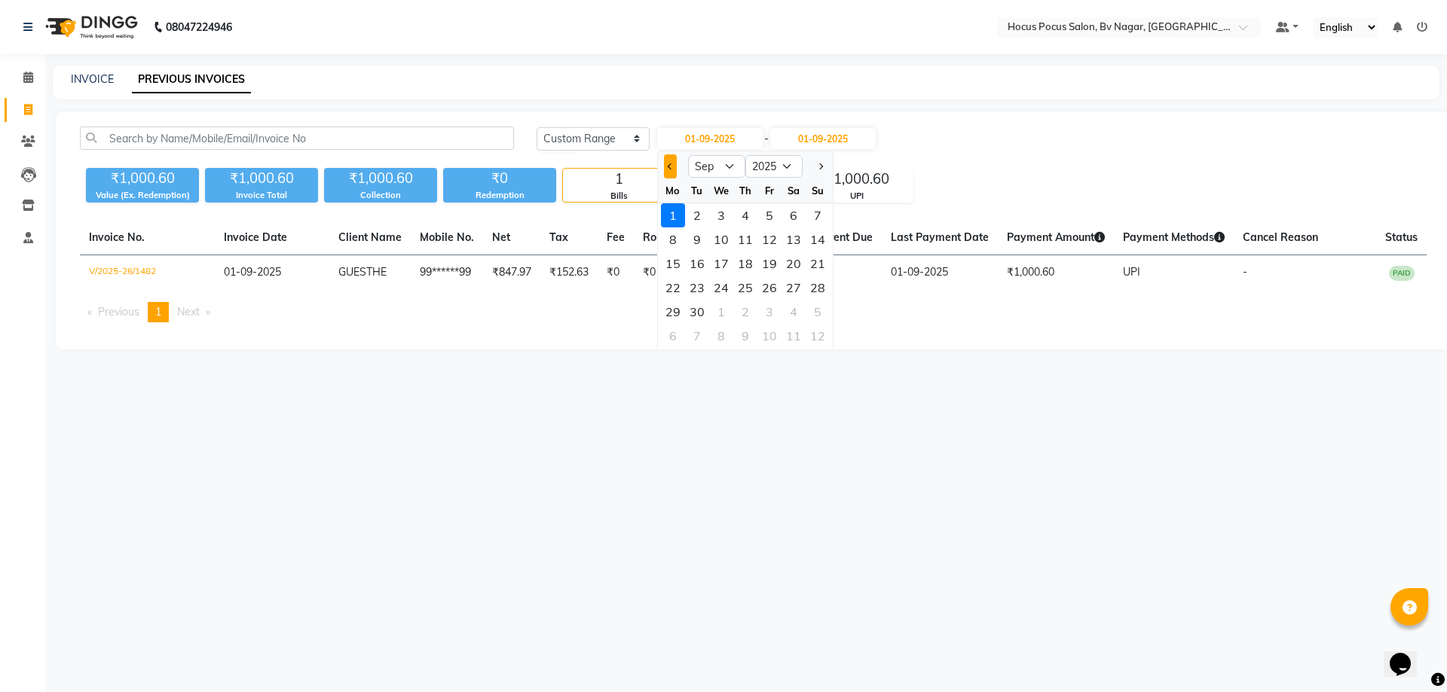
click at [674, 169] on button "Previous month" at bounding box center [670, 166] width 13 height 24
select select "8"
click at [777, 212] on div "1" at bounding box center [769, 215] width 24 height 24
type input "[DATE]"
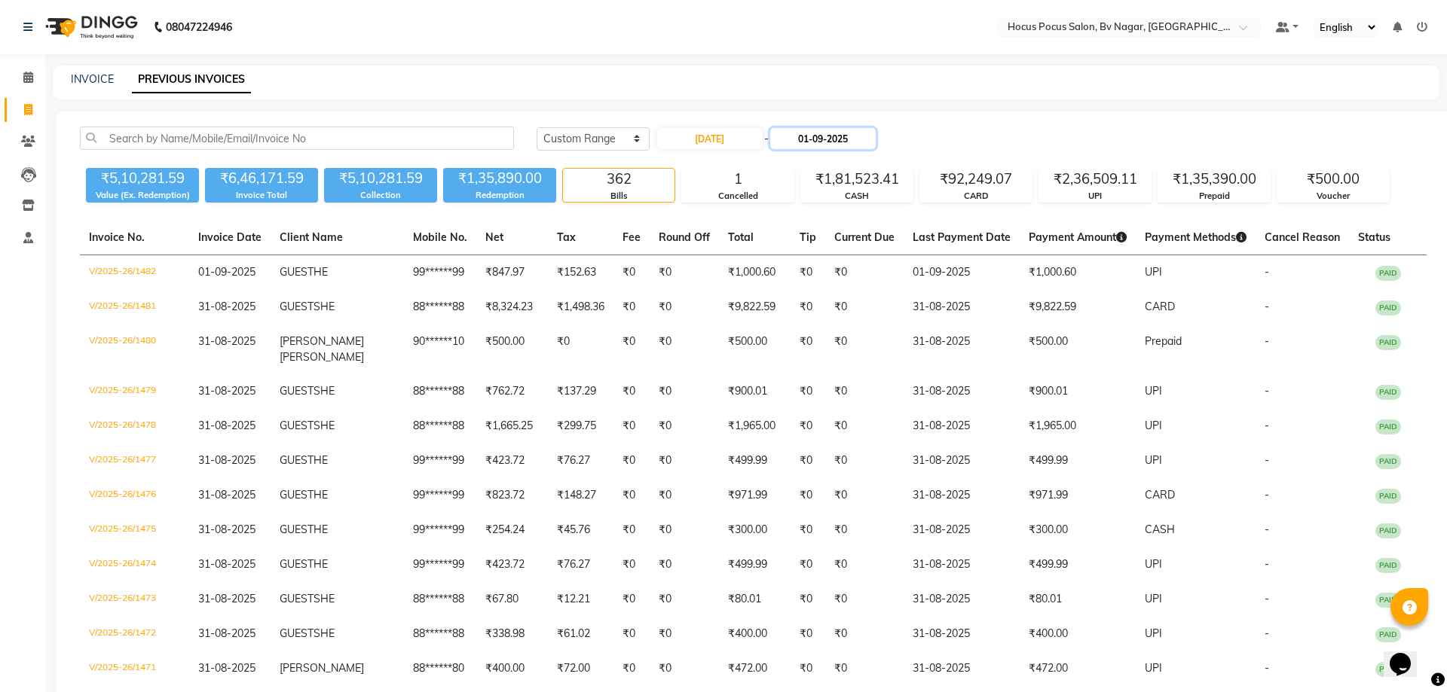
click at [842, 145] on input "01-09-2025" at bounding box center [822, 138] width 105 height 21
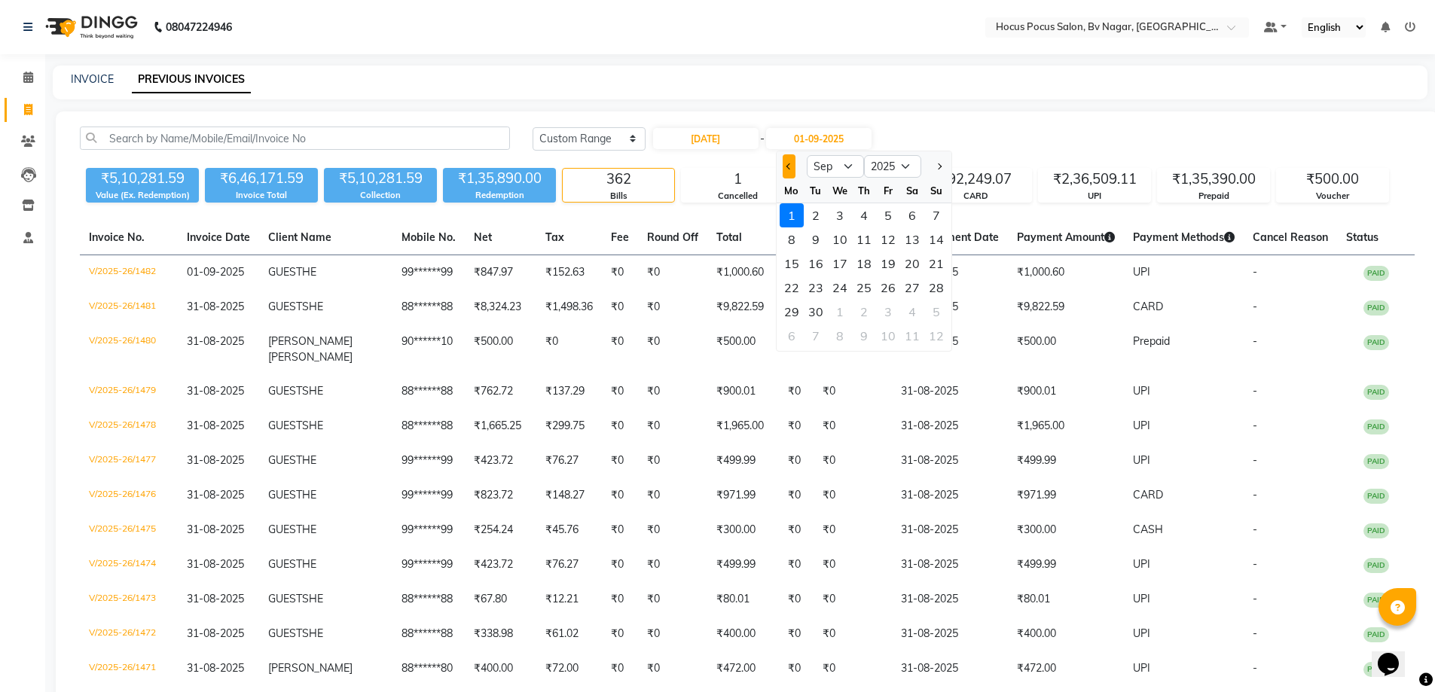
click at [784, 170] on button "Previous month" at bounding box center [789, 166] width 13 height 24
select select "8"
click at [933, 213] on div "3" at bounding box center [937, 215] width 24 height 24
type input "03-08-2025"
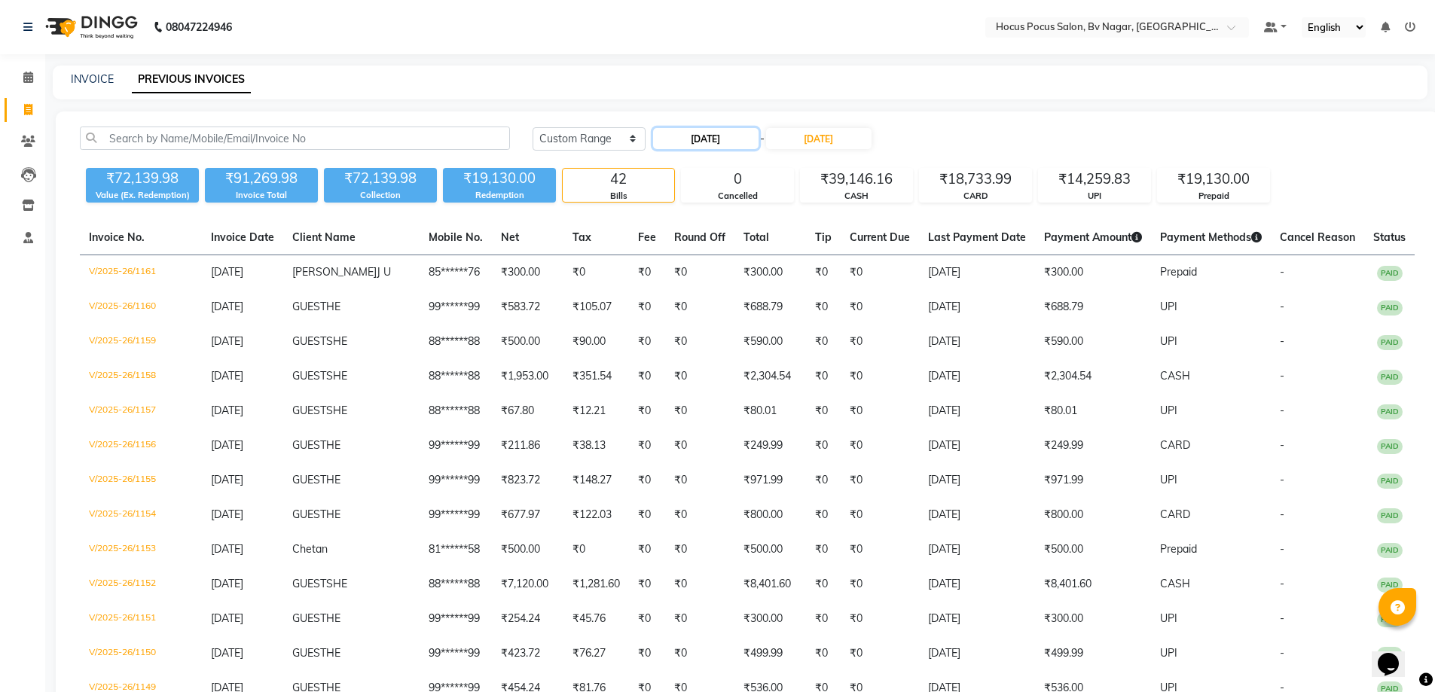
click at [721, 132] on input "[DATE]" at bounding box center [705, 138] width 105 height 21
select select "8"
select select "2025"
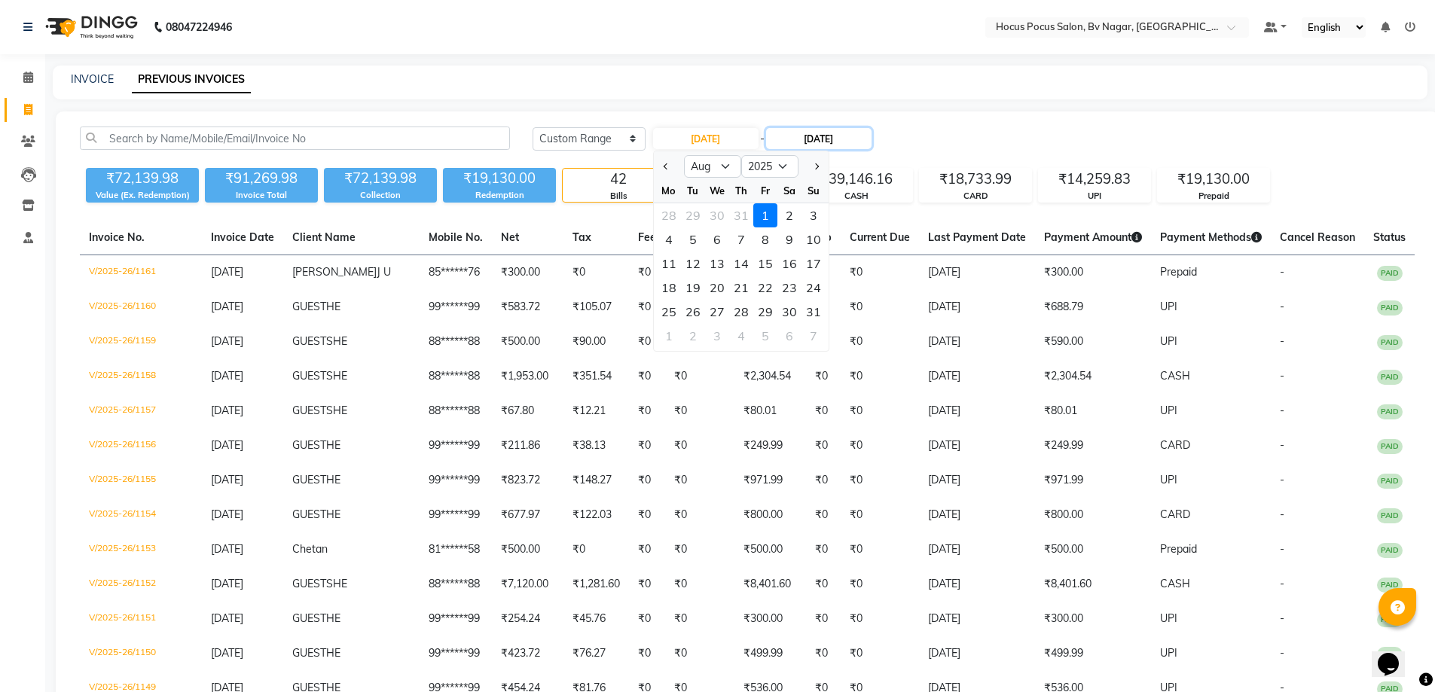
click at [841, 140] on input "03-08-2025" at bounding box center [818, 138] width 105 height 21
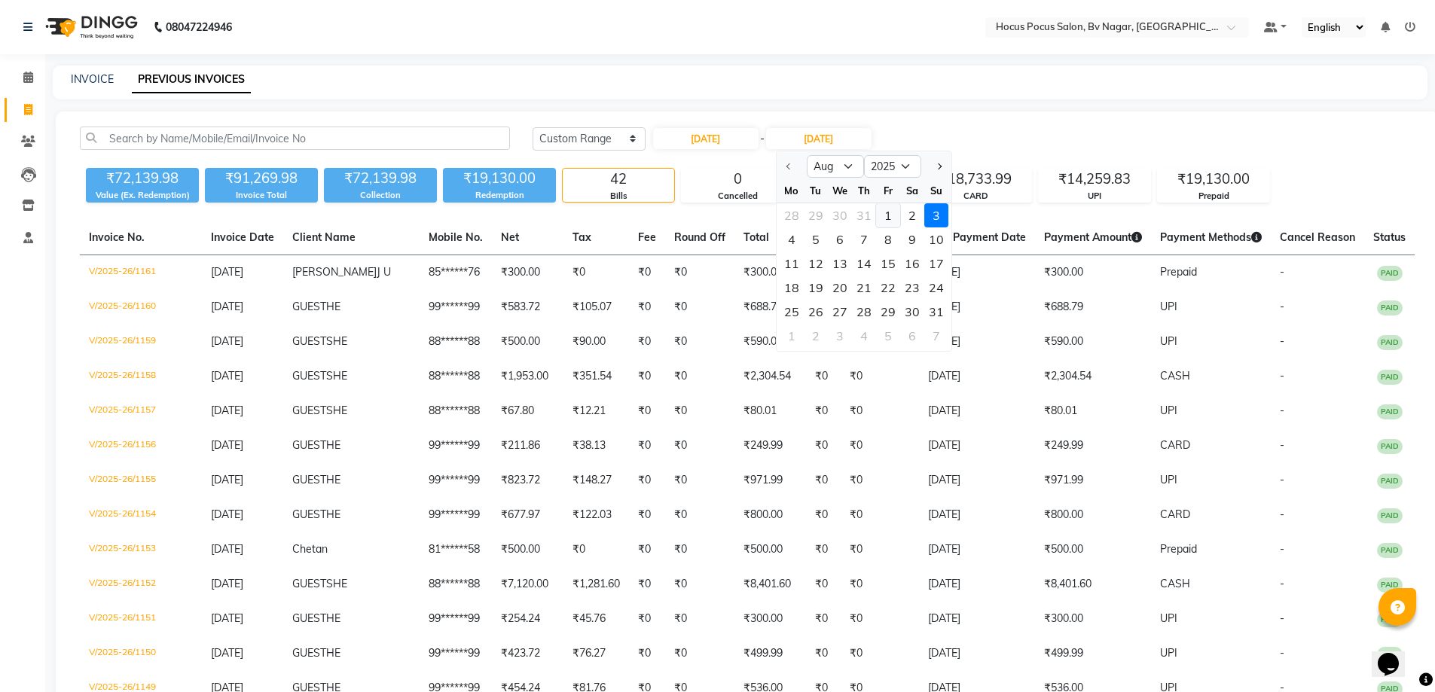
click at [899, 219] on div "1" at bounding box center [888, 215] width 24 height 24
type input "[DATE]"
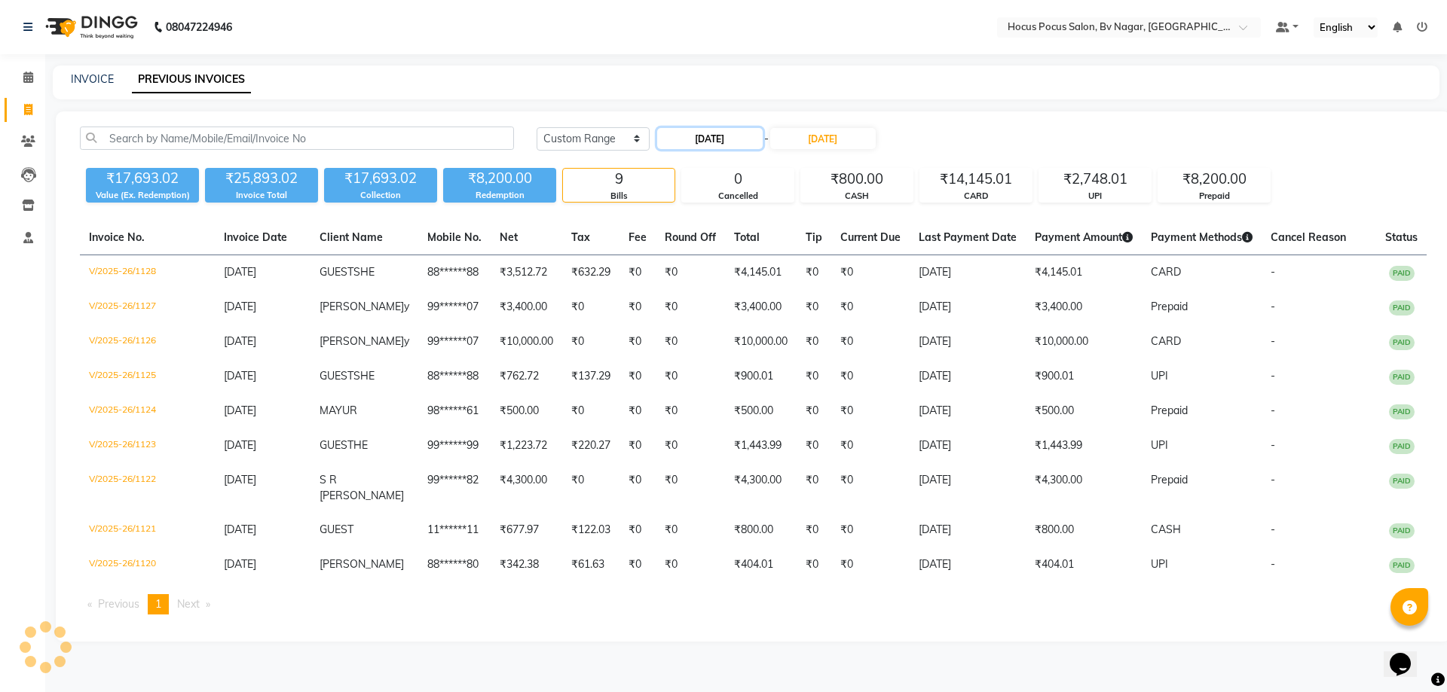
click at [733, 135] on input "[DATE]" at bounding box center [709, 138] width 105 height 21
select select "8"
select select "2025"
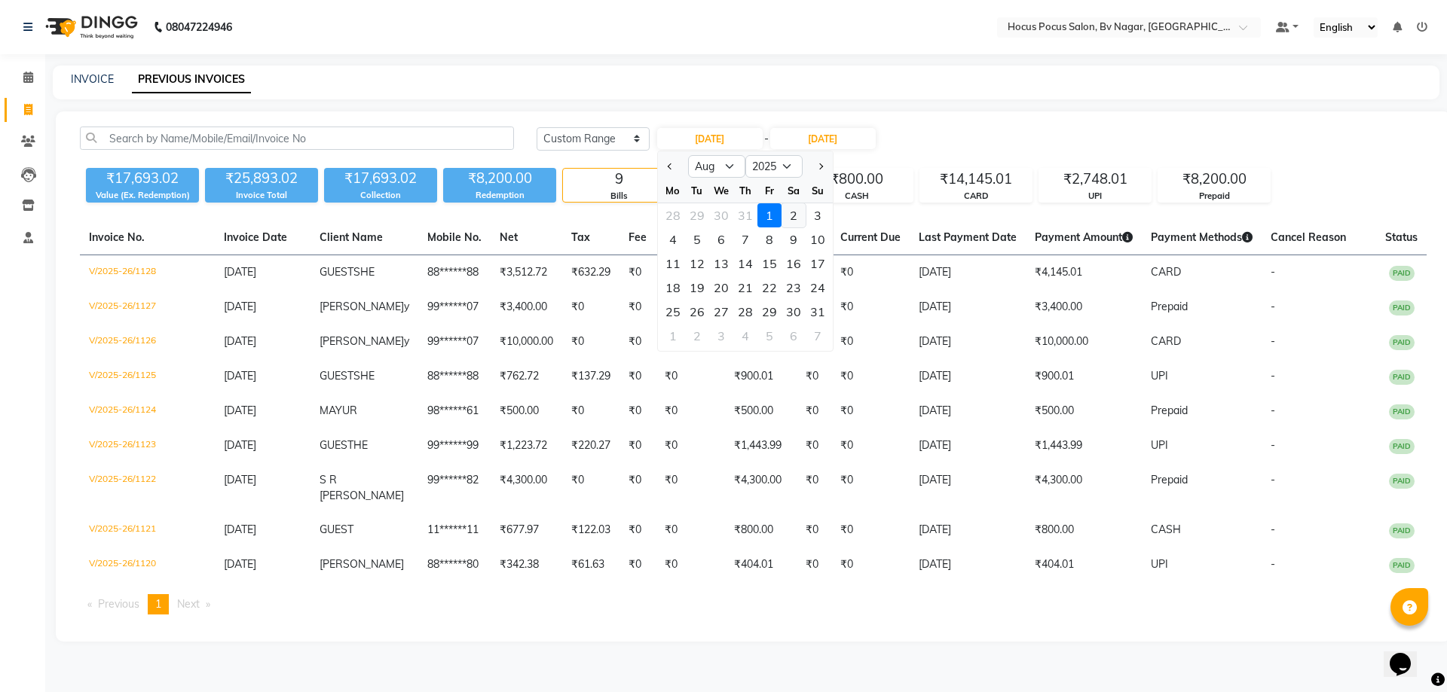
click at [802, 209] on div "2" at bounding box center [793, 215] width 24 height 24
type input "02-08-2025"
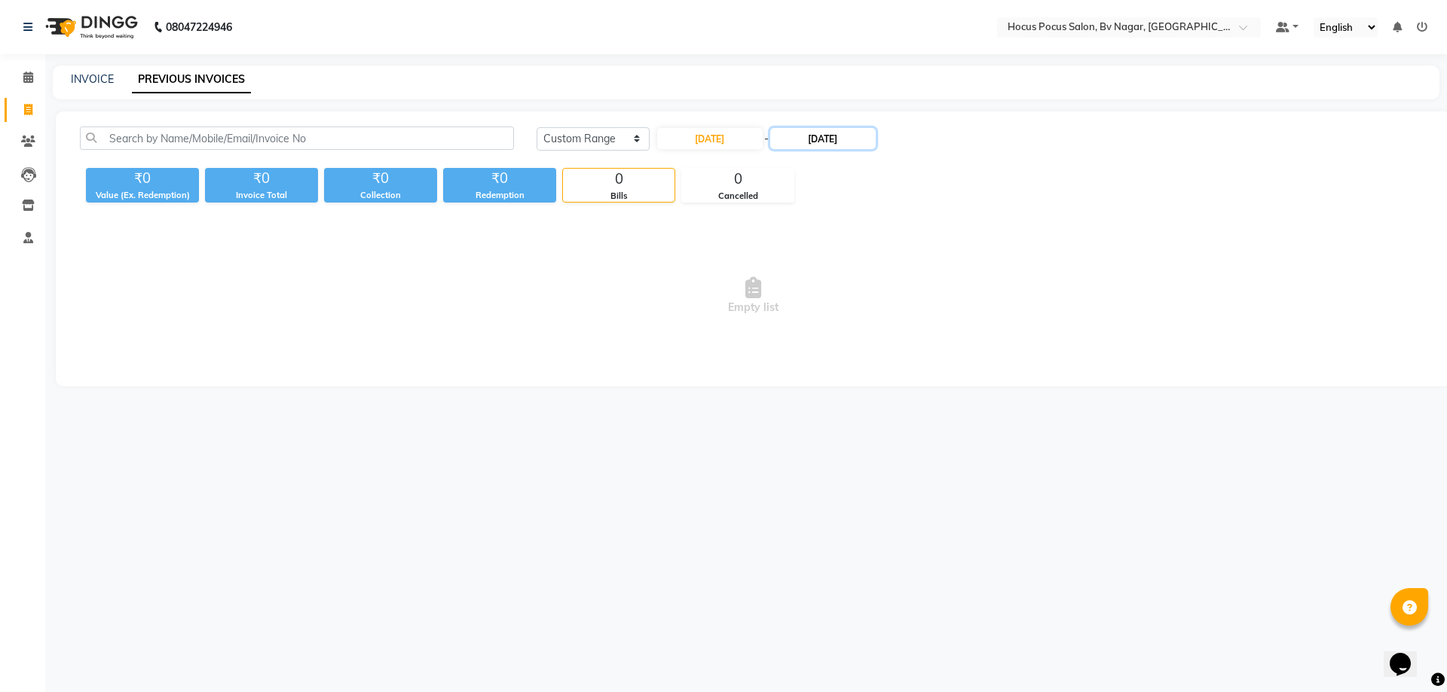
click at [851, 136] on input "[DATE]" at bounding box center [822, 138] width 105 height 21
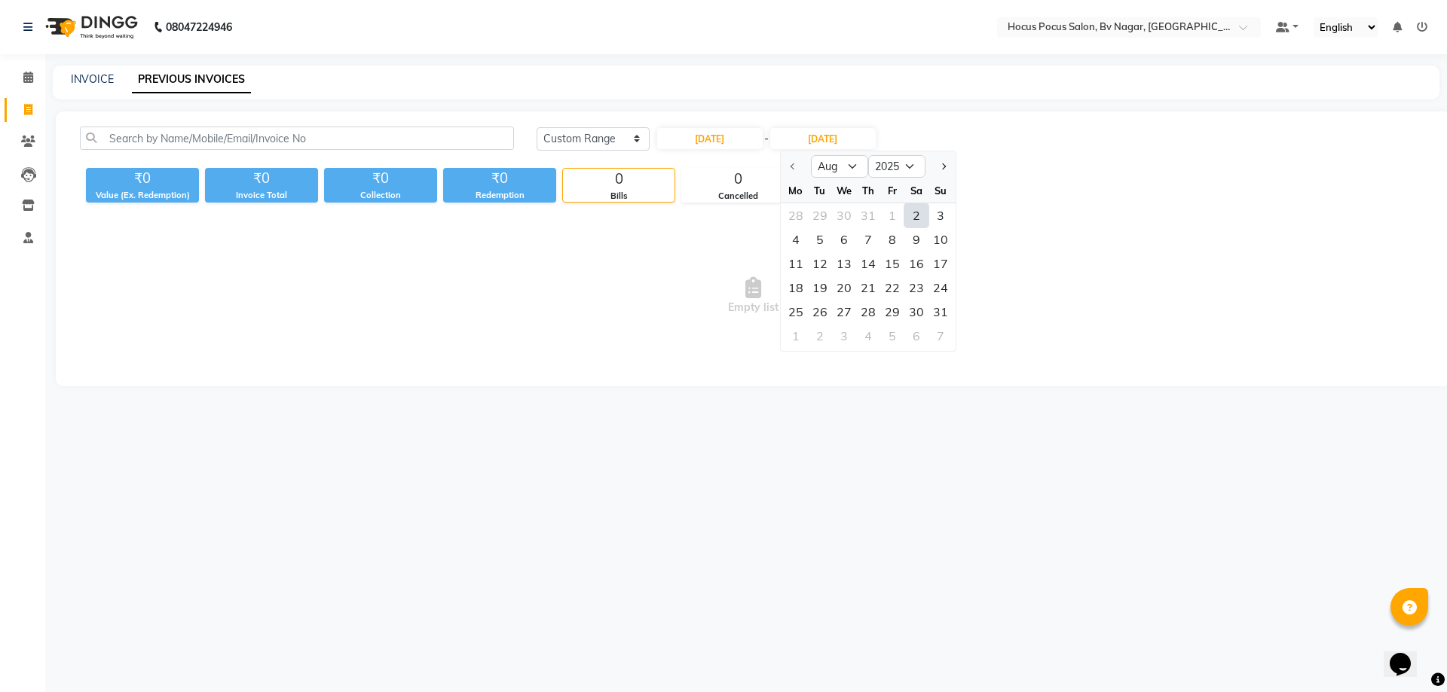
click at [922, 208] on div "2" at bounding box center [916, 215] width 24 height 24
type input "02-08-2025"
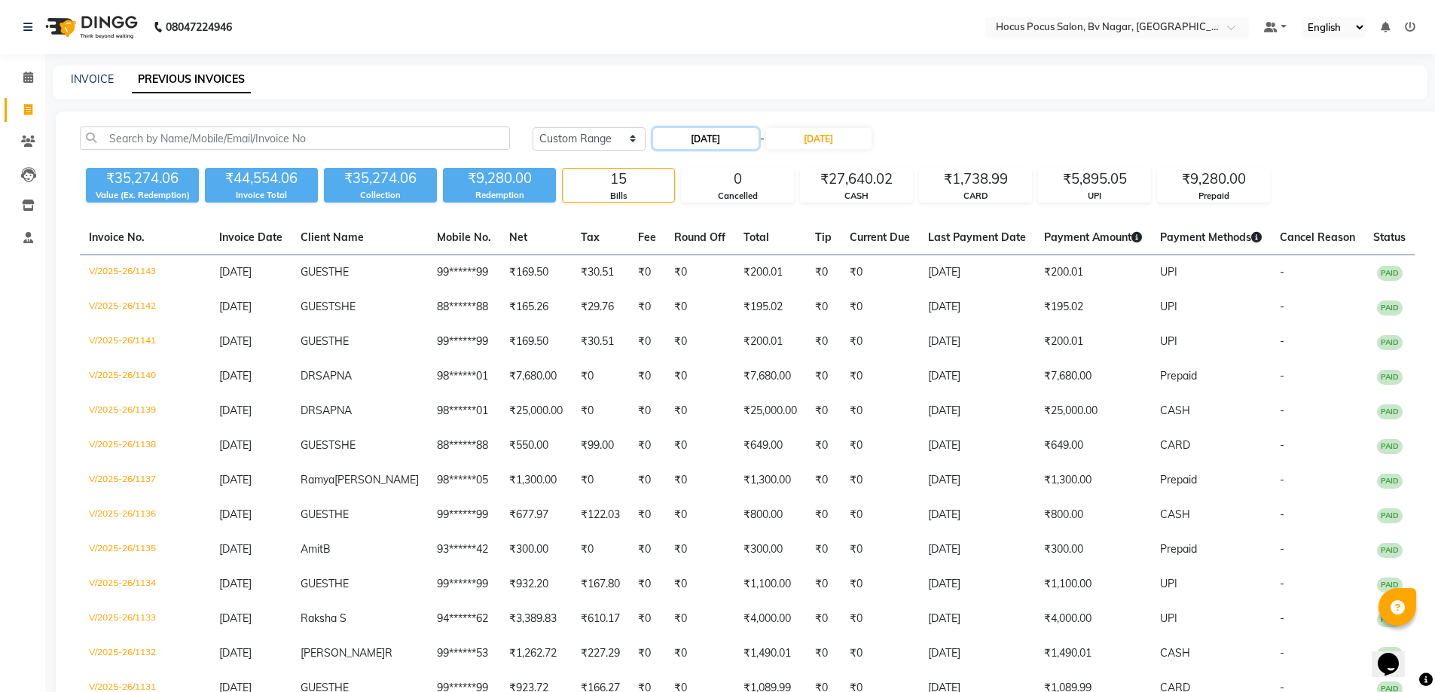
click at [680, 136] on input "02-08-2025" at bounding box center [705, 138] width 105 height 21
select select "8"
select select "2025"
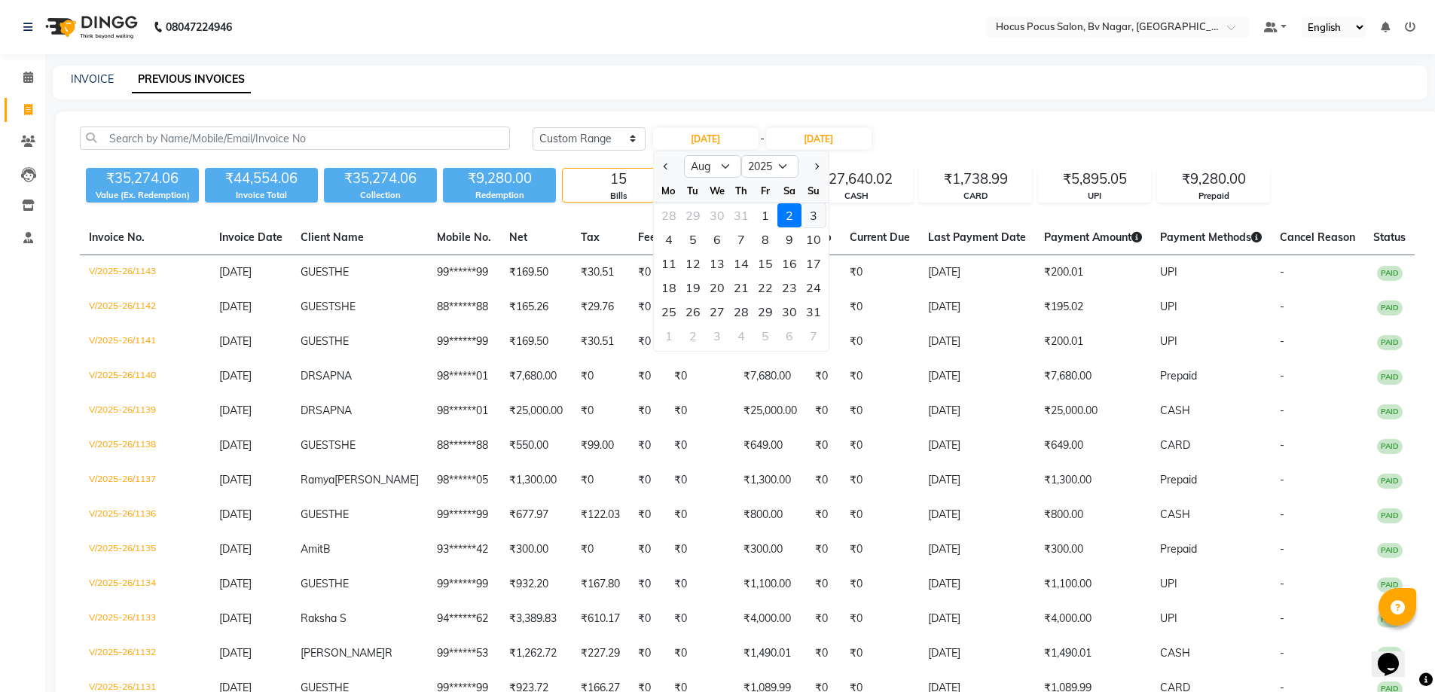
click at [803, 213] on div "3" at bounding box center [814, 215] width 24 height 24
type input "03-08-2025"
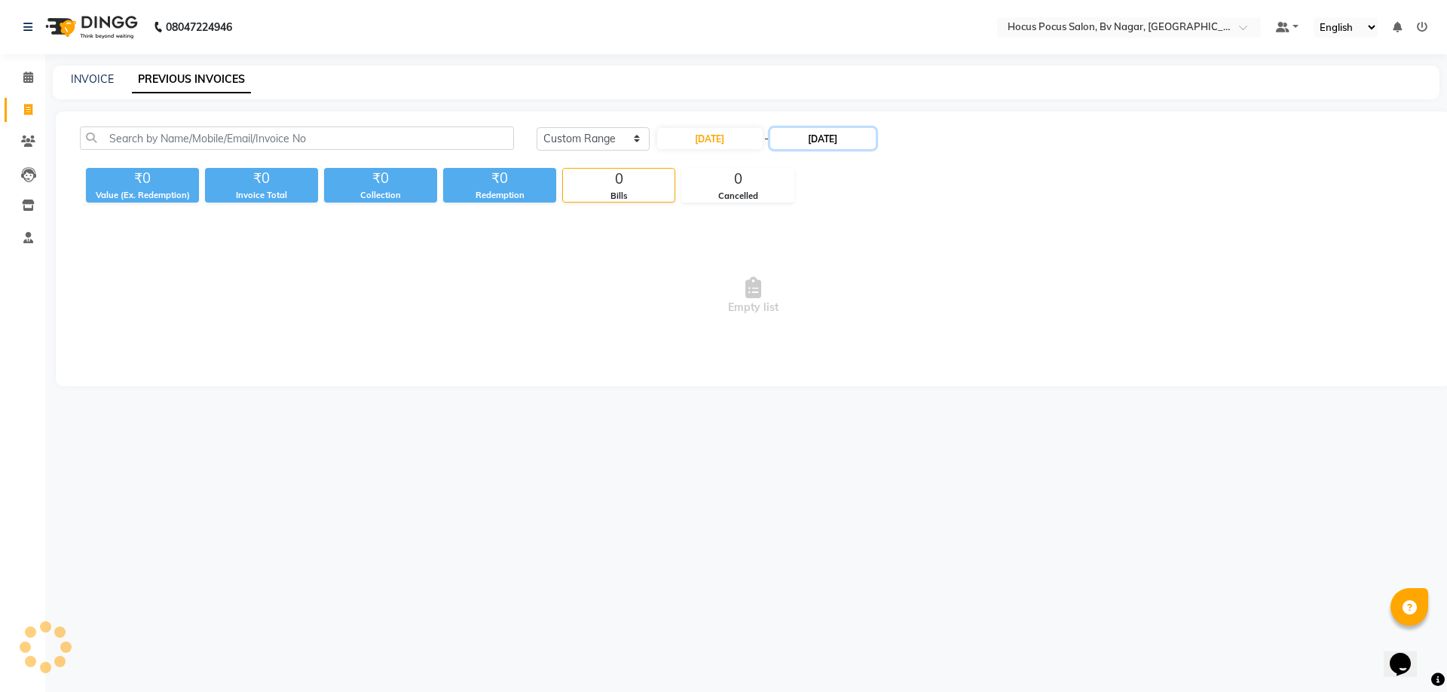
click at [810, 141] on input "02-08-2025" at bounding box center [822, 138] width 105 height 21
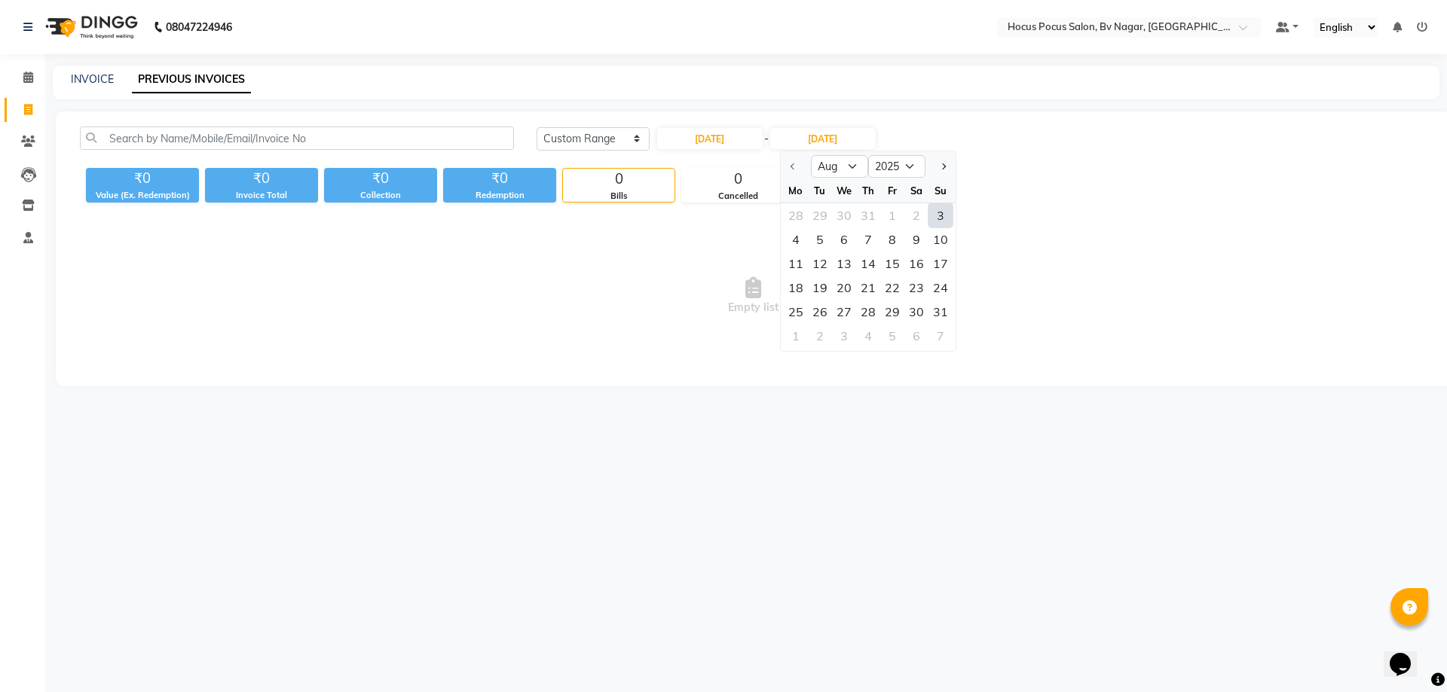
click at [928, 213] on div "3" at bounding box center [940, 215] width 24 height 24
type input "03-08-2025"
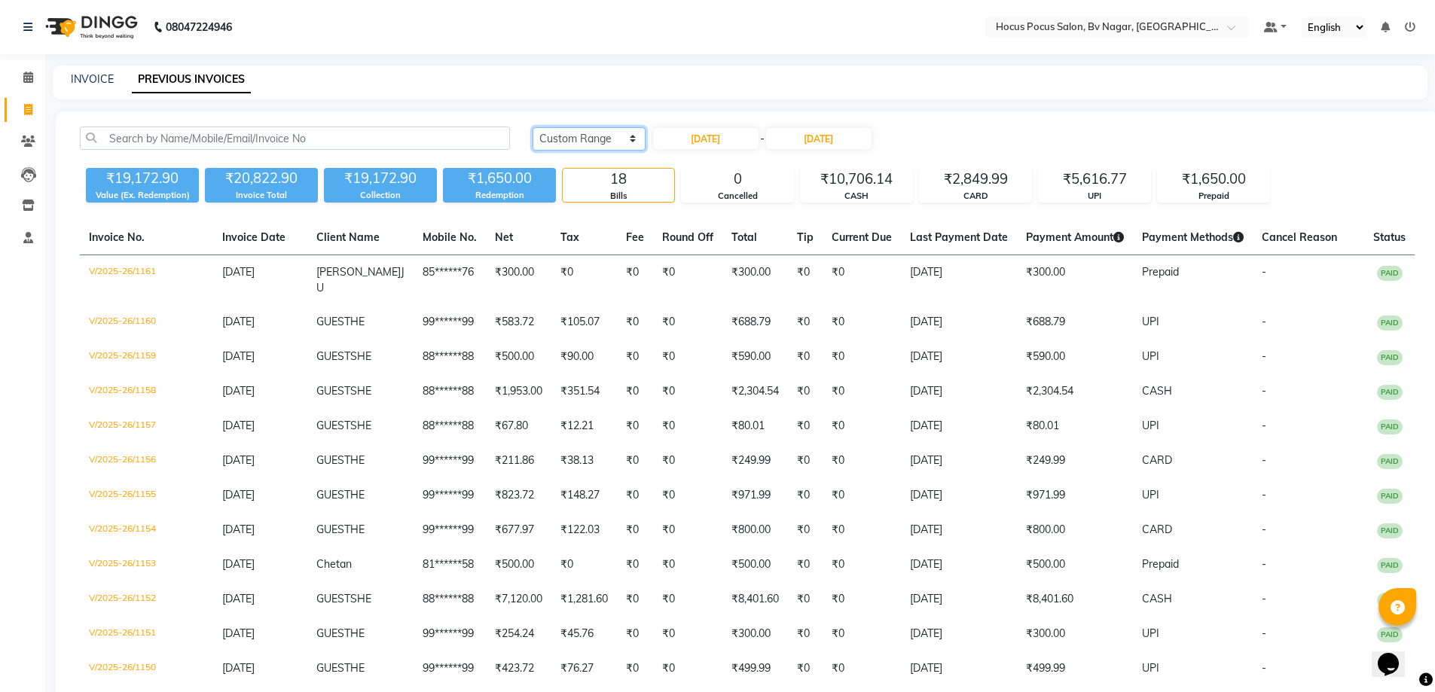
click at [622, 139] on select "[DATE] [DATE] Custom Range" at bounding box center [589, 138] width 113 height 23
click at [533, 127] on select "[DATE] [DATE] Custom Range" at bounding box center [589, 138] width 113 height 23
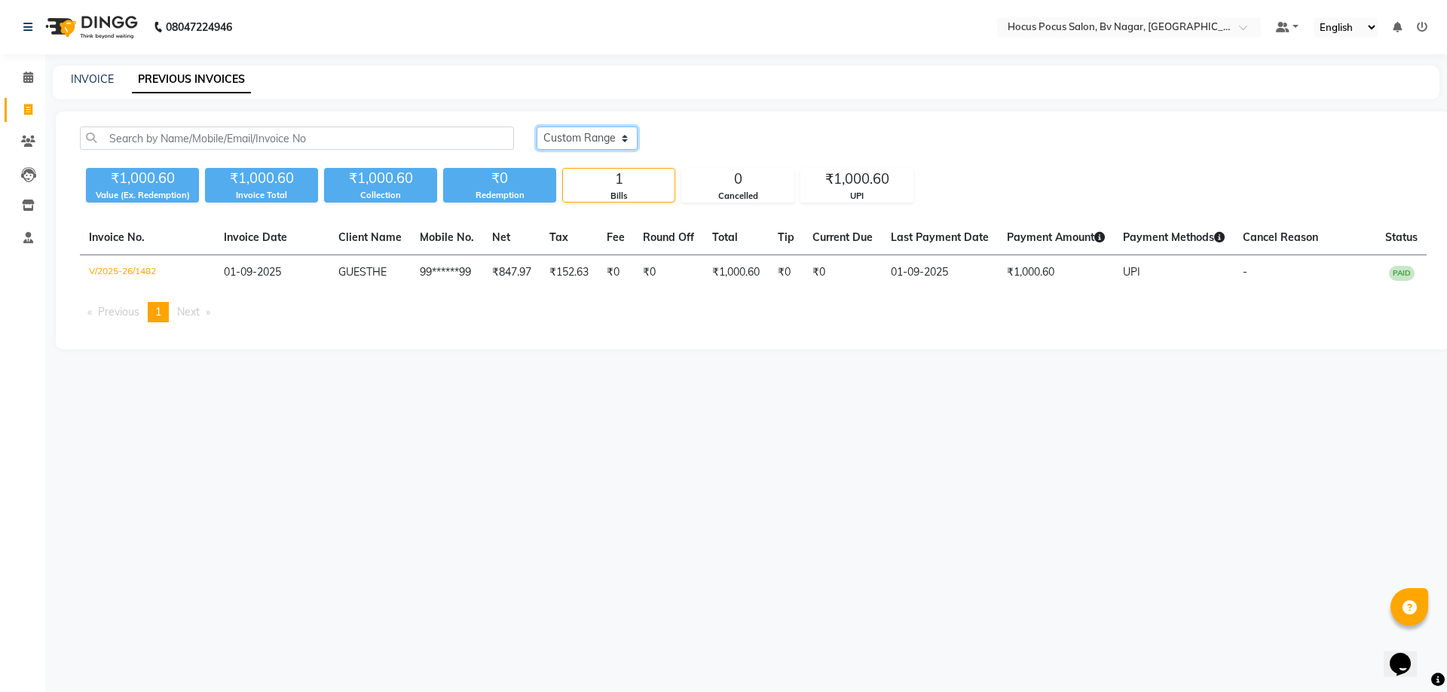
click at [616, 141] on select "[DATE] [DATE] Custom Range" at bounding box center [587, 138] width 101 height 23
select select "range"
click at [537, 127] on select "[DATE] [DATE] Custom Range" at bounding box center [587, 138] width 101 height 23
click at [680, 136] on input "01-09-2025" at bounding box center [709, 138] width 105 height 21
select select "9"
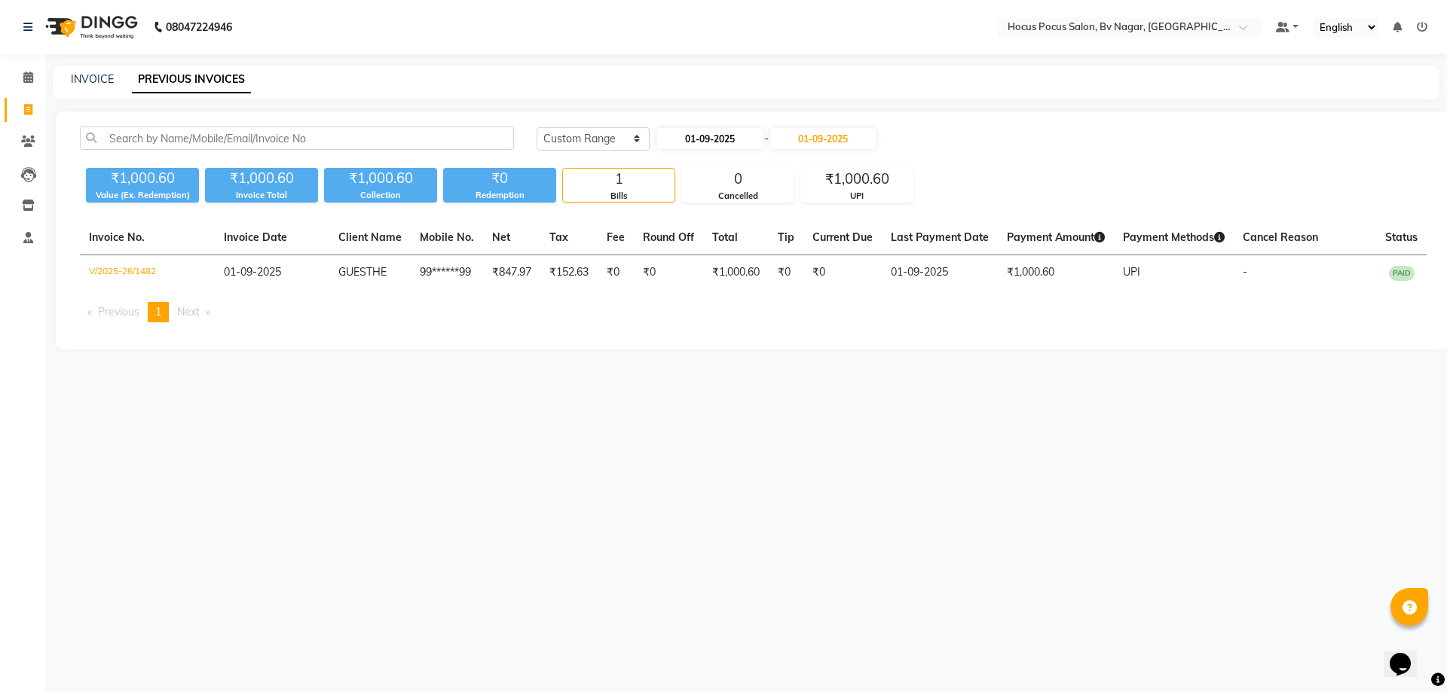
select select "2025"
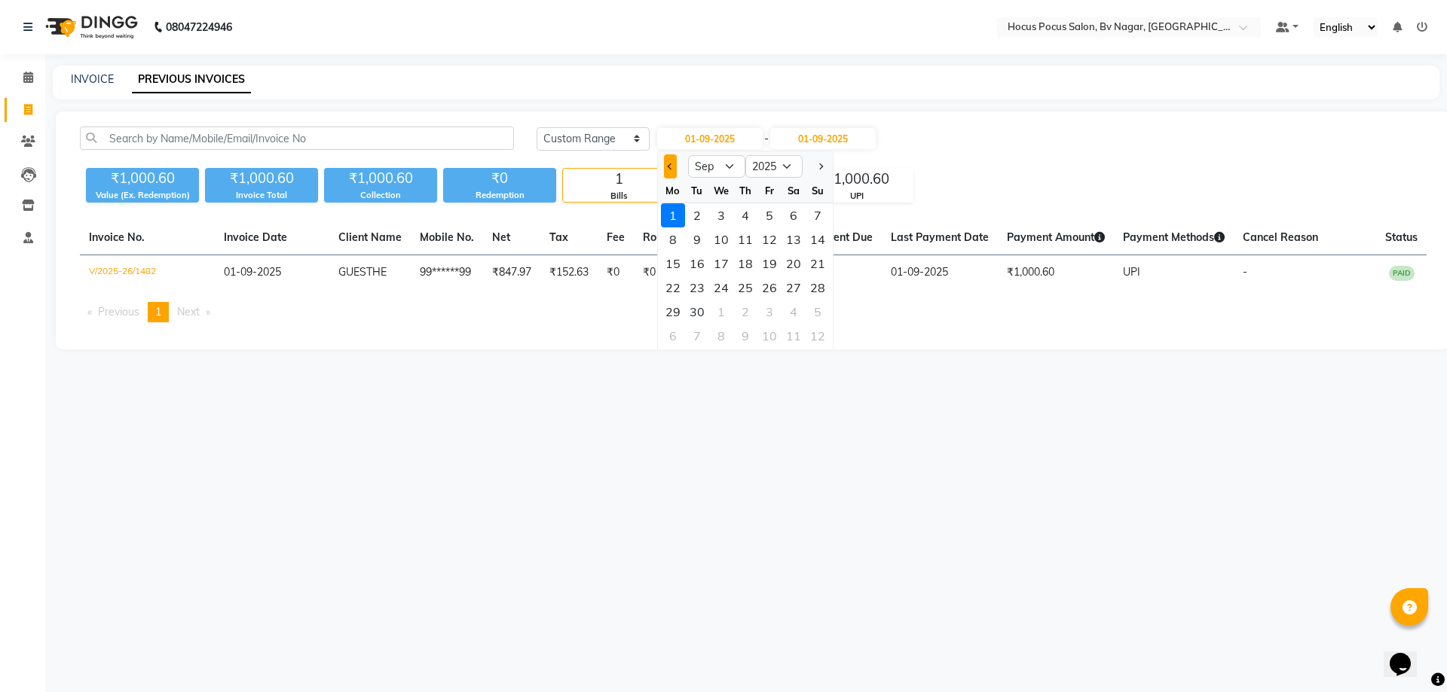
click at [668, 168] on button "Previous month" at bounding box center [670, 166] width 13 height 24
select select "8"
click at [761, 214] on div "1" at bounding box center [769, 215] width 24 height 24
type input "[DATE]"
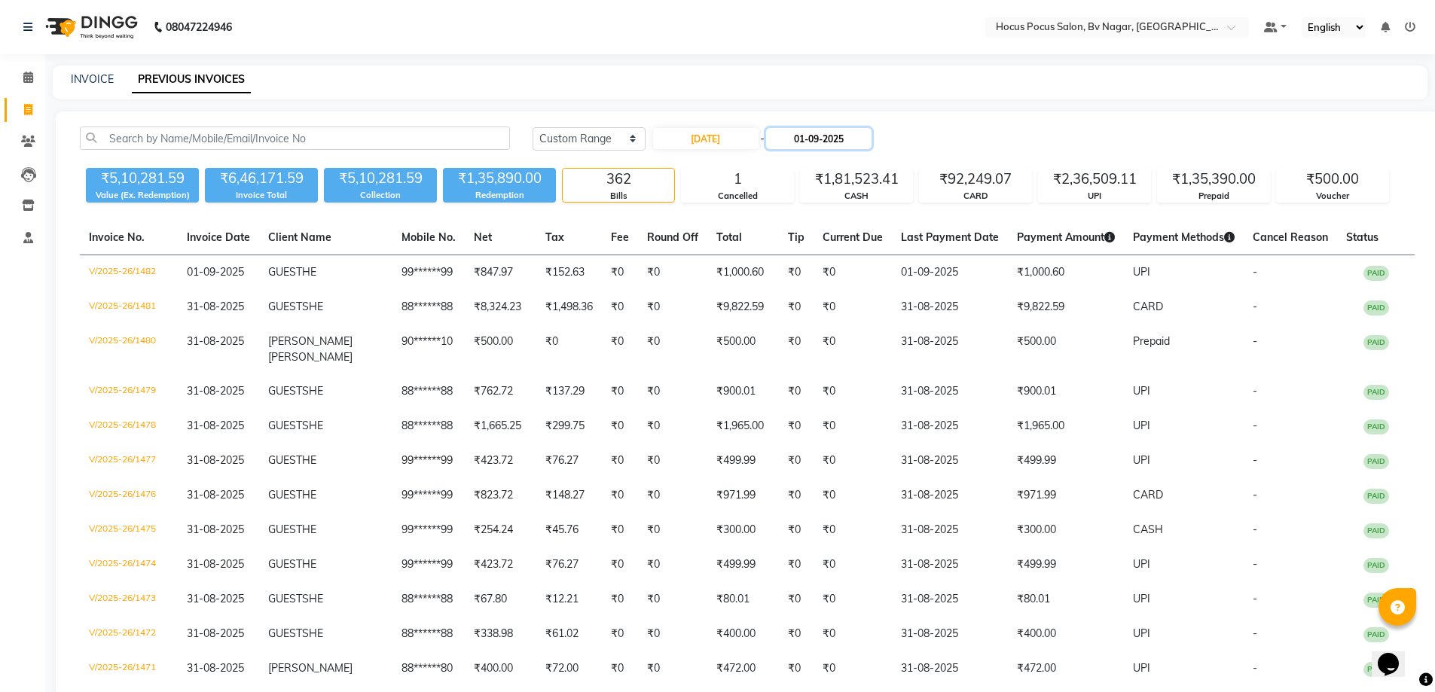
click at [816, 145] on input "01-09-2025" at bounding box center [818, 138] width 105 height 21
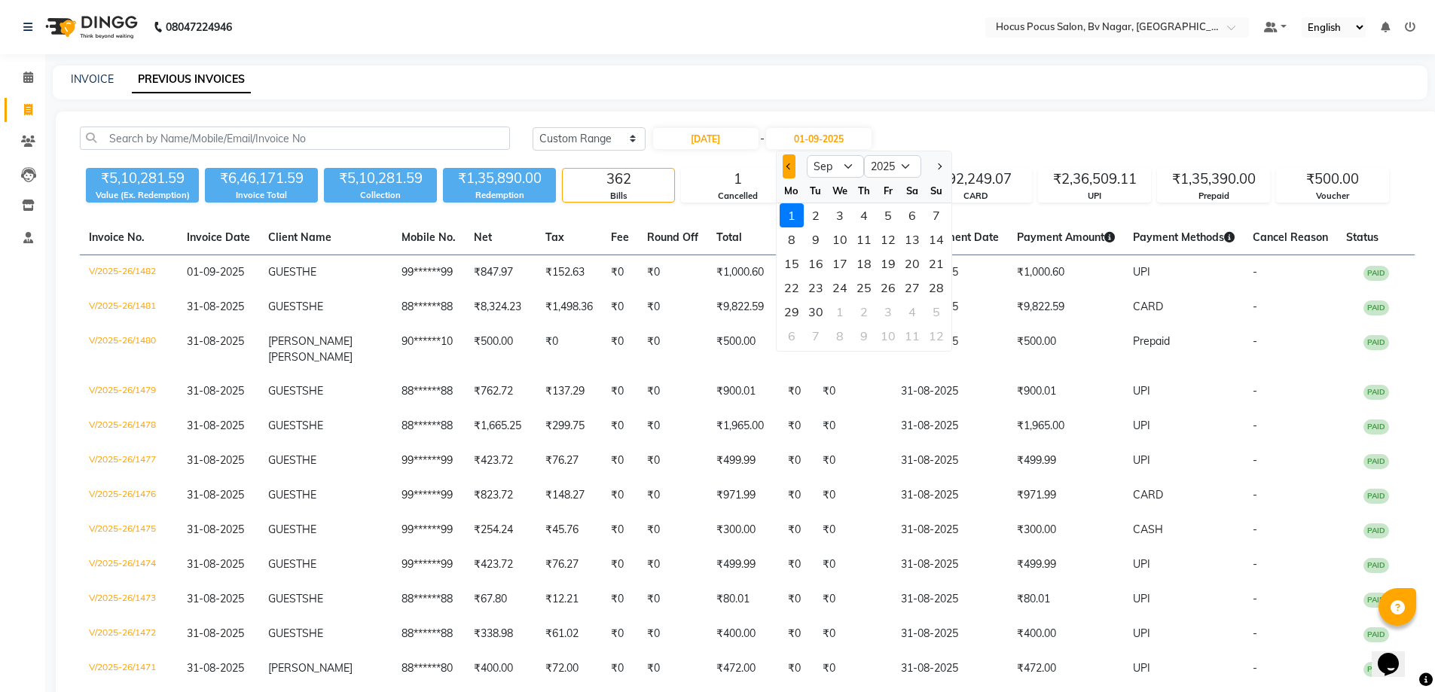
click at [792, 167] on span "Previous month" at bounding box center [789, 167] width 6 height 6
select select "8"
click at [864, 219] on div "28 29 30 31 1 2 3" at bounding box center [864, 215] width 175 height 24
click at [865, 213] on div "28 29 30 31 1 2 3" at bounding box center [864, 215] width 175 height 24
click at [934, 314] on div "31" at bounding box center [937, 312] width 24 height 24
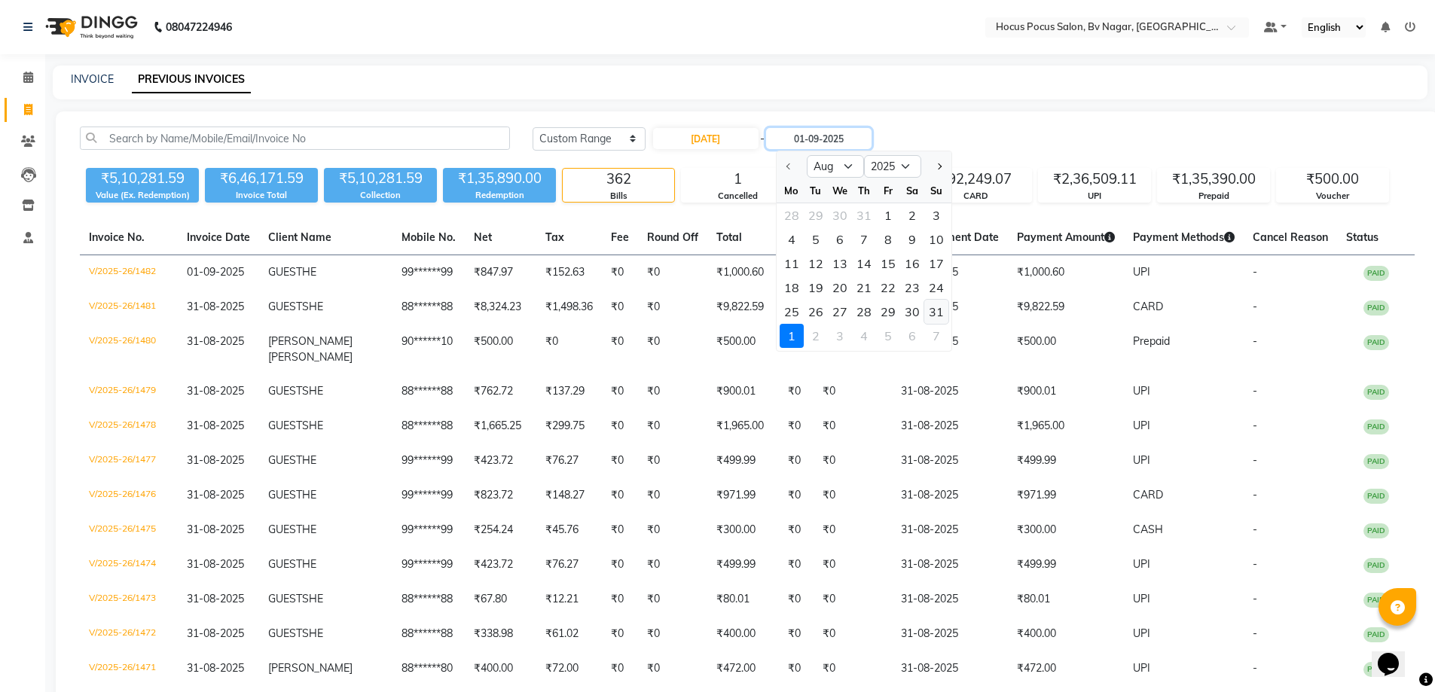
type input "31-08-2025"
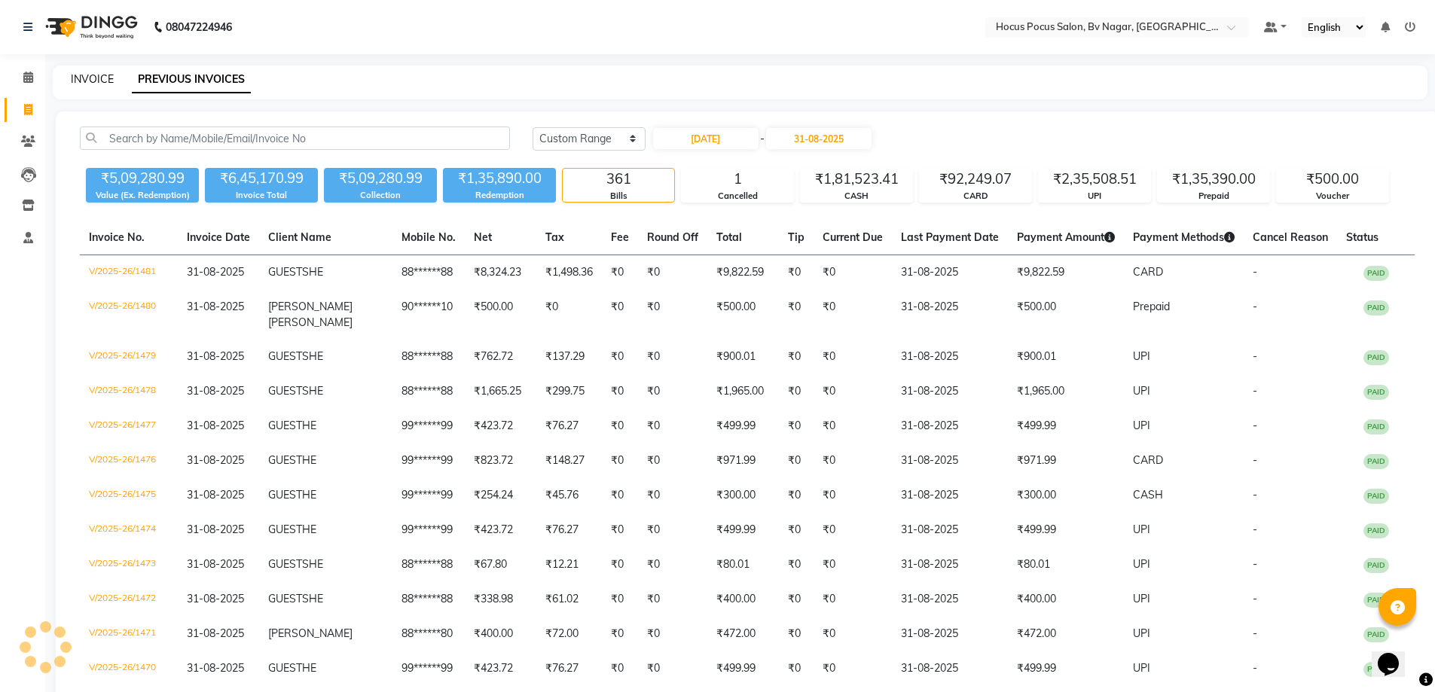
click at [81, 80] on link "INVOICE" at bounding box center [92, 79] width 43 height 14
select select "service"
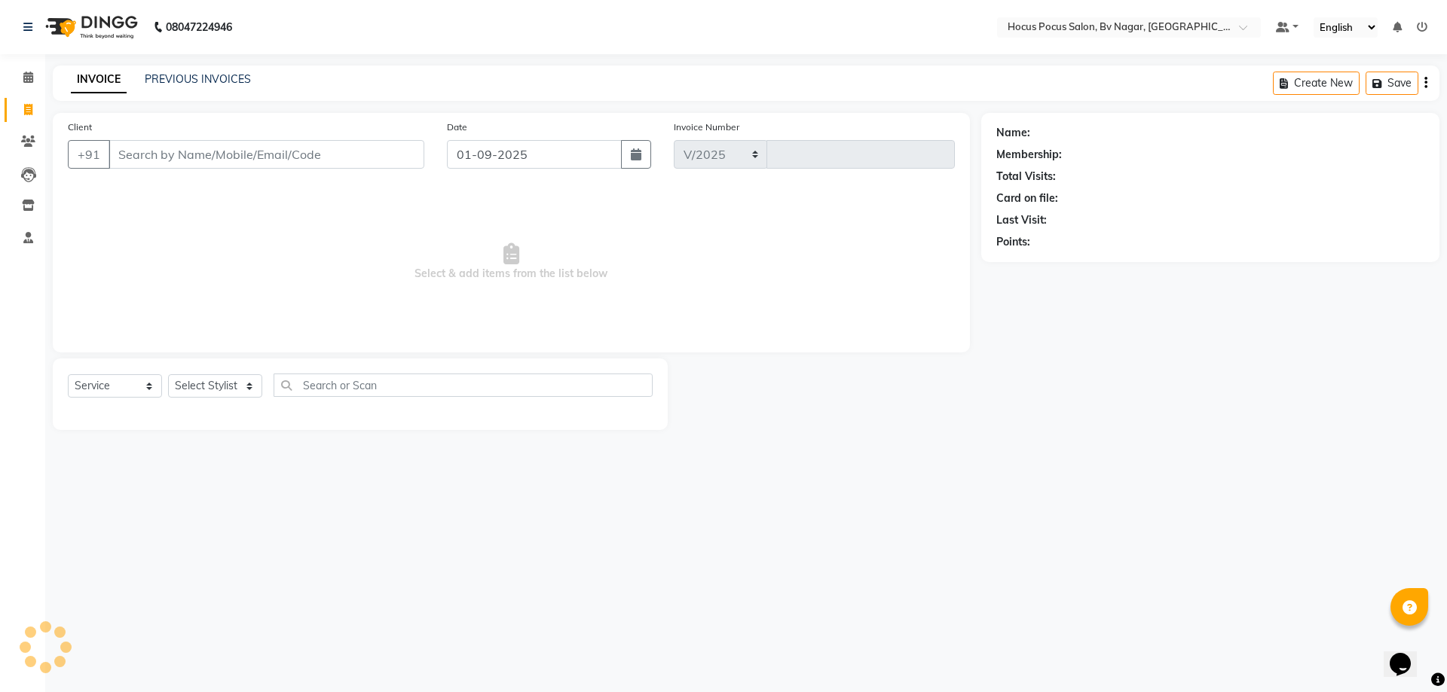
select select "6056"
type input "1483"
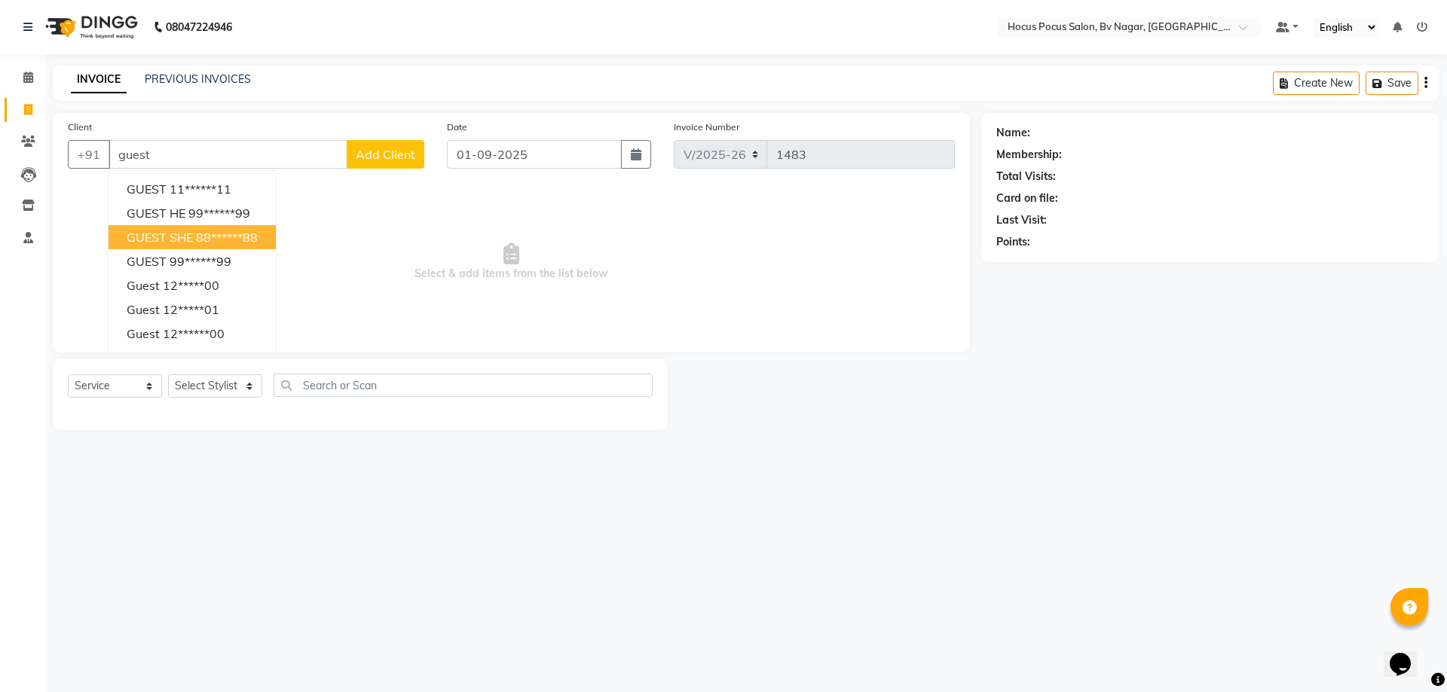
click at [143, 244] on span "GUEST SHE" at bounding box center [160, 237] width 66 height 15
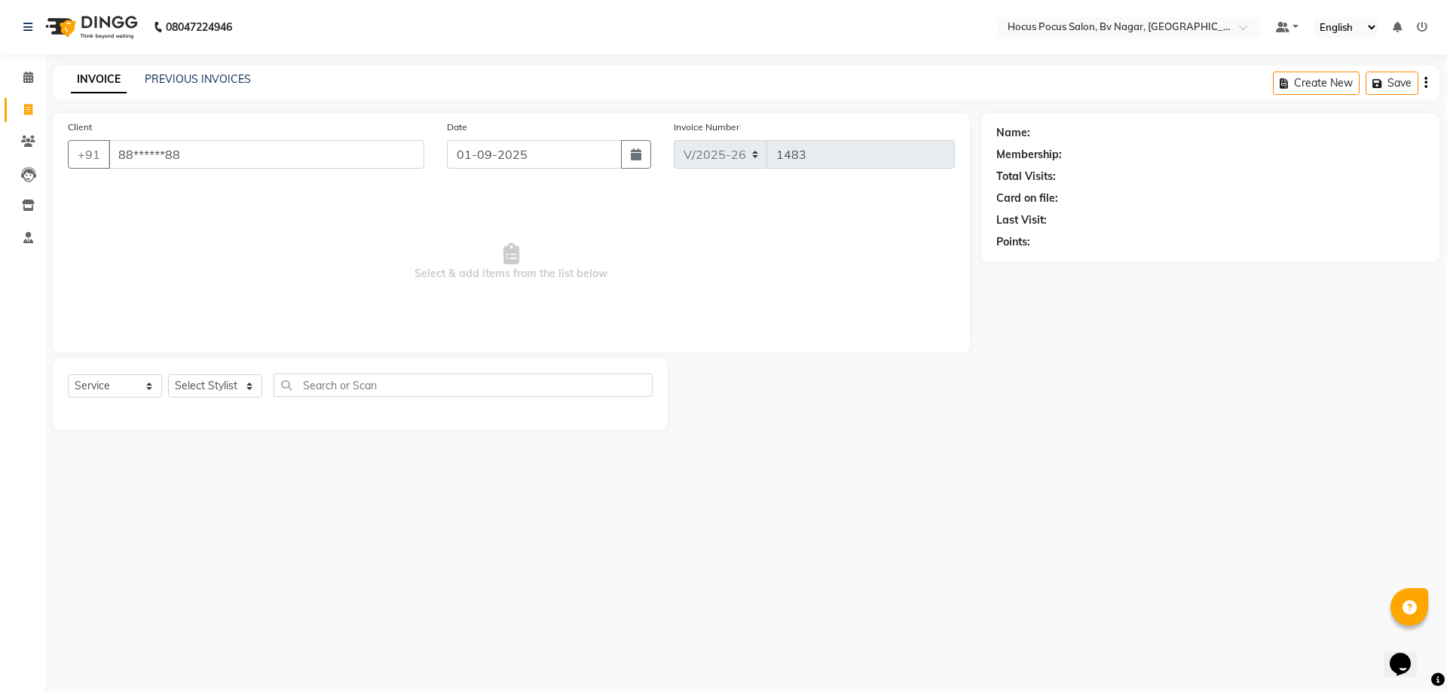
type input "88******88"
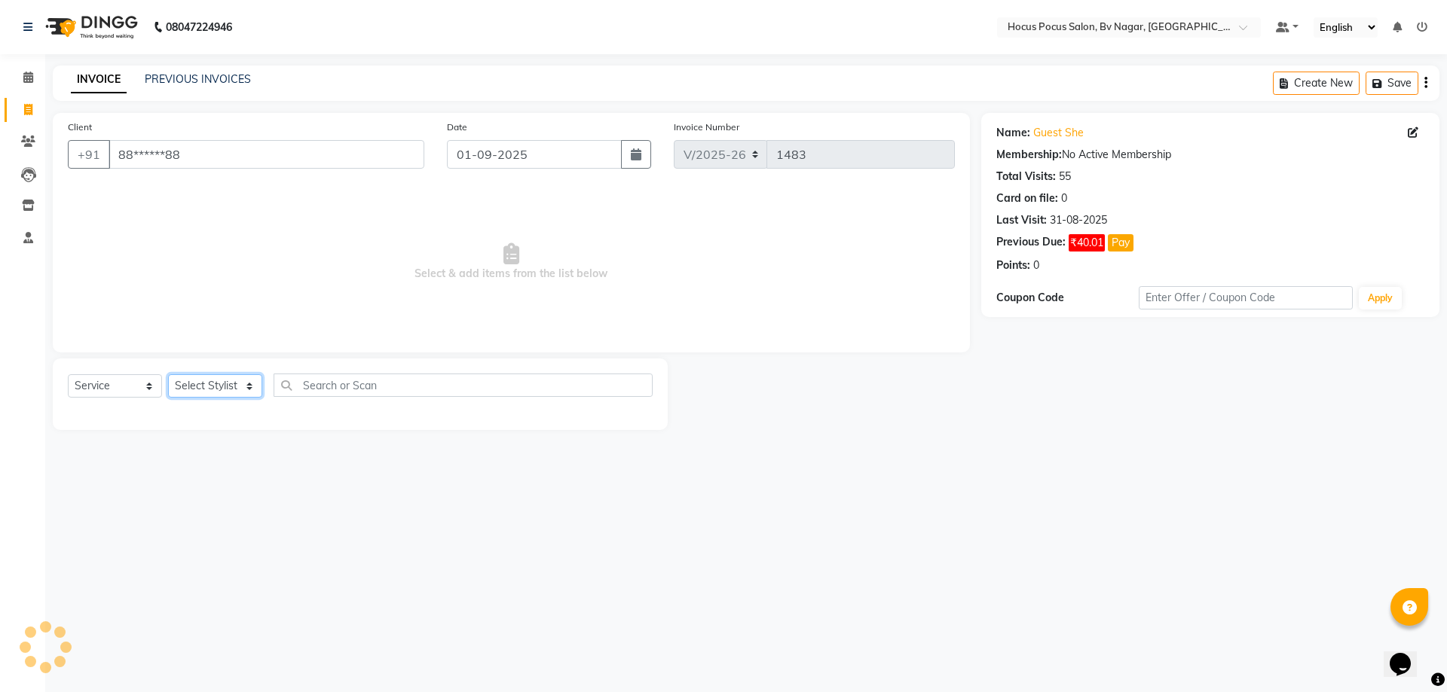
click at [206, 393] on select "Select Stylist [PERSON_NAME] [PERSON_NAME] hocus pocus [PERSON_NAME] Sashy" at bounding box center [215, 385] width 94 height 23
select select "43708"
click at [168, 374] on select "Select Stylist [PERSON_NAME] [PERSON_NAME] hocus pocus [PERSON_NAME] Sashy" at bounding box center [215, 385] width 94 height 23
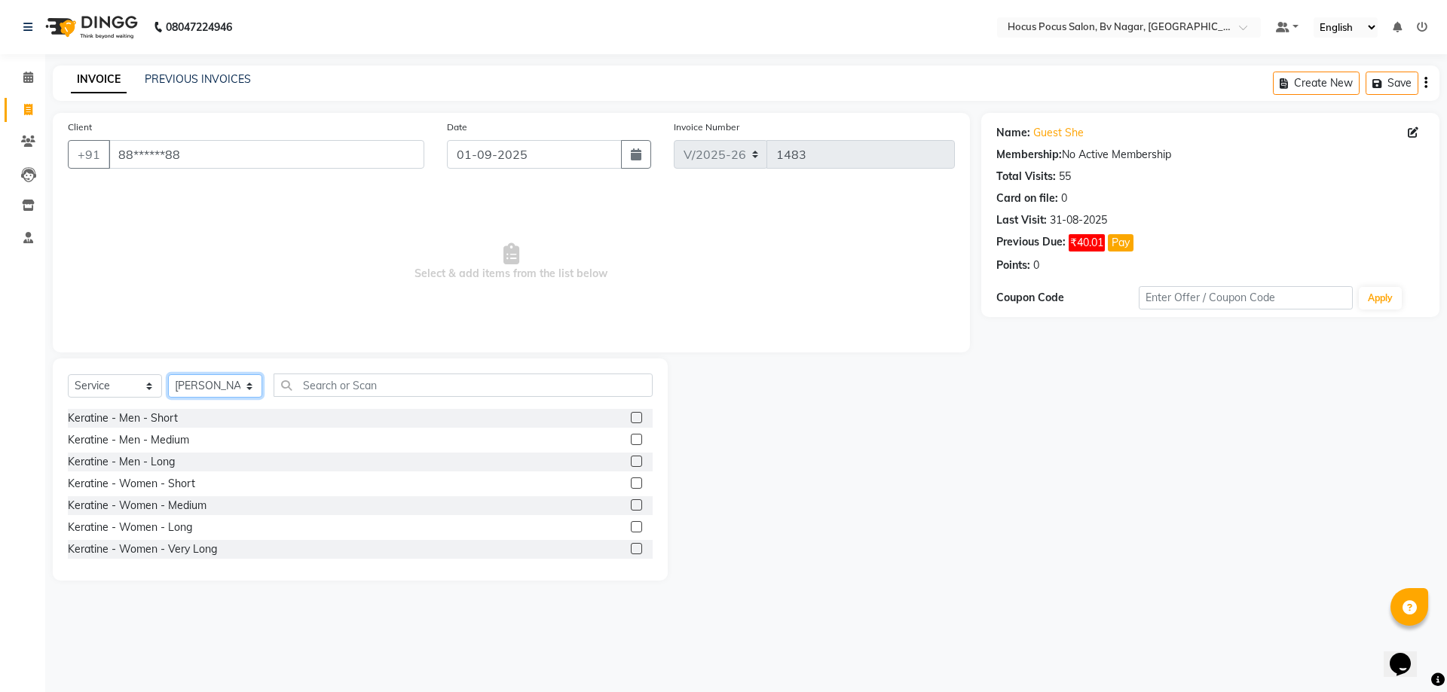
drag, startPoint x: 212, startPoint y: 387, endPoint x: 212, endPoint y: 397, distance: 9.8
click at [212, 387] on select "Select Stylist [PERSON_NAME] [PERSON_NAME] hocus pocus [PERSON_NAME] Sashy" at bounding box center [215, 385] width 94 height 23
click at [168, 374] on select "Select Stylist [PERSON_NAME] [PERSON_NAME] hocus pocus [PERSON_NAME] Sashy" at bounding box center [215, 385] width 94 height 23
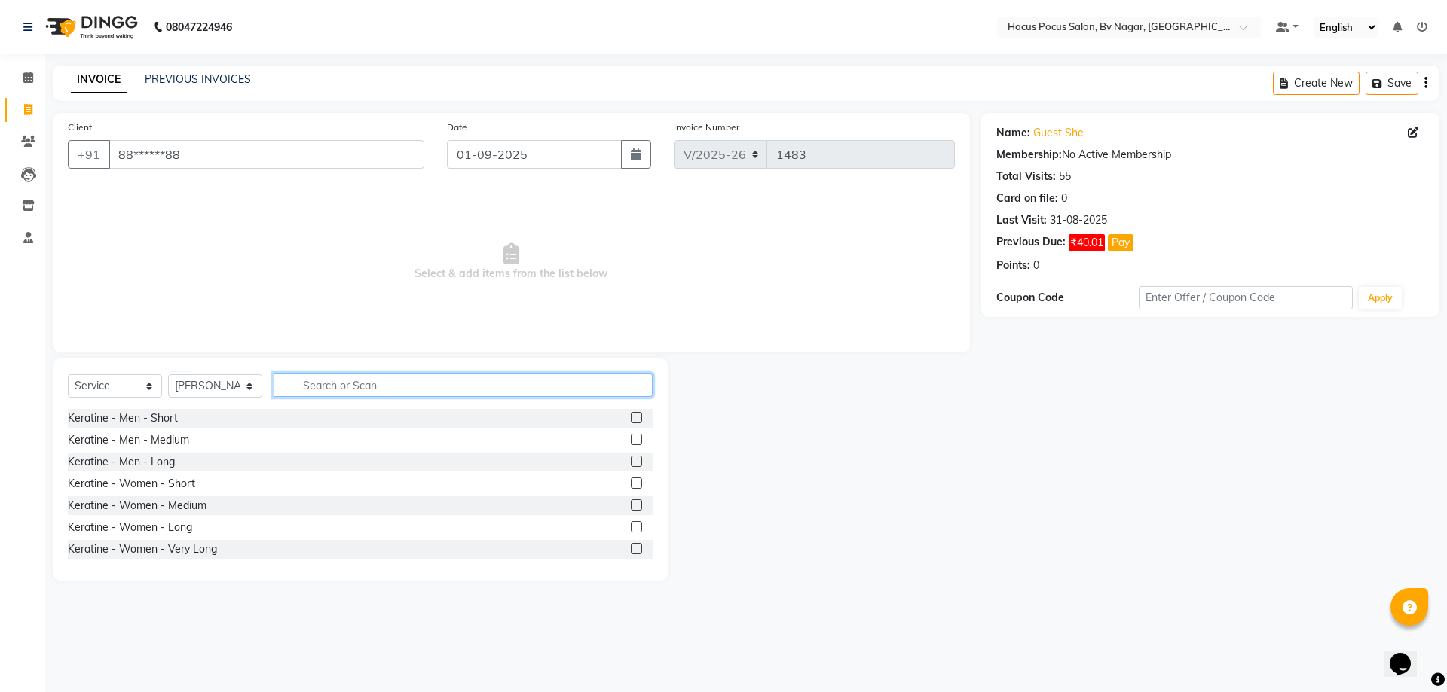
click at [371, 390] on input "text" at bounding box center [463, 385] width 379 height 23
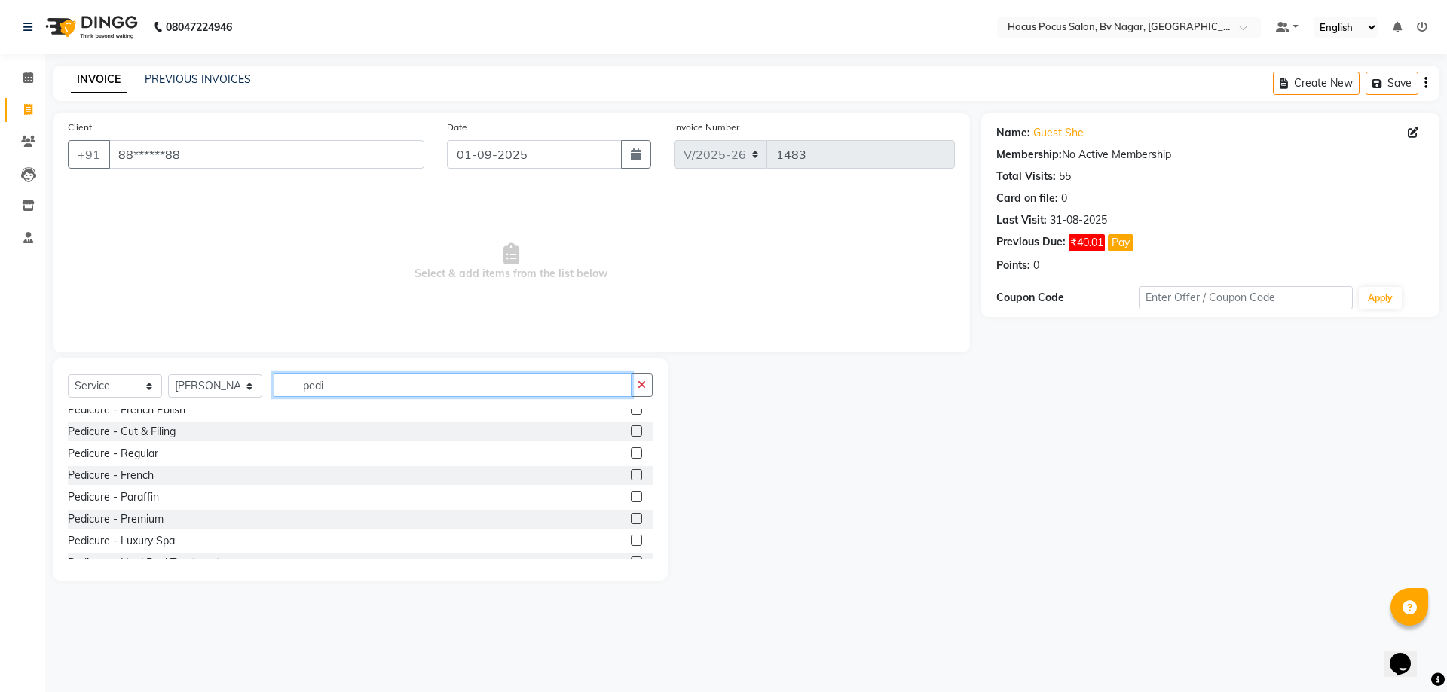
scroll to position [46, 0]
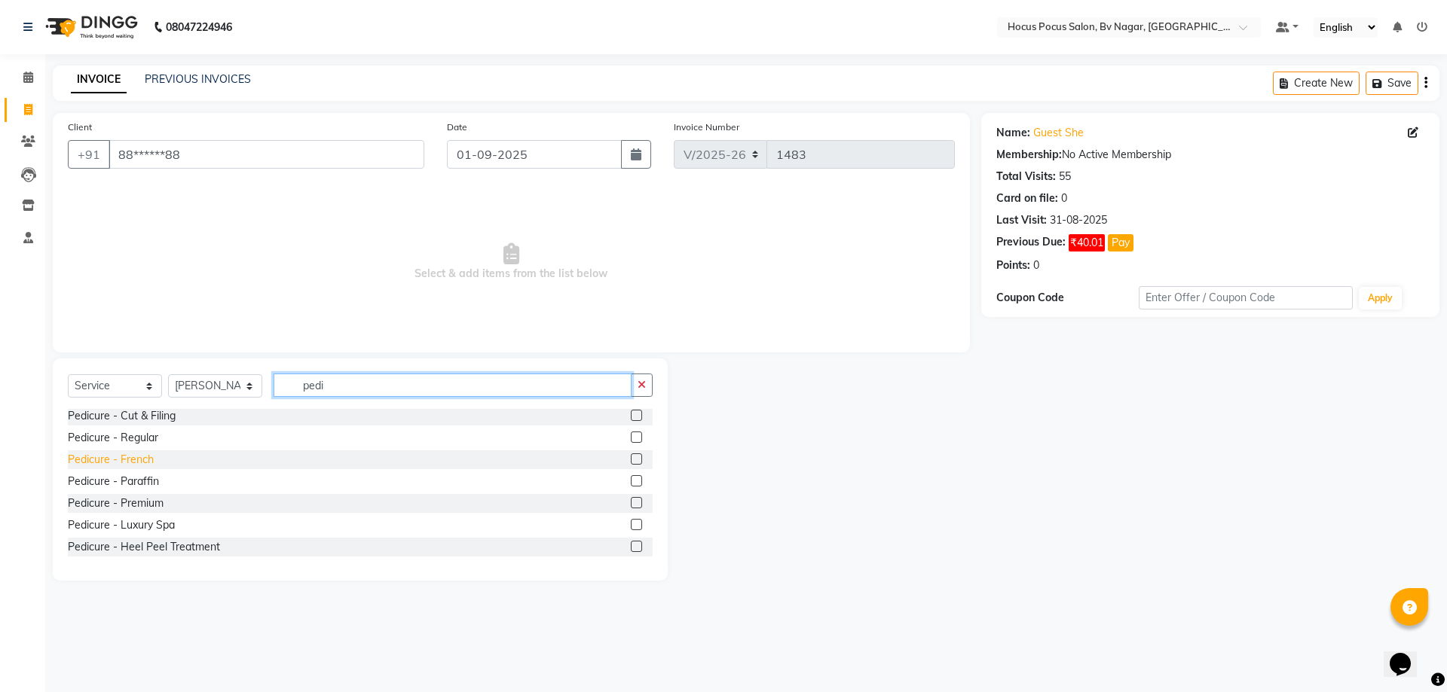
type input "pedi"
click at [139, 463] on div "Pedicure - French" at bounding box center [111, 460] width 86 height 16
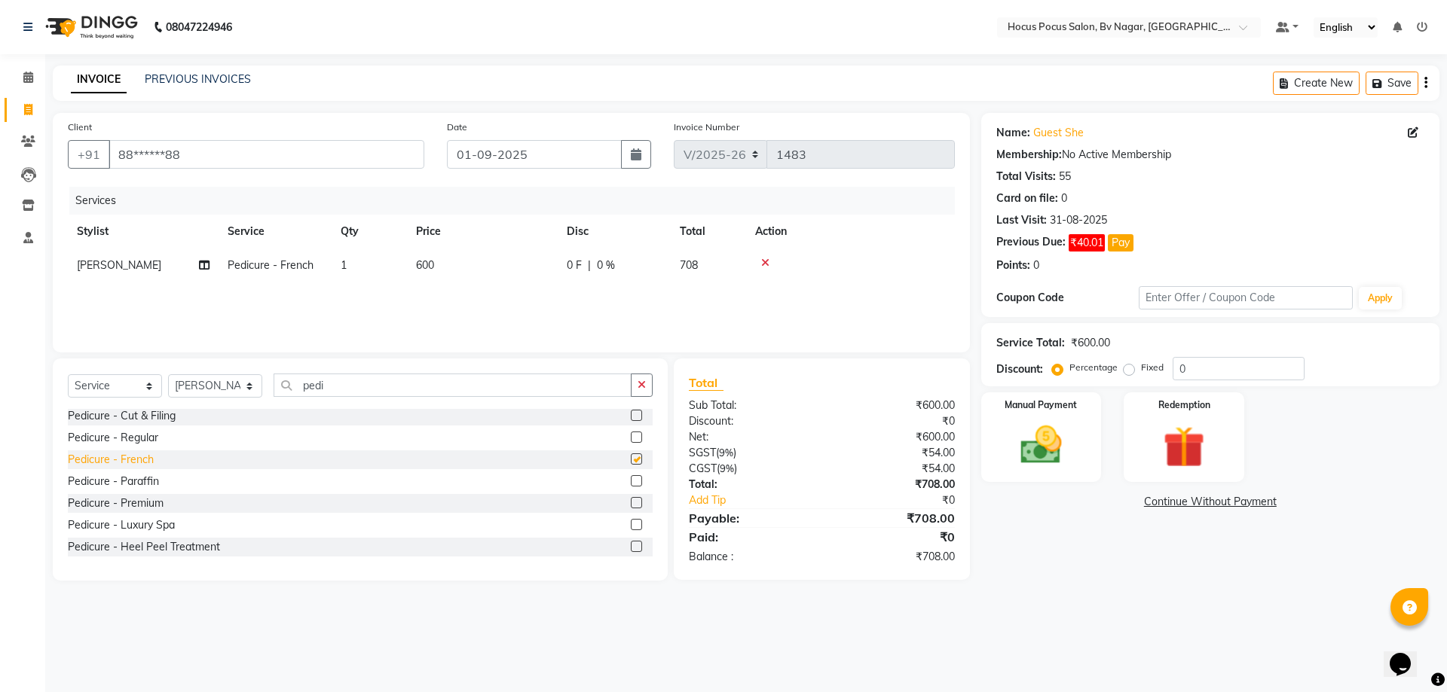
checkbox input "false"
click at [382, 381] on input "pedi" at bounding box center [453, 385] width 358 height 23
type input "p"
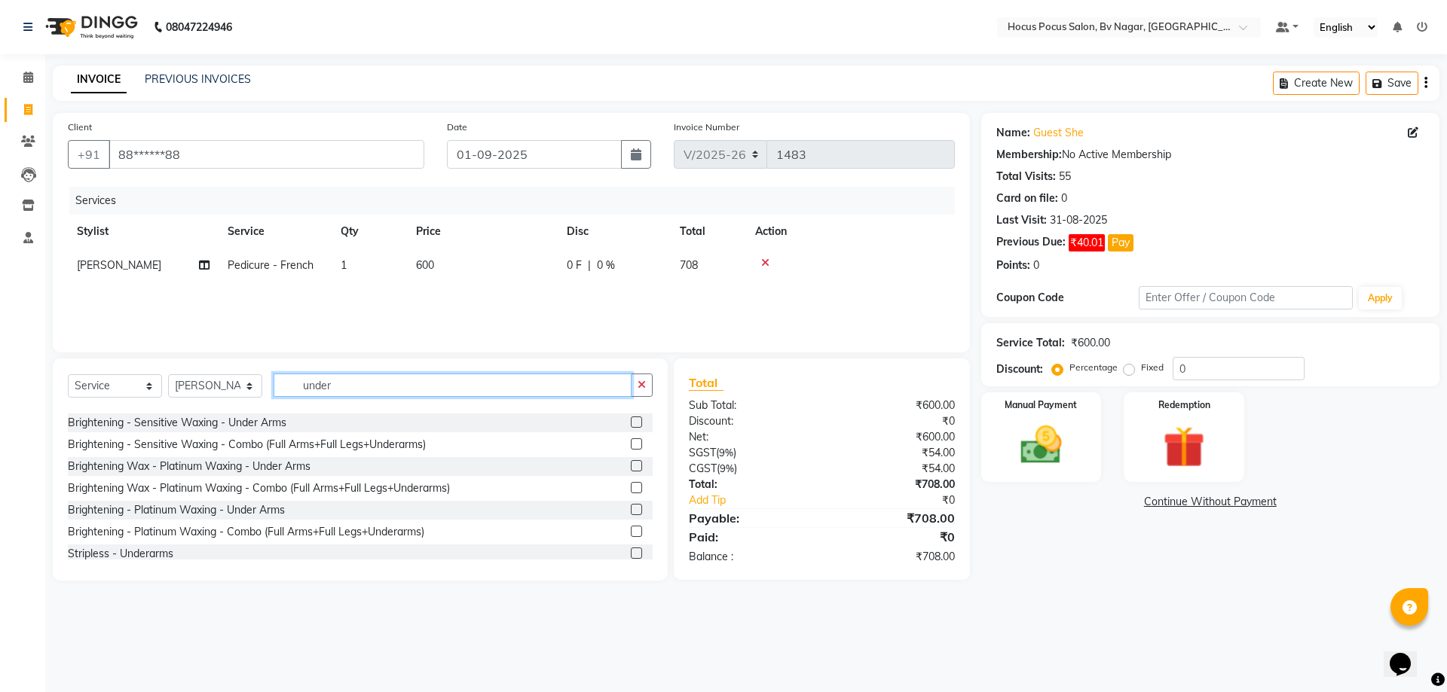
scroll to position [221, 0]
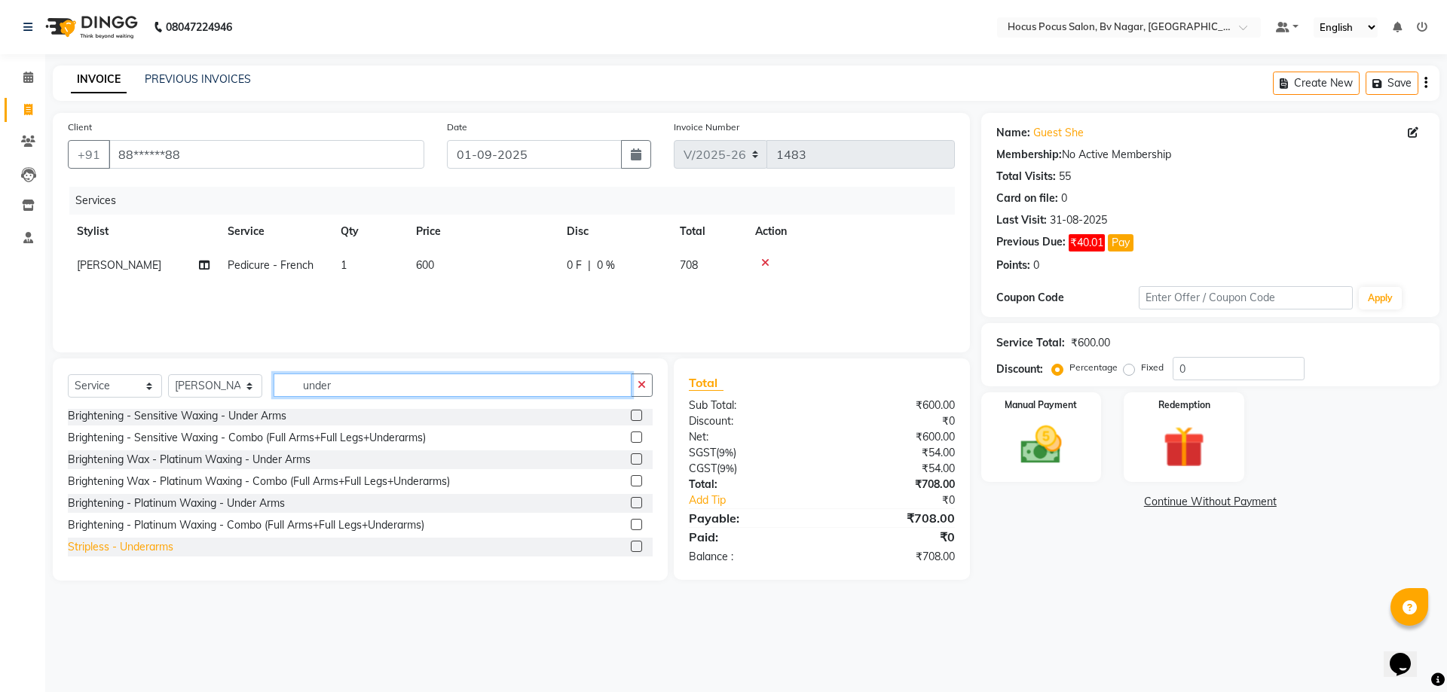
type input "under"
click at [153, 546] on div "Stripless - Underarms" at bounding box center [120, 548] width 105 height 16
checkbox input "false"
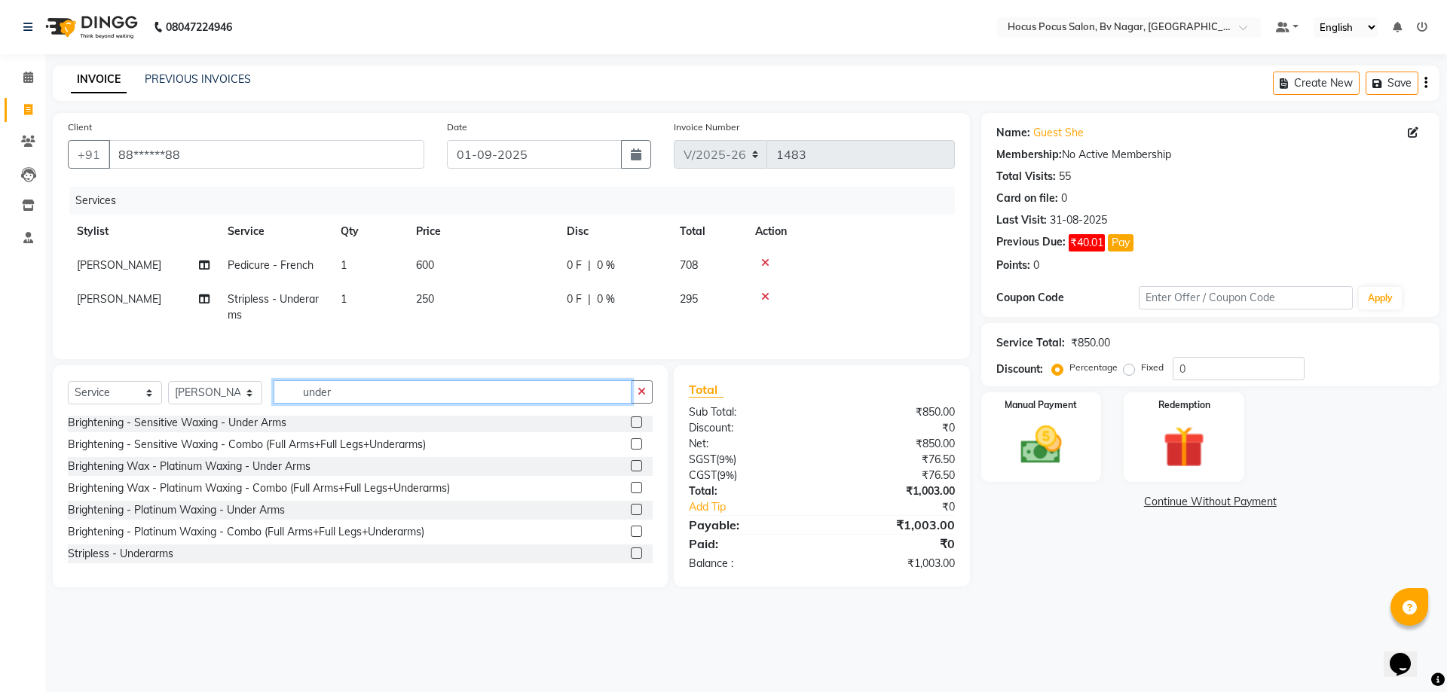
click at [387, 404] on input "under" at bounding box center [453, 392] width 358 height 23
type input "u"
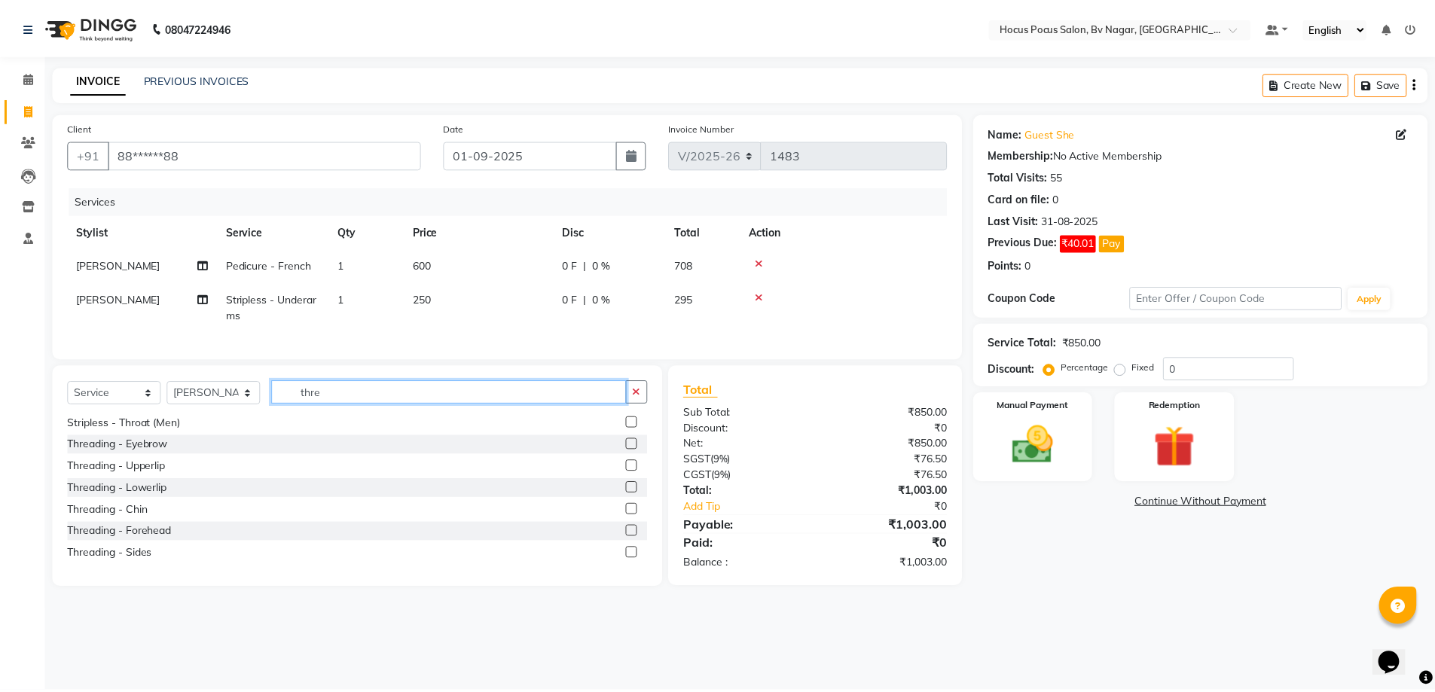
scroll to position [0, 0]
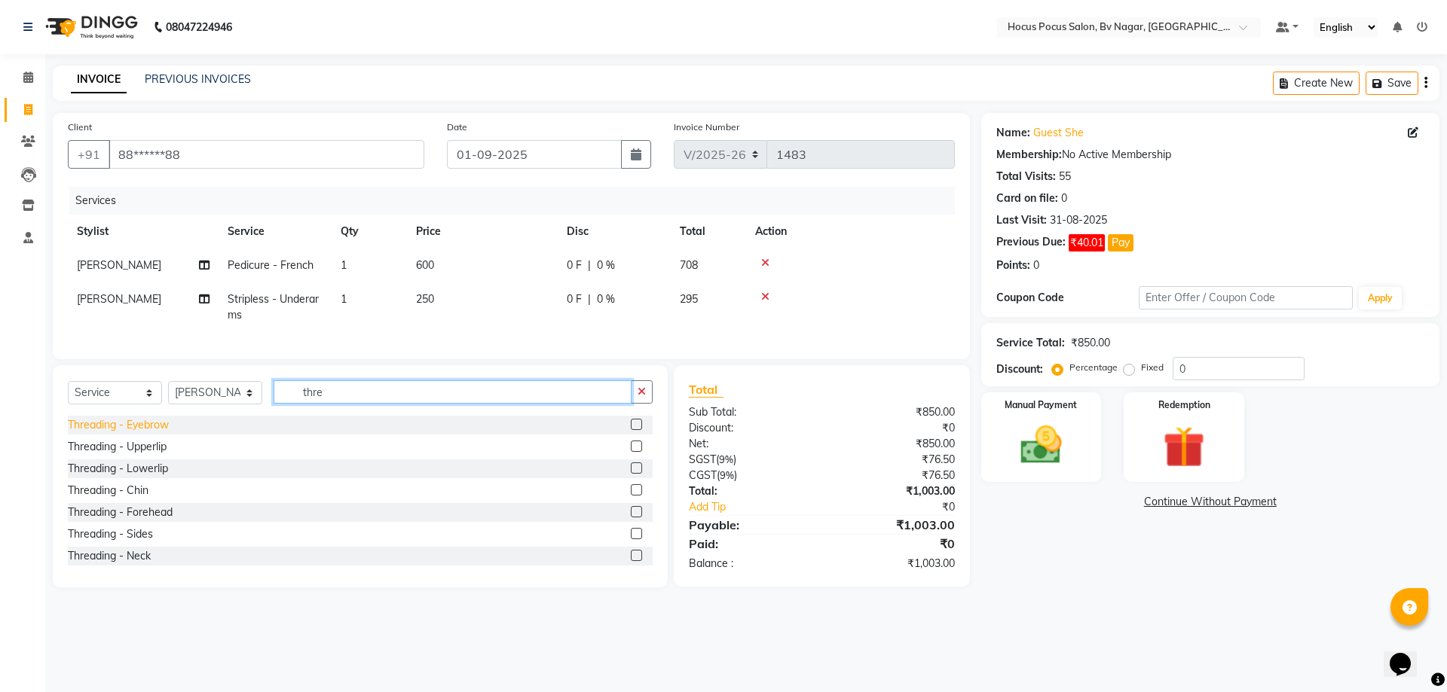
type input "thre"
click at [167, 433] on div "Threading - Eyebrow" at bounding box center [118, 425] width 101 height 16
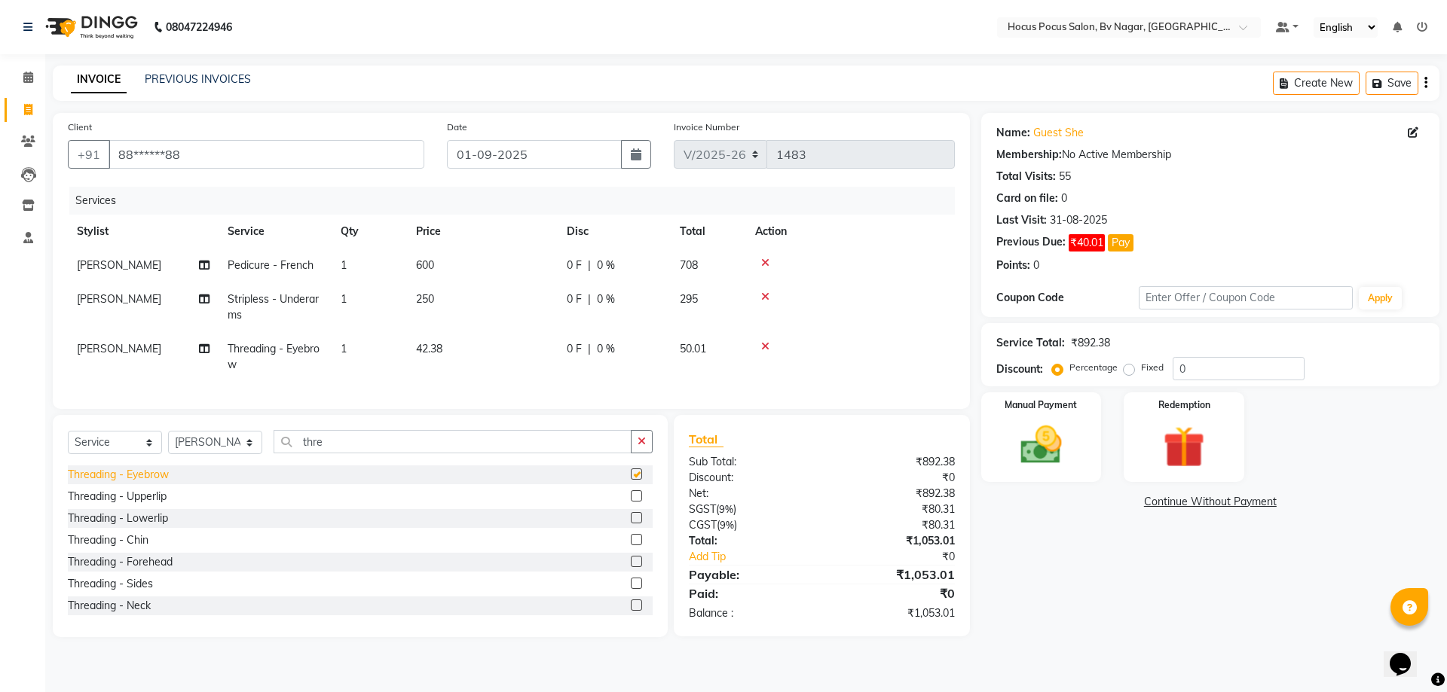
checkbox input "false"
click at [103, 264] on span "[PERSON_NAME]" at bounding box center [119, 265] width 84 height 14
select select "43708"
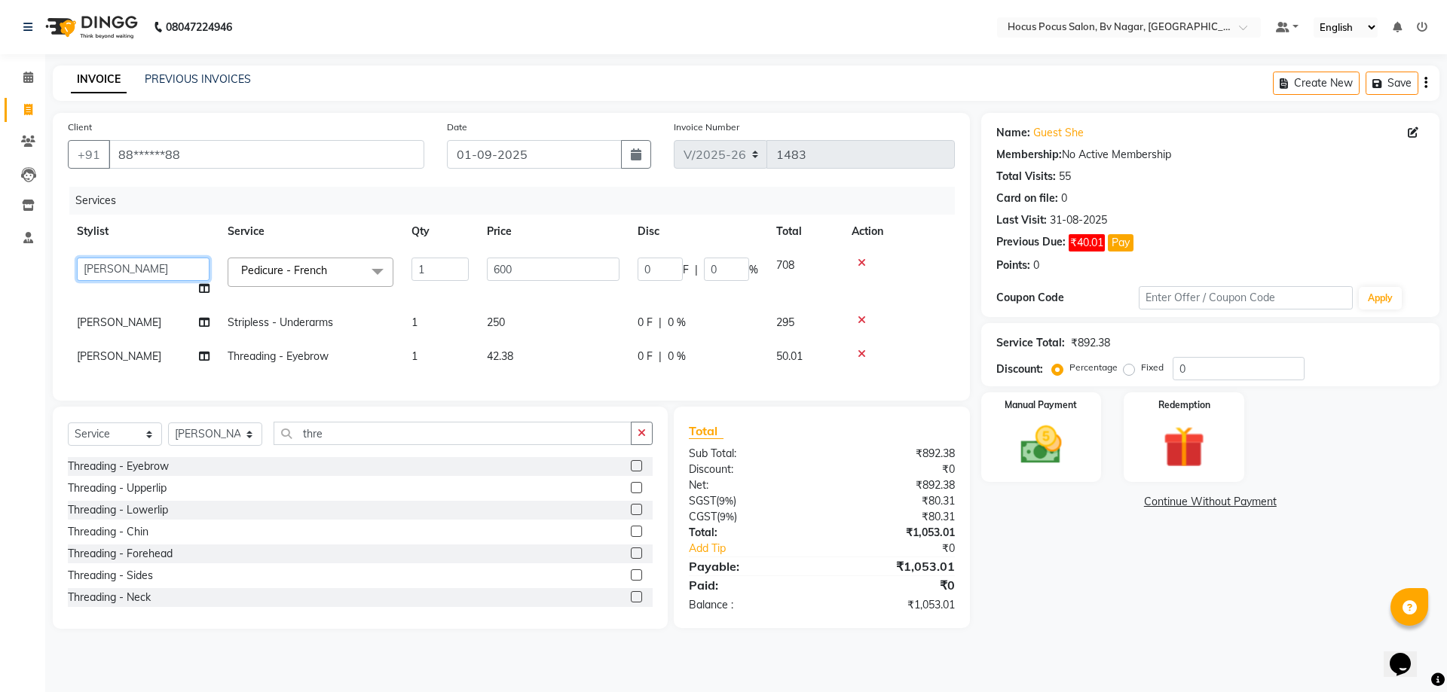
click at [103, 269] on select "[PERSON_NAME] [PERSON_NAME] hocus pocus [PERSON_NAME]" at bounding box center [143, 269] width 133 height 23
select select "43713"
click at [93, 322] on span "[PERSON_NAME]" at bounding box center [119, 323] width 84 height 14
select select "43708"
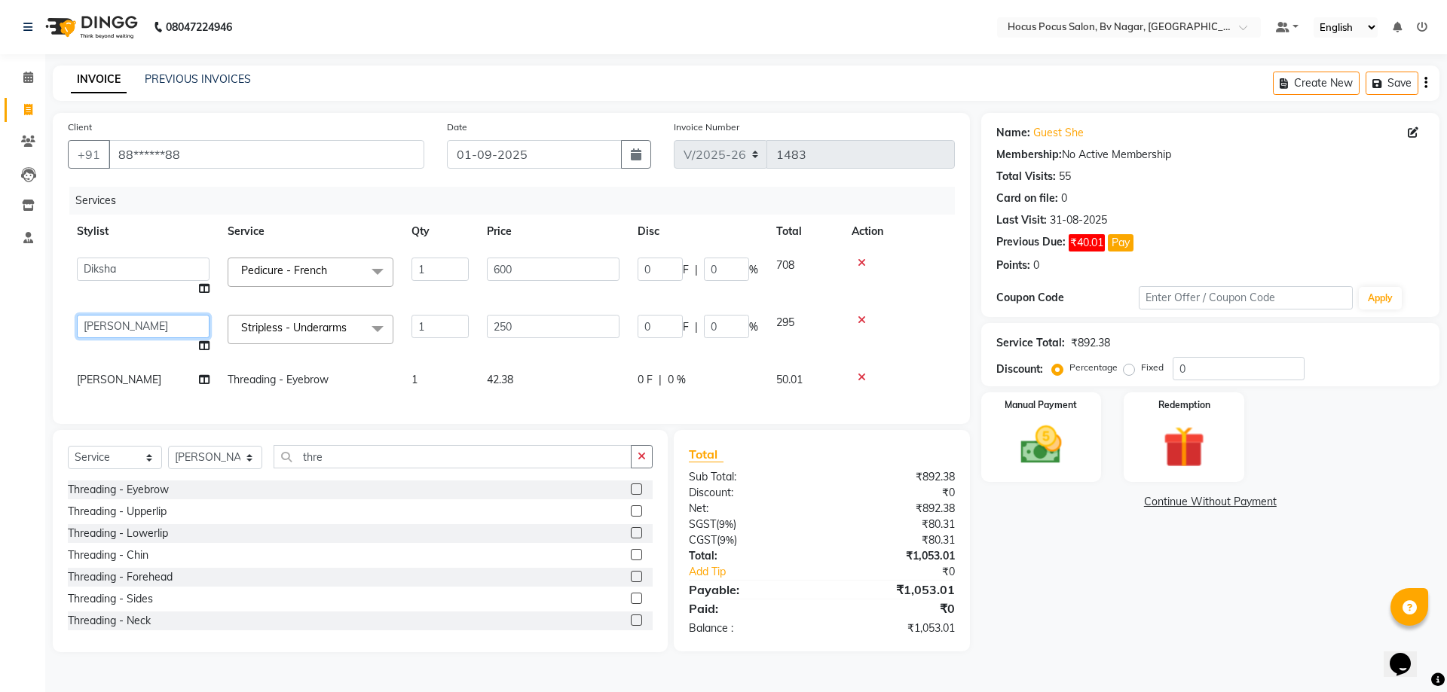
click at [93, 322] on select "[PERSON_NAME] [PERSON_NAME] hocus pocus [PERSON_NAME]" at bounding box center [143, 326] width 133 height 23
select select "43713"
click at [114, 376] on td "[PERSON_NAME]" at bounding box center [143, 380] width 151 height 34
select select "43708"
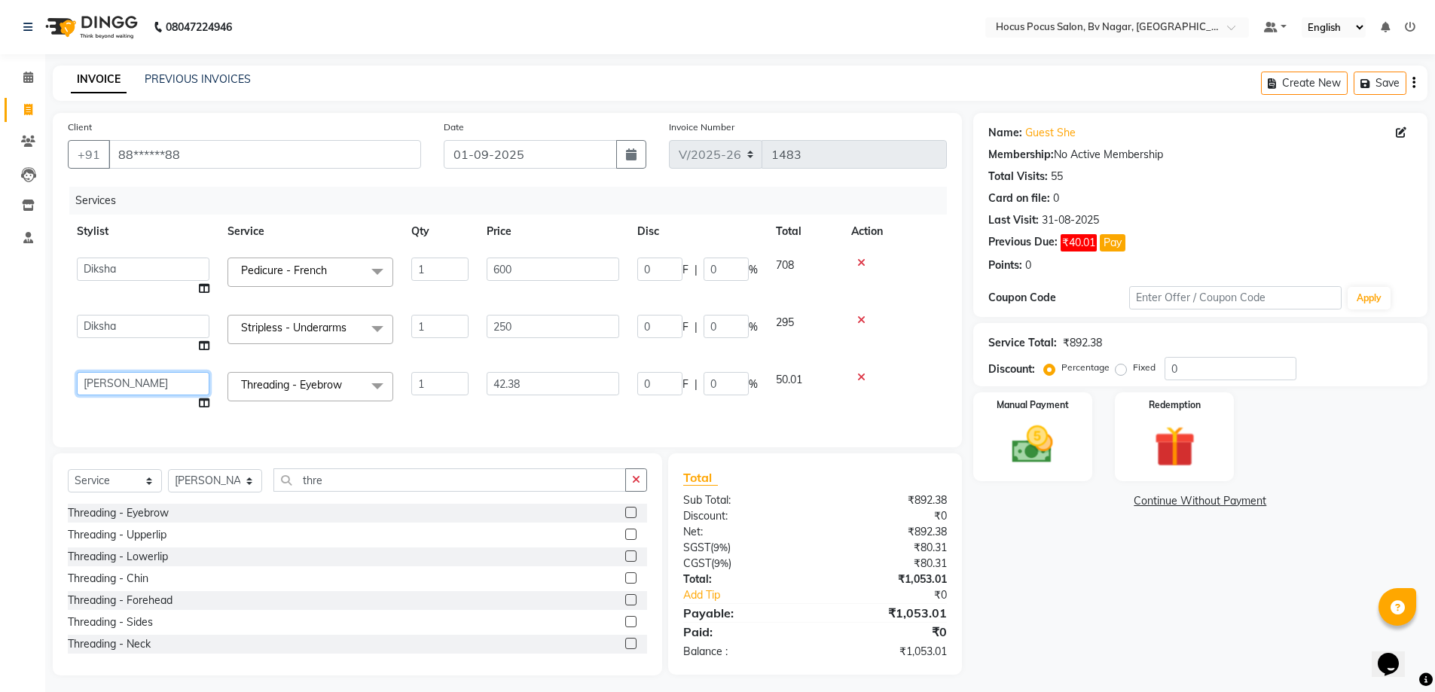
click at [114, 376] on select "[PERSON_NAME] [PERSON_NAME] hocus pocus [PERSON_NAME]" at bounding box center [143, 383] width 133 height 23
select select "43713"
click at [362, 422] on div "Services Stylist Service Qty Price Disc Total Action Ashwin Bryan Diksha Hemant…" at bounding box center [507, 310] width 879 height 246
click at [563, 379] on input "42.38" at bounding box center [553, 383] width 133 height 23
type input "4"
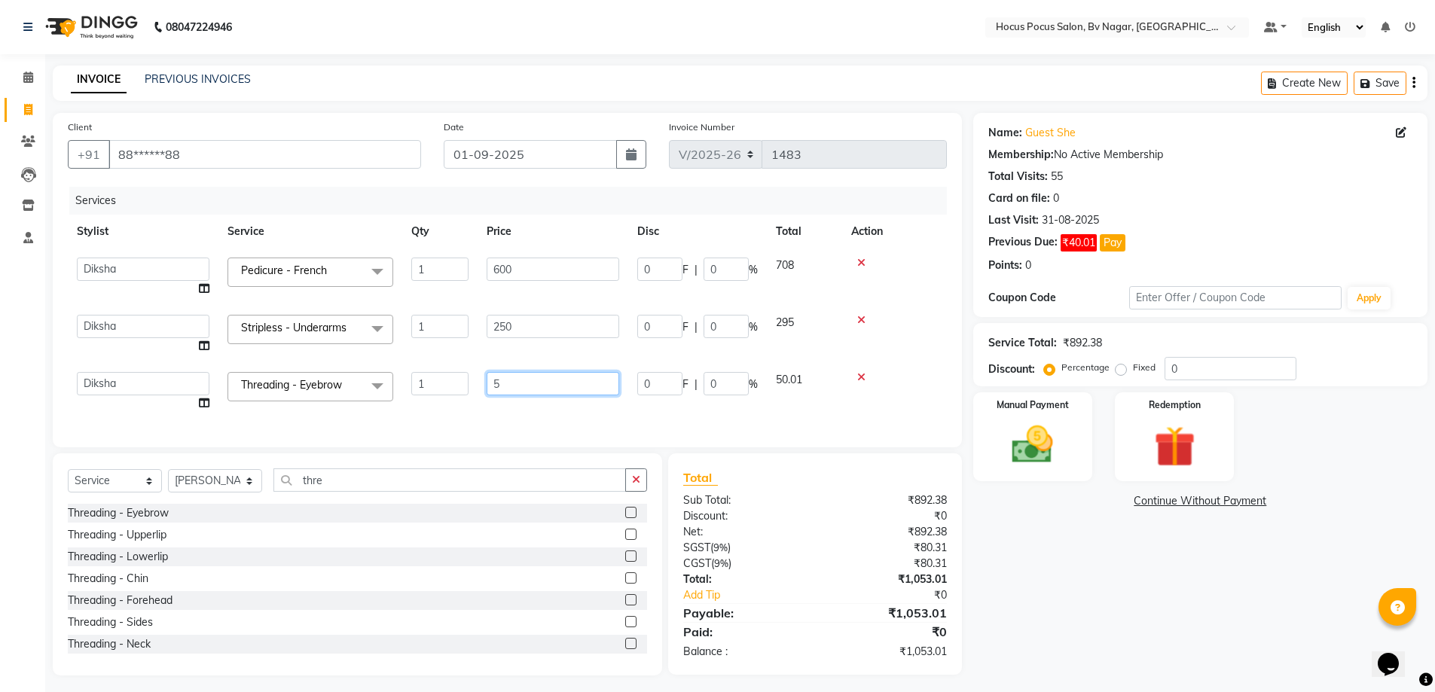
type input "50"
click at [590, 421] on div "Client +91 88******88 Date 01-09-2025 Invoice Number V/2025 V/2025-26 1483 Serv…" at bounding box center [511, 280] width 917 height 335
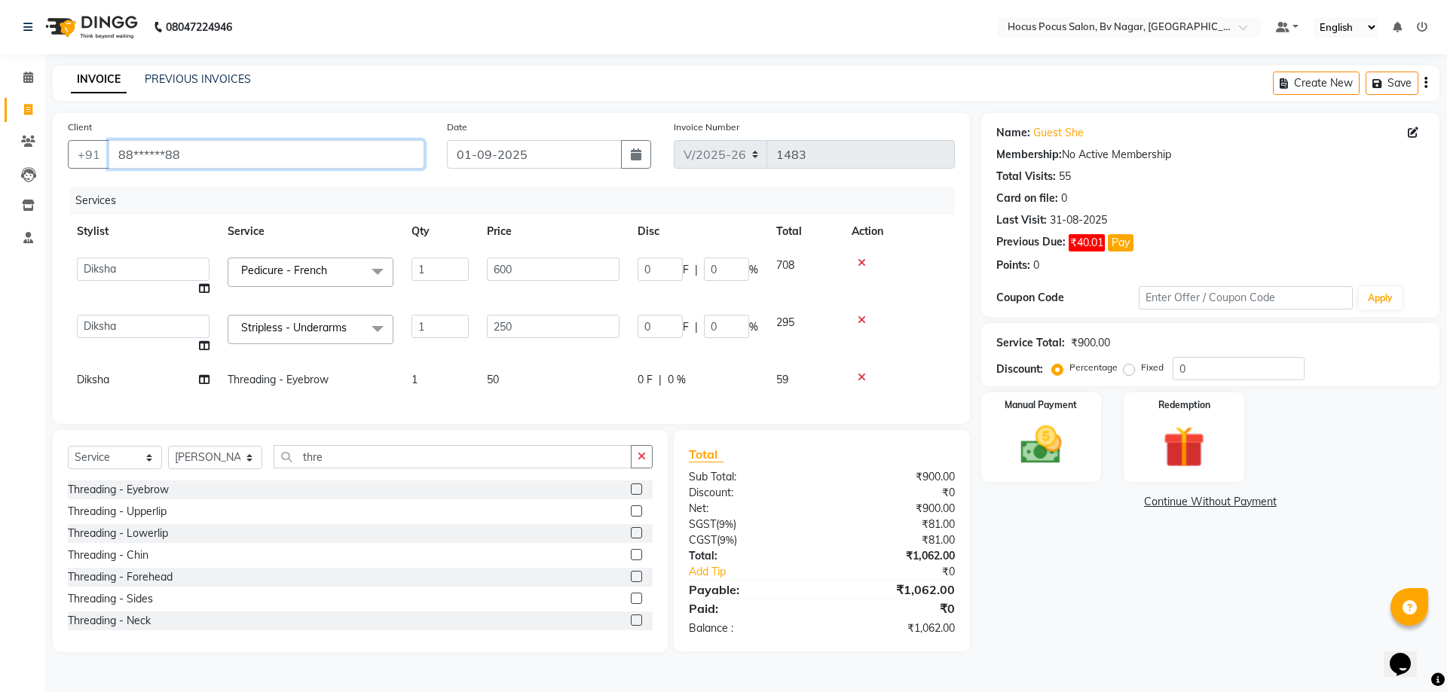
click at [254, 159] on input "88******88" at bounding box center [267, 154] width 316 height 29
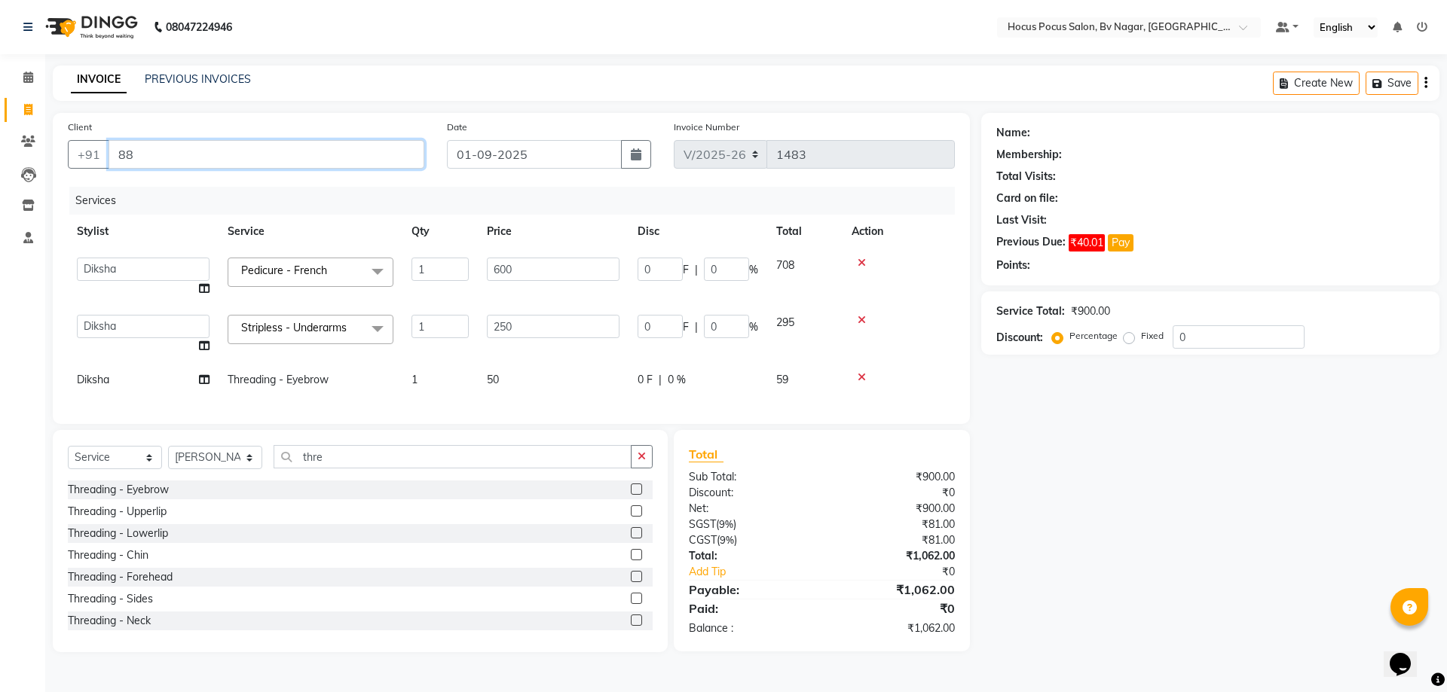
type input "8"
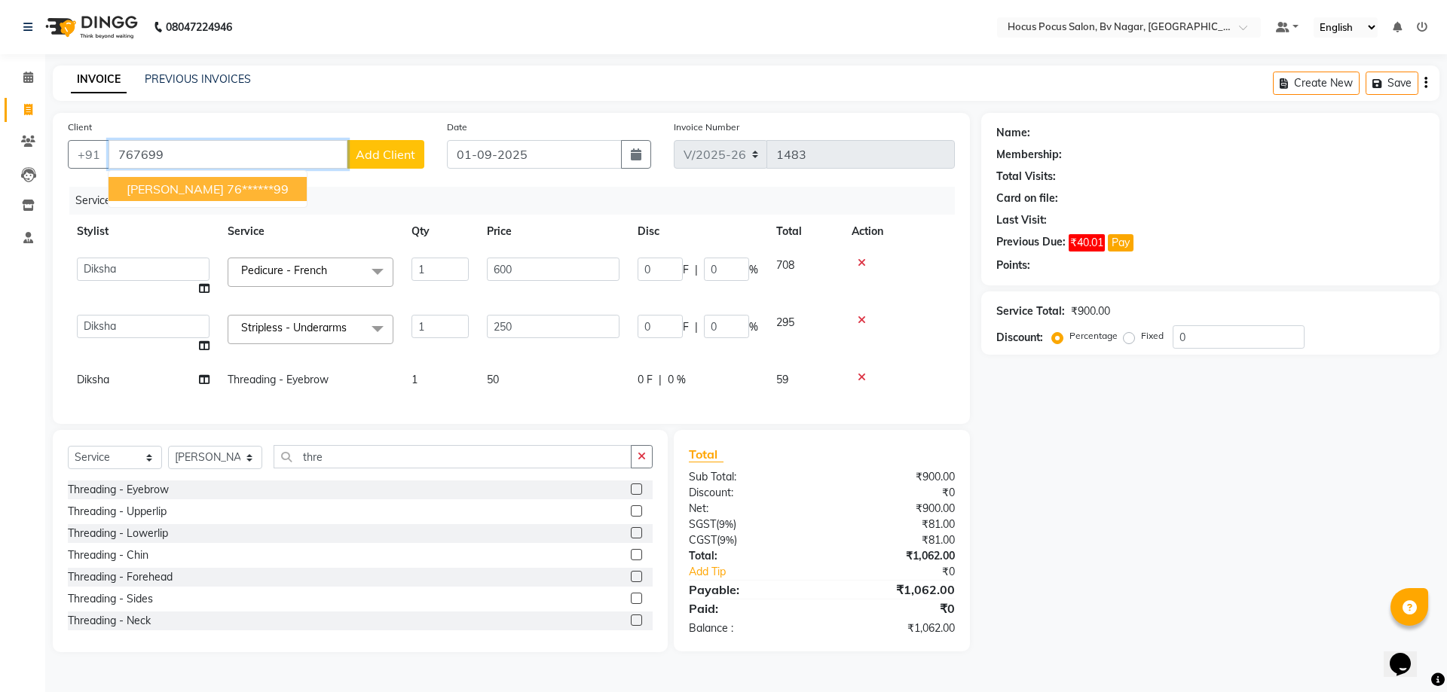
click at [236, 184] on ngb-highlight "76******99" at bounding box center [258, 189] width 62 height 15
type input "76******99"
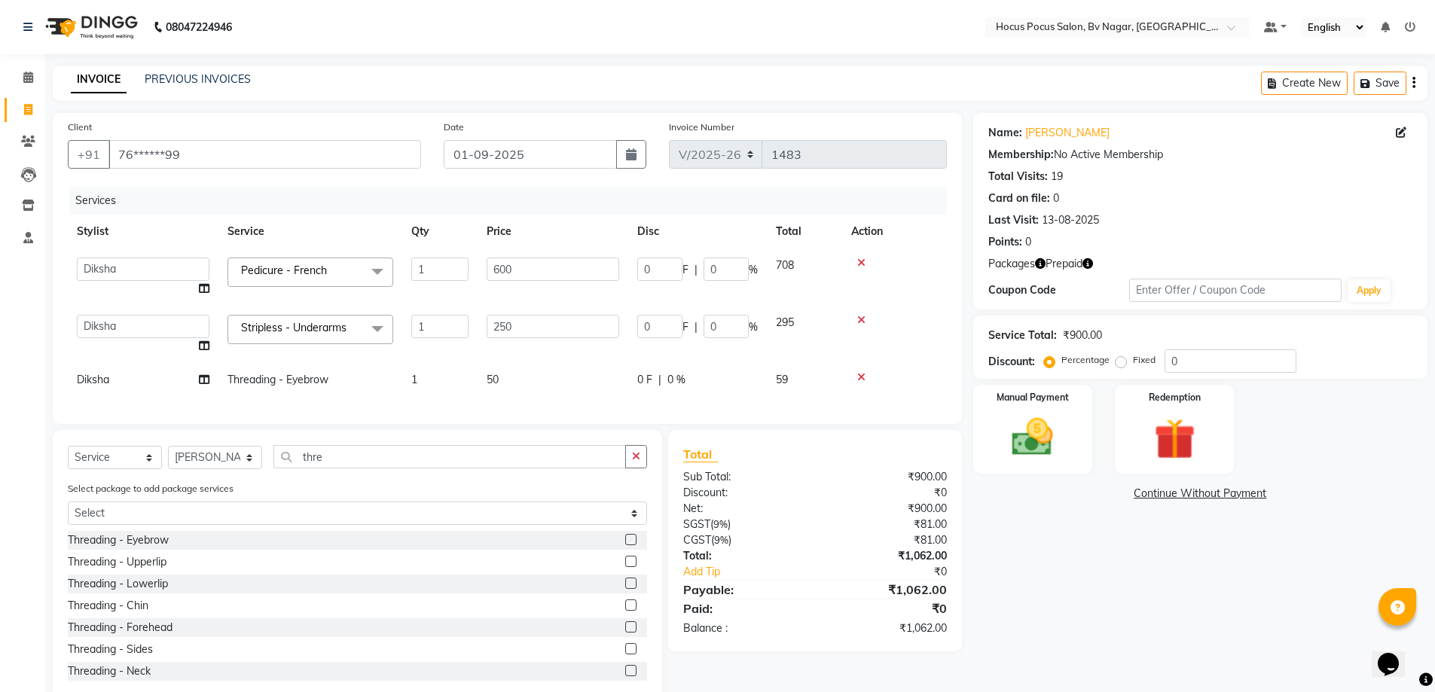
click at [1091, 263] on icon "button" at bounding box center [1088, 263] width 11 height 11
click at [1037, 561] on div "Name: Shruti Chetan Membership: No Active Membership Total Visits: 19 Card on f…" at bounding box center [1207, 408] width 466 height 590
click at [625, 567] on label at bounding box center [630, 561] width 11 height 11
click at [625, 567] on input "checkbox" at bounding box center [630, 563] width 10 height 10
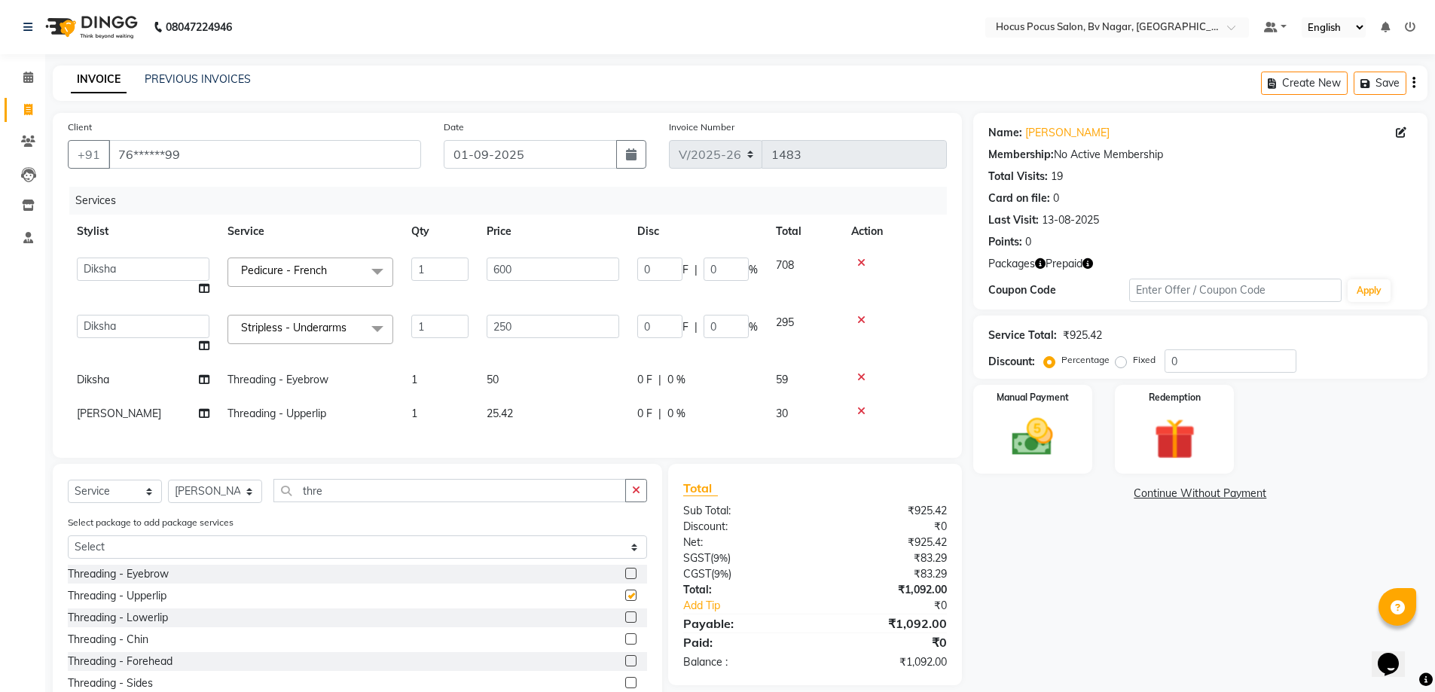
checkbox input "false"
click at [525, 407] on td "25.42" at bounding box center [553, 414] width 151 height 34
select select "43708"
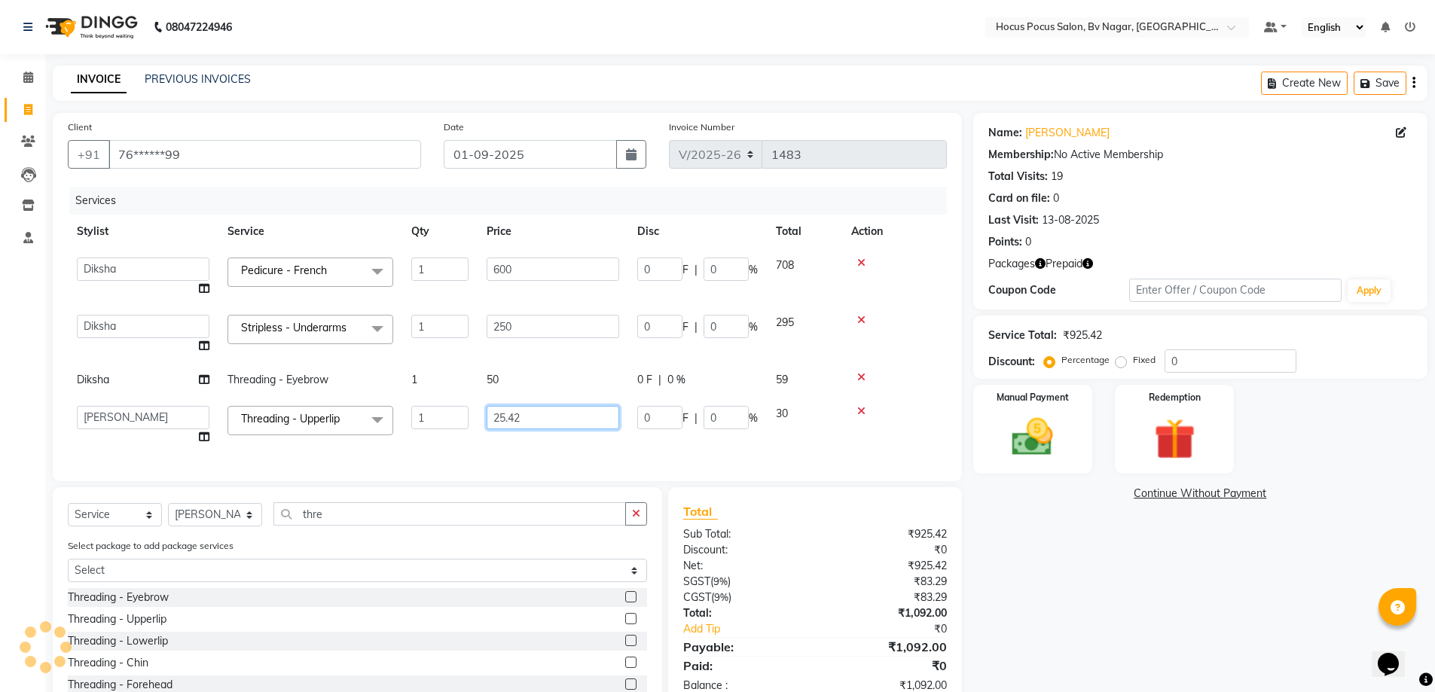
click at [550, 418] on input "25.42" at bounding box center [553, 417] width 133 height 23
type input "2"
type input "30"
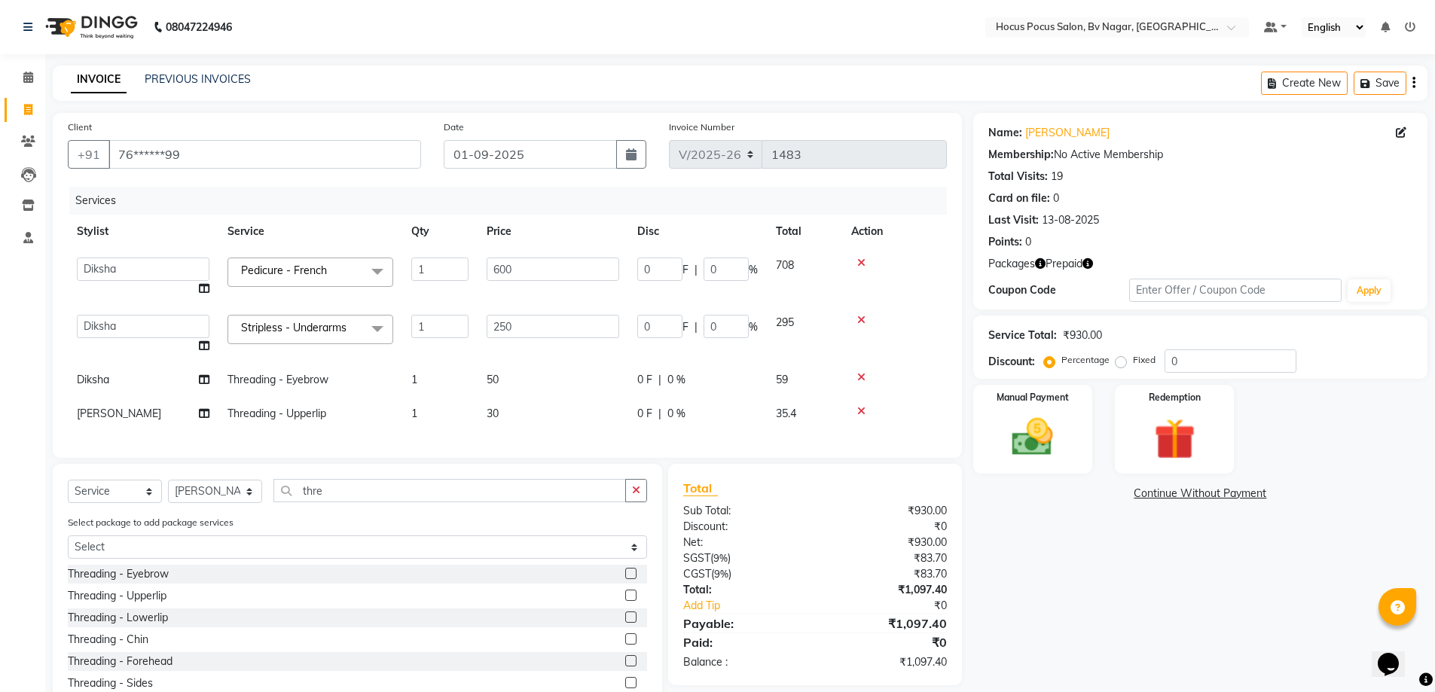
click at [719, 455] on div "Client +91 76******99 Date 01-09-2025 Invoice Number V/2025 V/2025-26 1483 Serv…" at bounding box center [507, 285] width 909 height 345
click at [1185, 456] on img at bounding box center [1174, 439] width 69 height 53
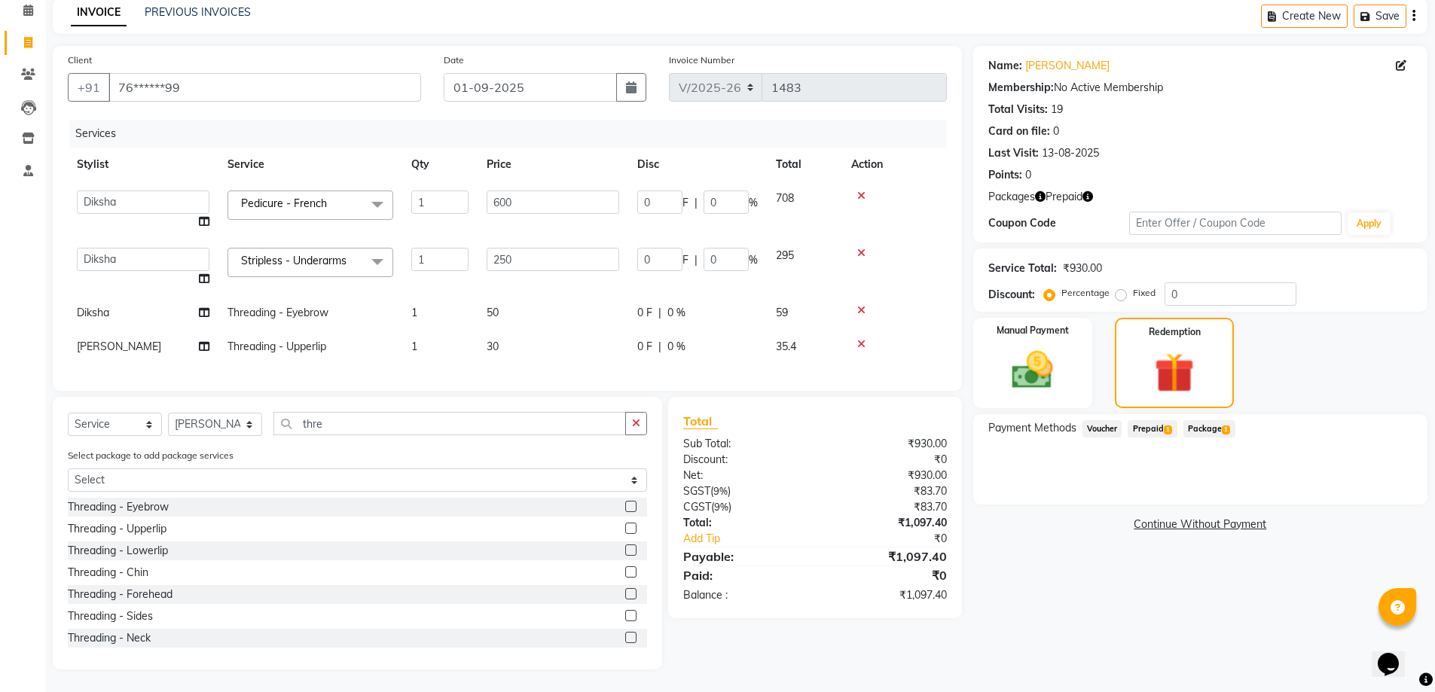
scroll to position [78, 0]
click at [1154, 420] on span "Prepaid 1" at bounding box center [1152, 428] width 49 height 17
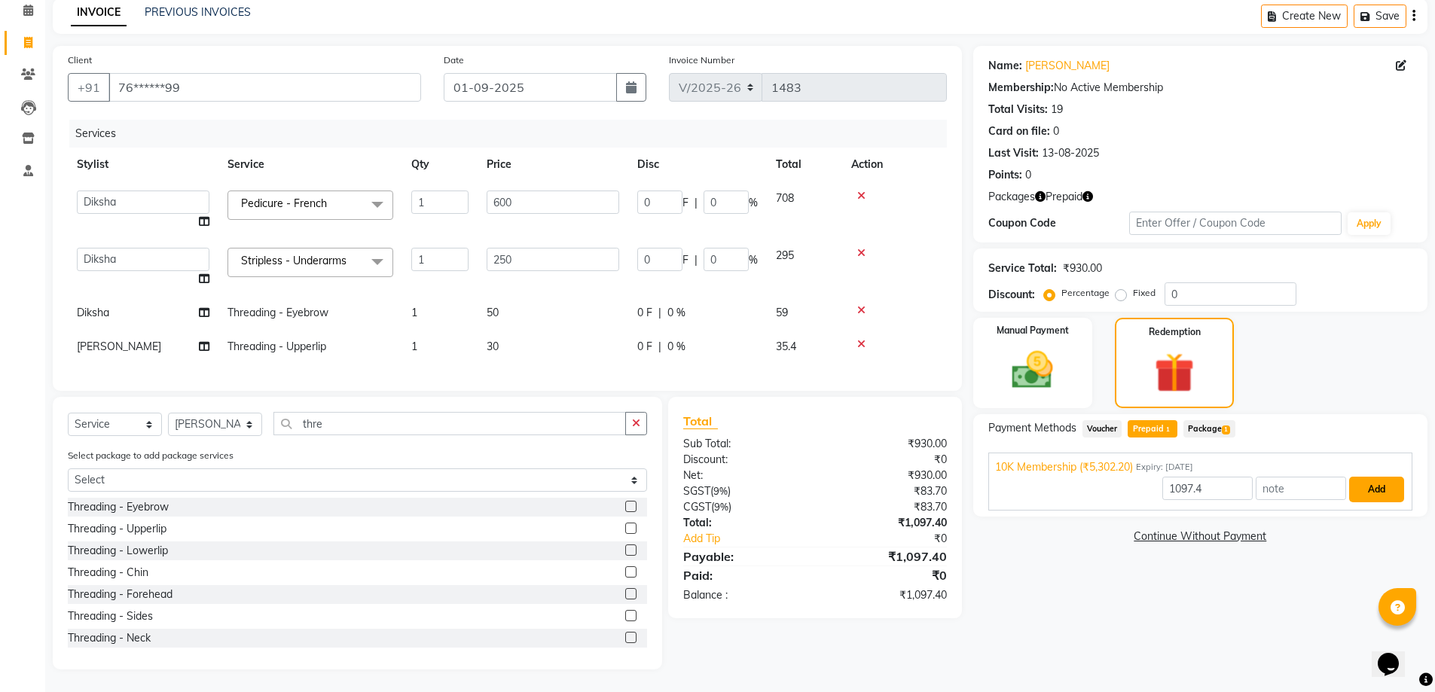
click at [1365, 477] on button "Add" at bounding box center [1377, 490] width 55 height 26
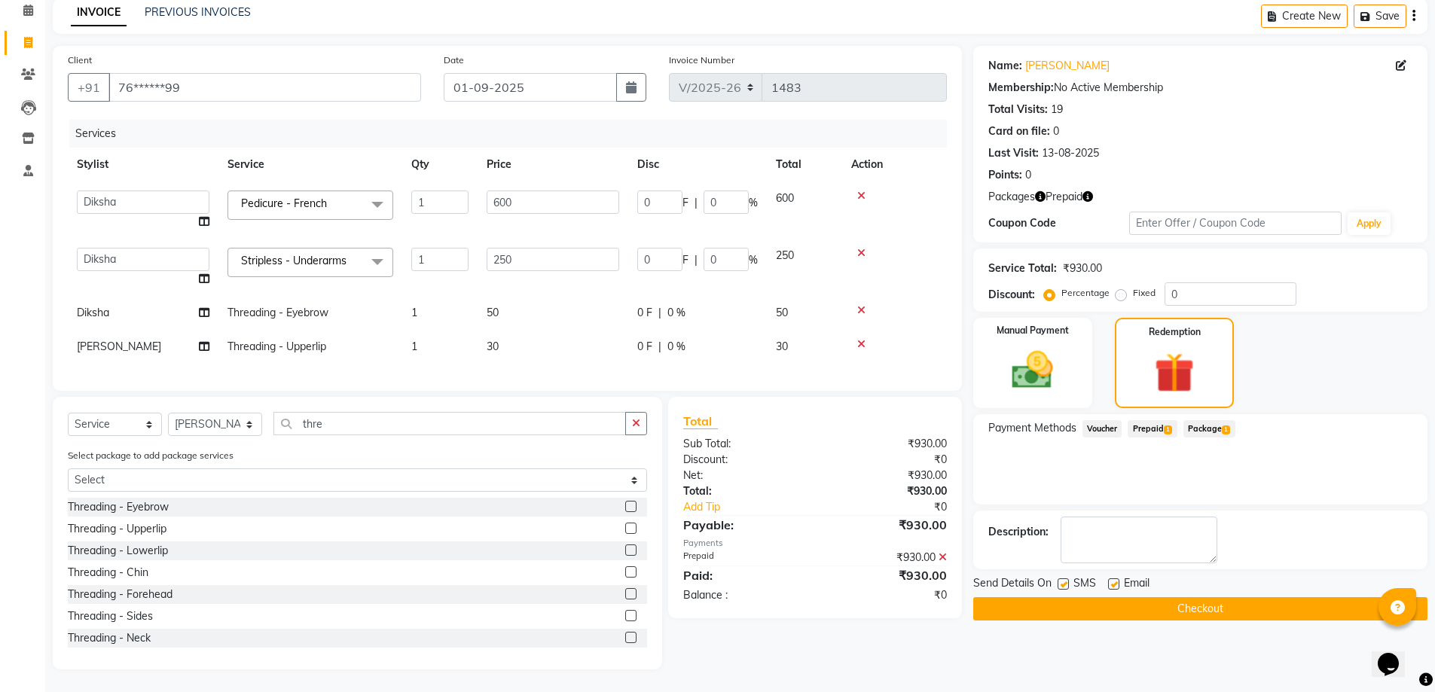
click at [1063, 579] on label at bounding box center [1063, 584] width 11 height 11
click at [1063, 580] on input "checkbox" at bounding box center [1063, 585] width 10 height 10
checkbox input "false"
click at [1065, 598] on button "Checkout" at bounding box center [1201, 609] width 454 height 23
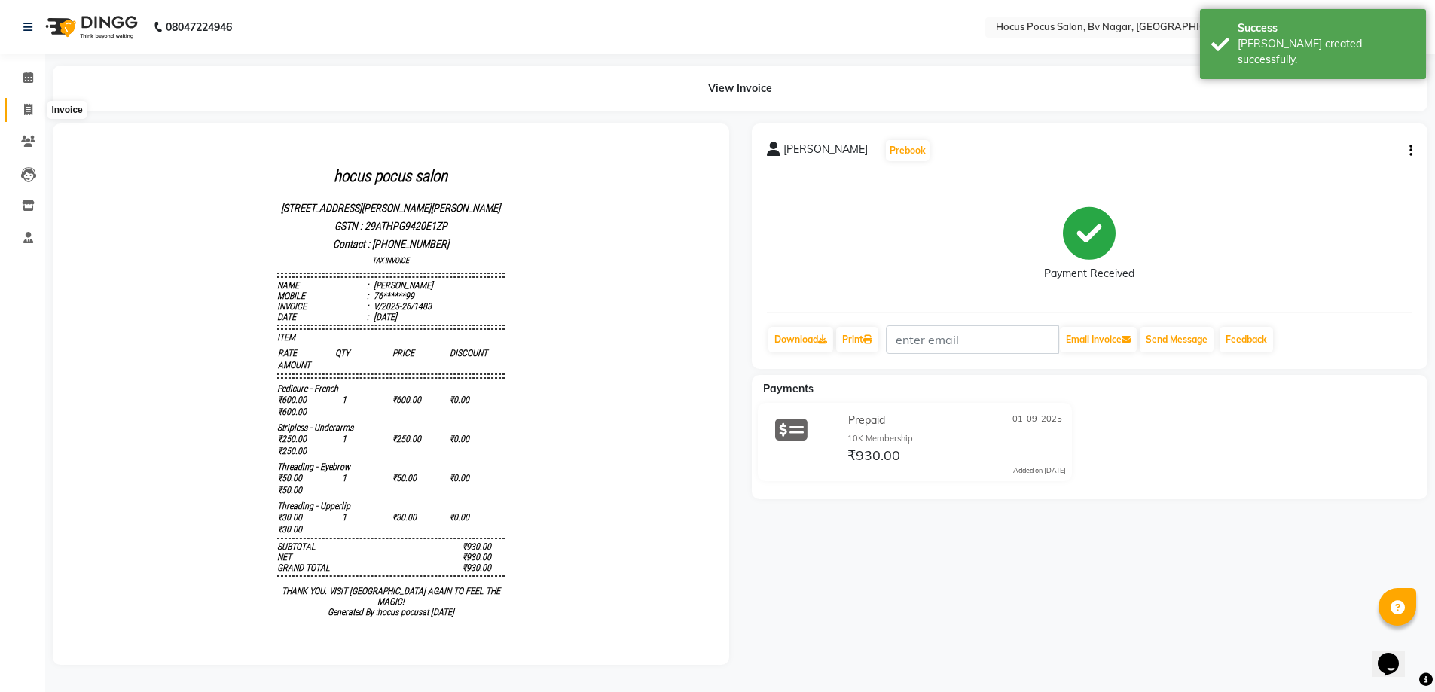
click at [29, 104] on icon at bounding box center [28, 109] width 8 height 11
select select "service"
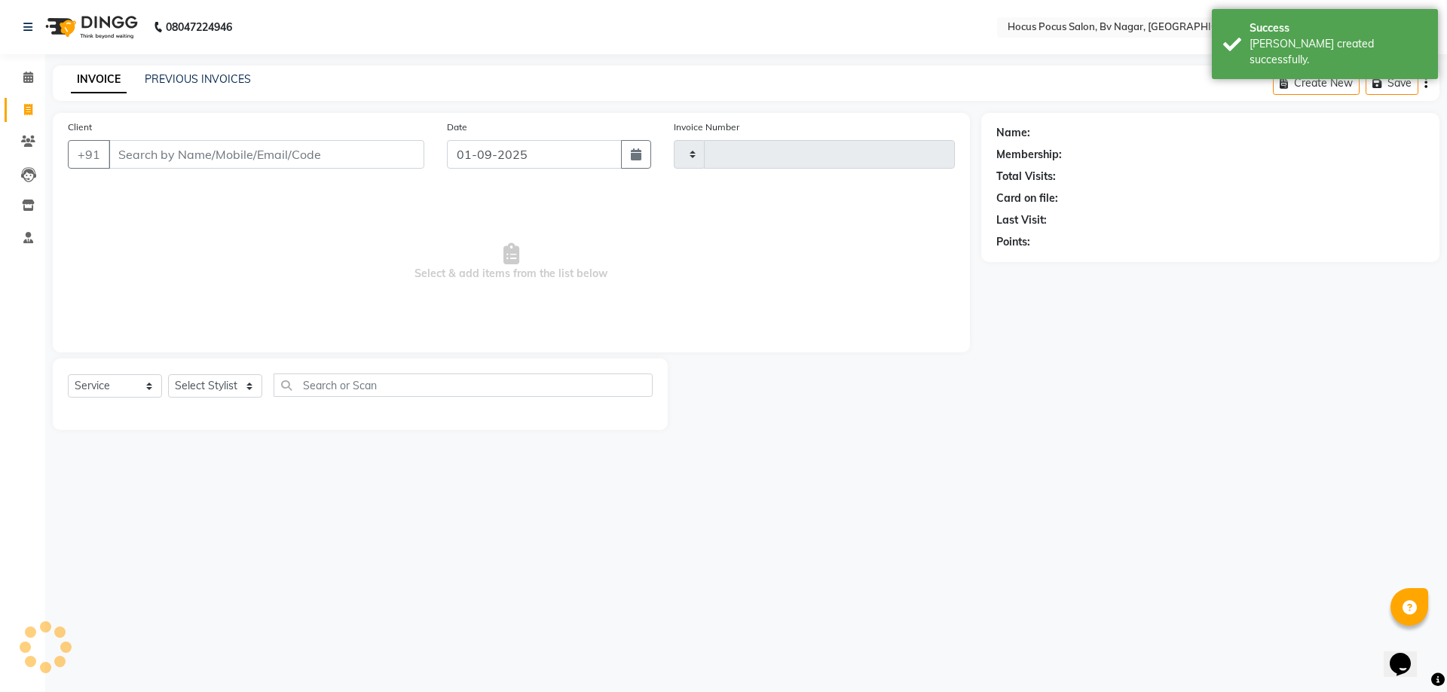
type input "1484"
select select "6056"
click at [159, 81] on link "PREVIOUS INVOICES" at bounding box center [198, 79] width 106 height 14
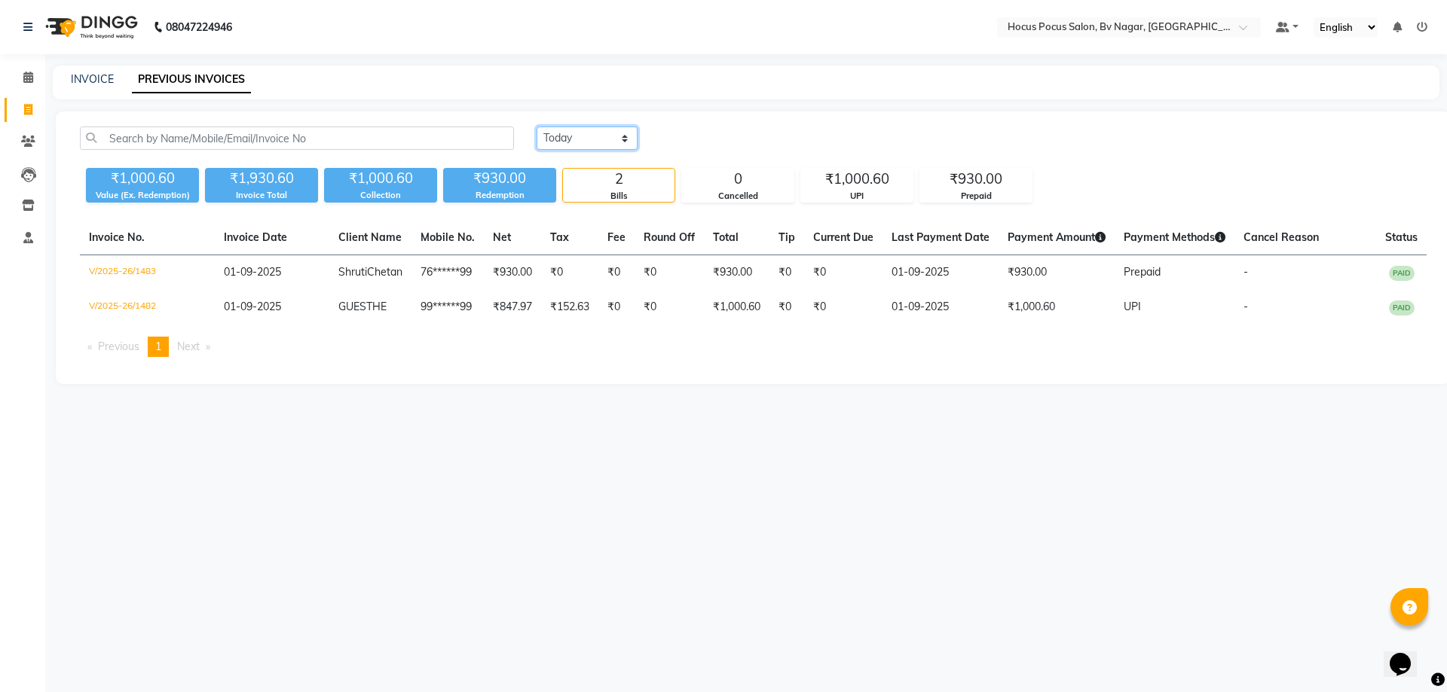
click at [597, 137] on select "[DATE] [DATE] Custom Range" at bounding box center [587, 138] width 101 height 23
select select "range"
click at [537, 127] on select "[DATE] [DATE] Custom Range" at bounding box center [587, 138] width 101 height 23
click at [691, 136] on input "01-09-2025" at bounding box center [709, 138] width 105 height 21
select select "9"
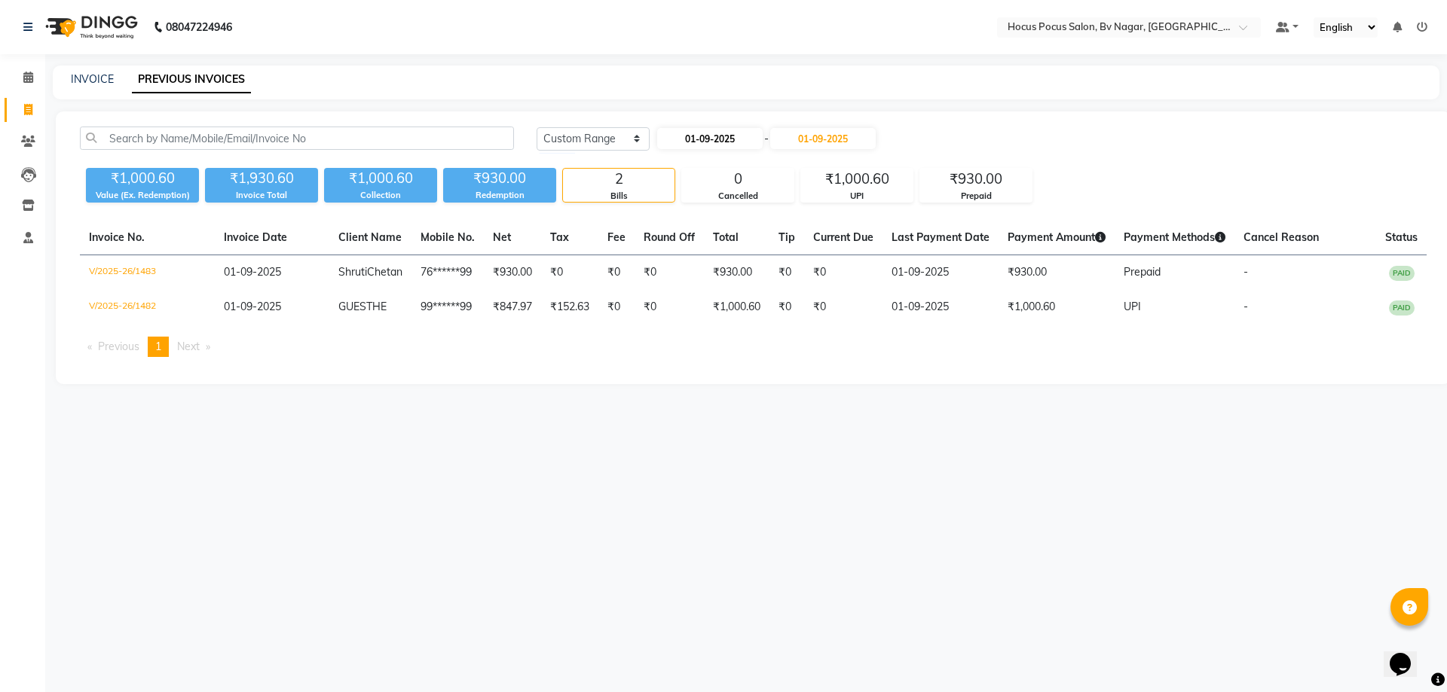
select select "2025"
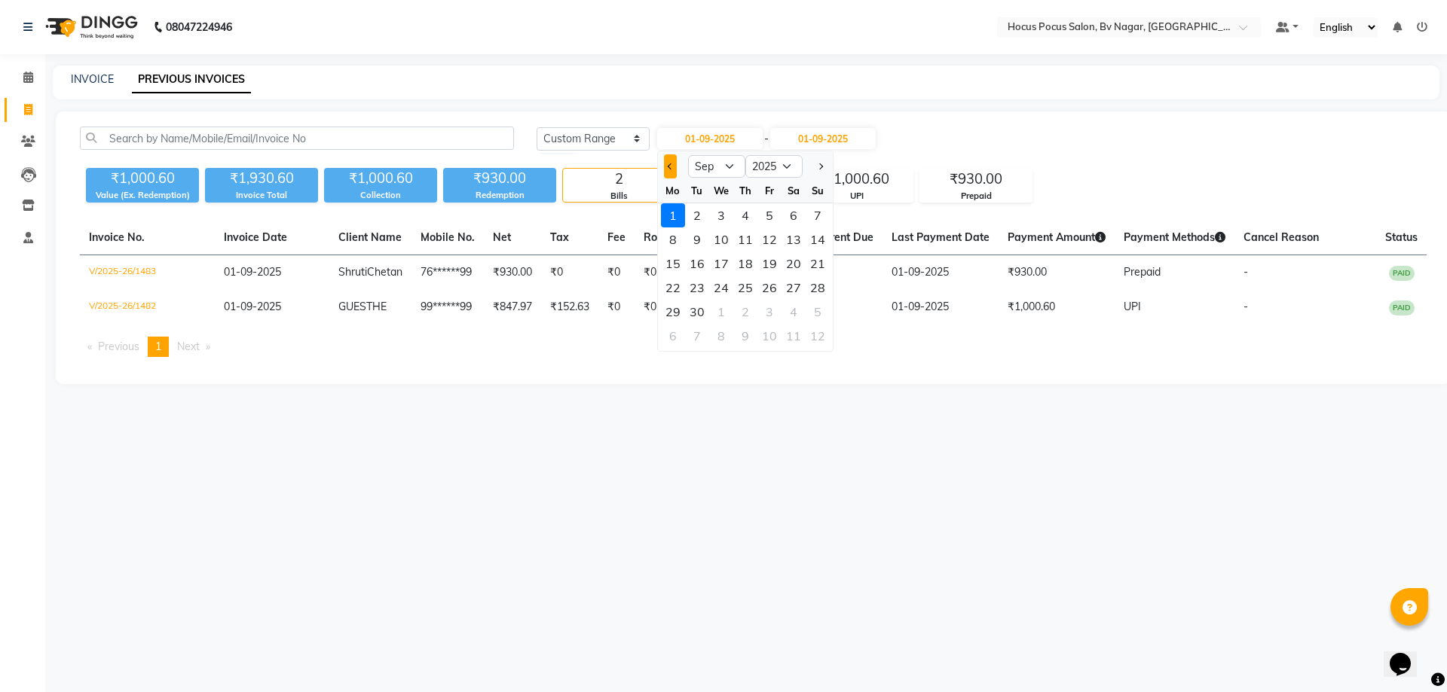
click at [674, 161] on button "Previous month" at bounding box center [670, 166] width 13 height 24
select select "8"
click at [775, 206] on div "1" at bounding box center [769, 215] width 24 height 24
type input "[DATE]"
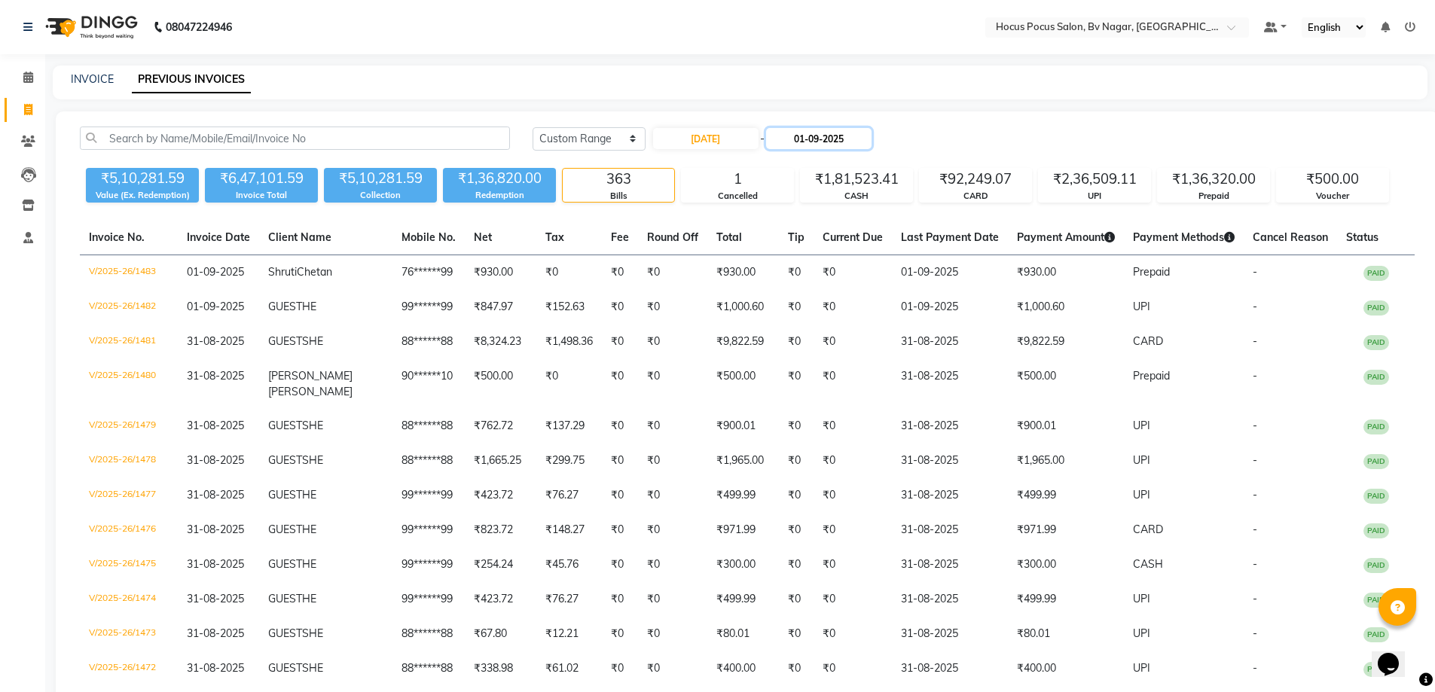
click at [828, 137] on input "01-09-2025" at bounding box center [818, 138] width 105 height 21
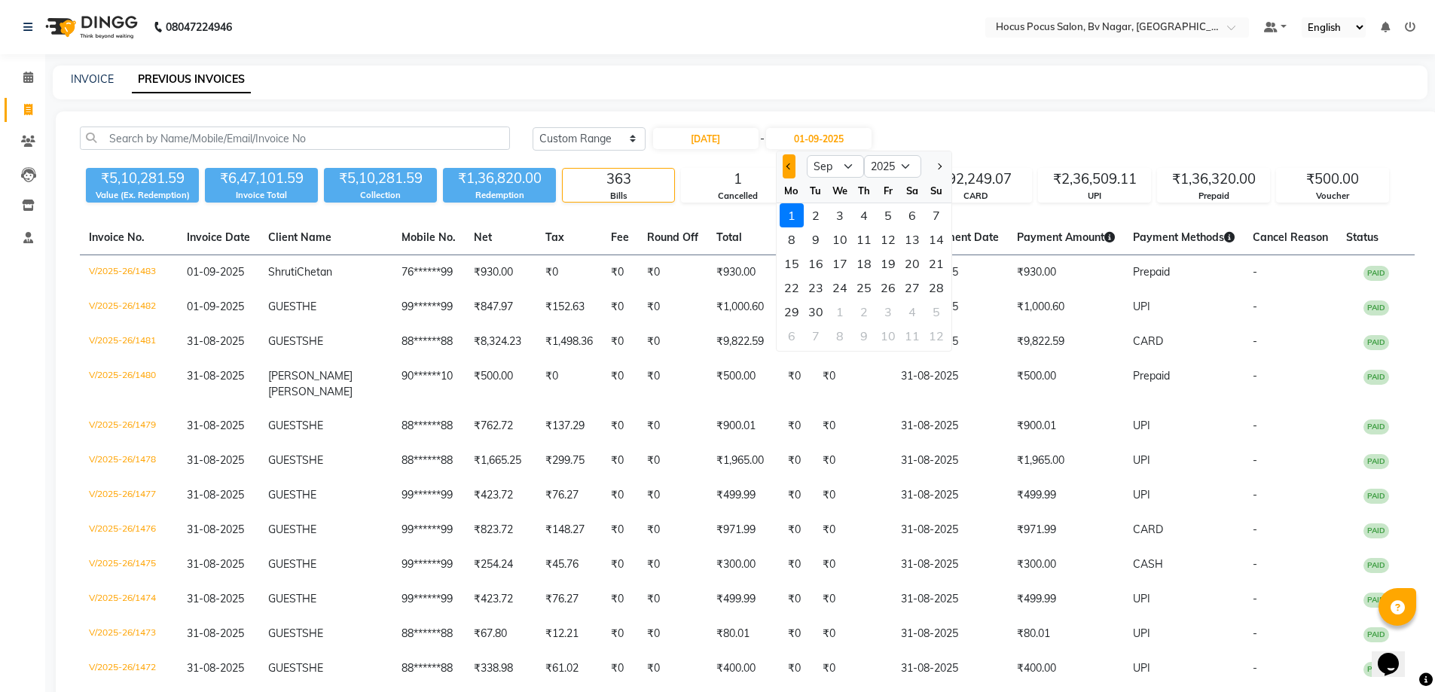
click at [788, 165] on span "Previous month" at bounding box center [789, 167] width 6 height 6
select select "8"
click at [887, 215] on div "1" at bounding box center [888, 215] width 24 height 24
type input "[DATE]"
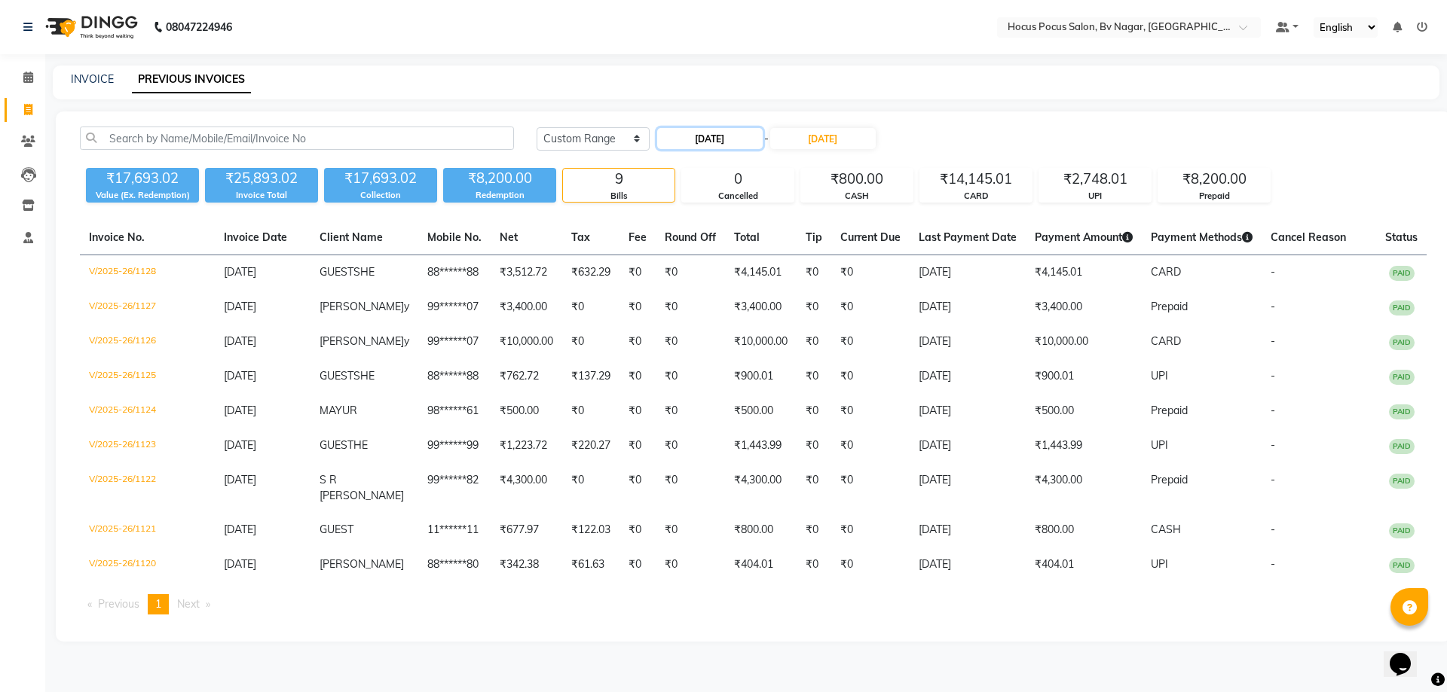
click at [698, 138] on input "[DATE]" at bounding box center [709, 138] width 105 height 21
select select "8"
select select "2025"
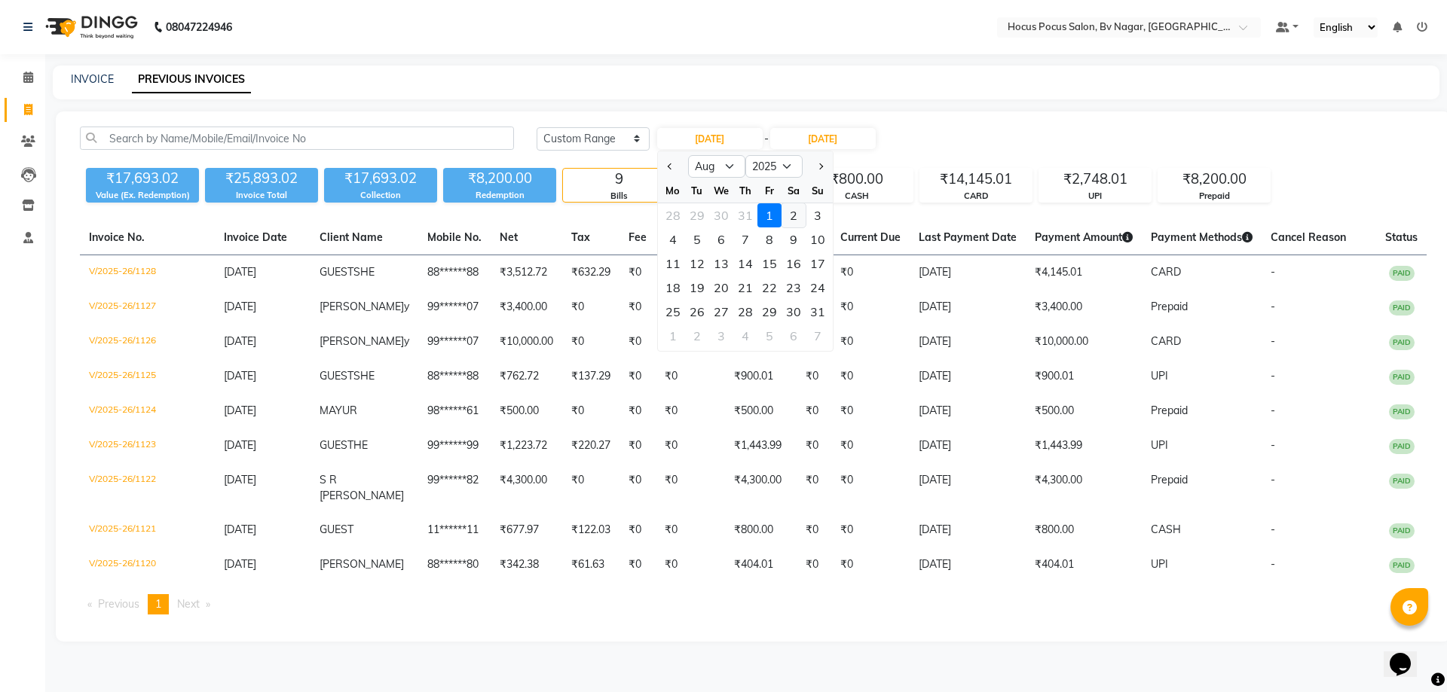
click at [796, 212] on div "2" at bounding box center [793, 215] width 24 height 24
type input "02-08-2025"
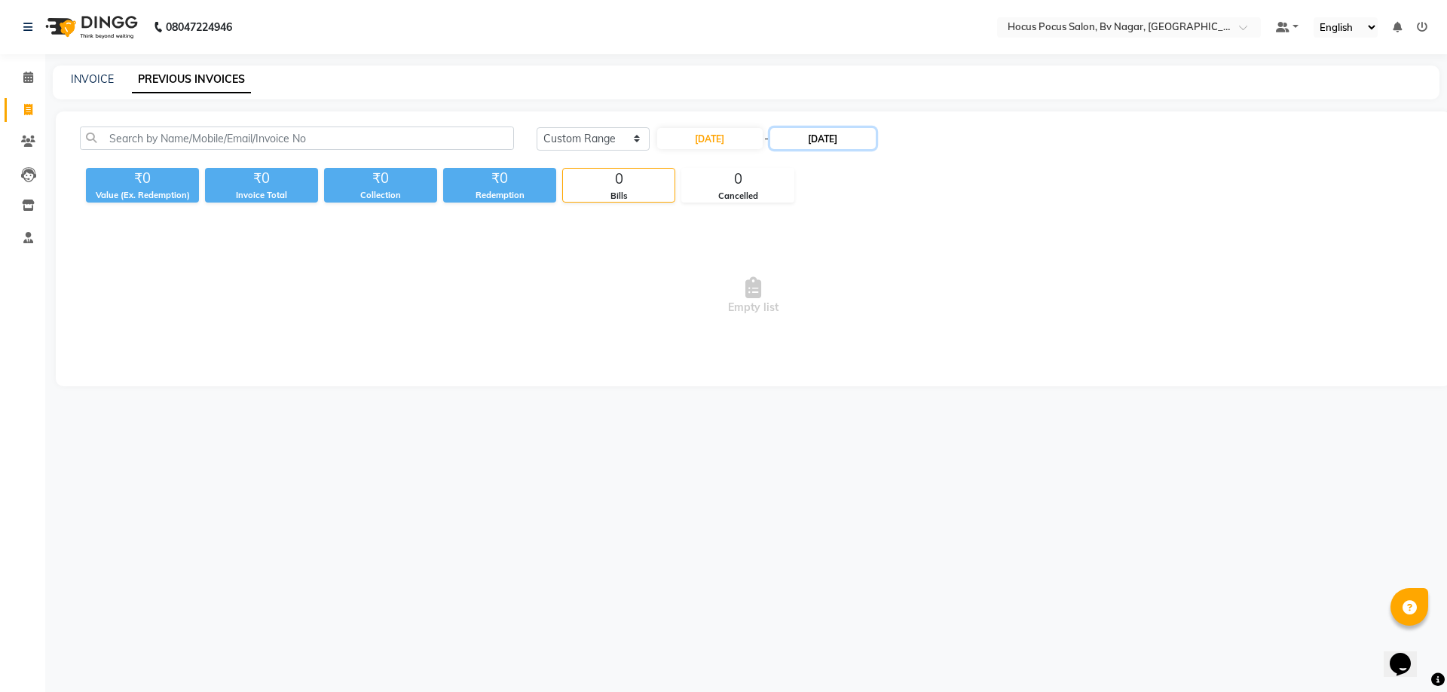
click at [819, 138] on input "[DATE]" at bounding box center [822, 138] width 105 height 21
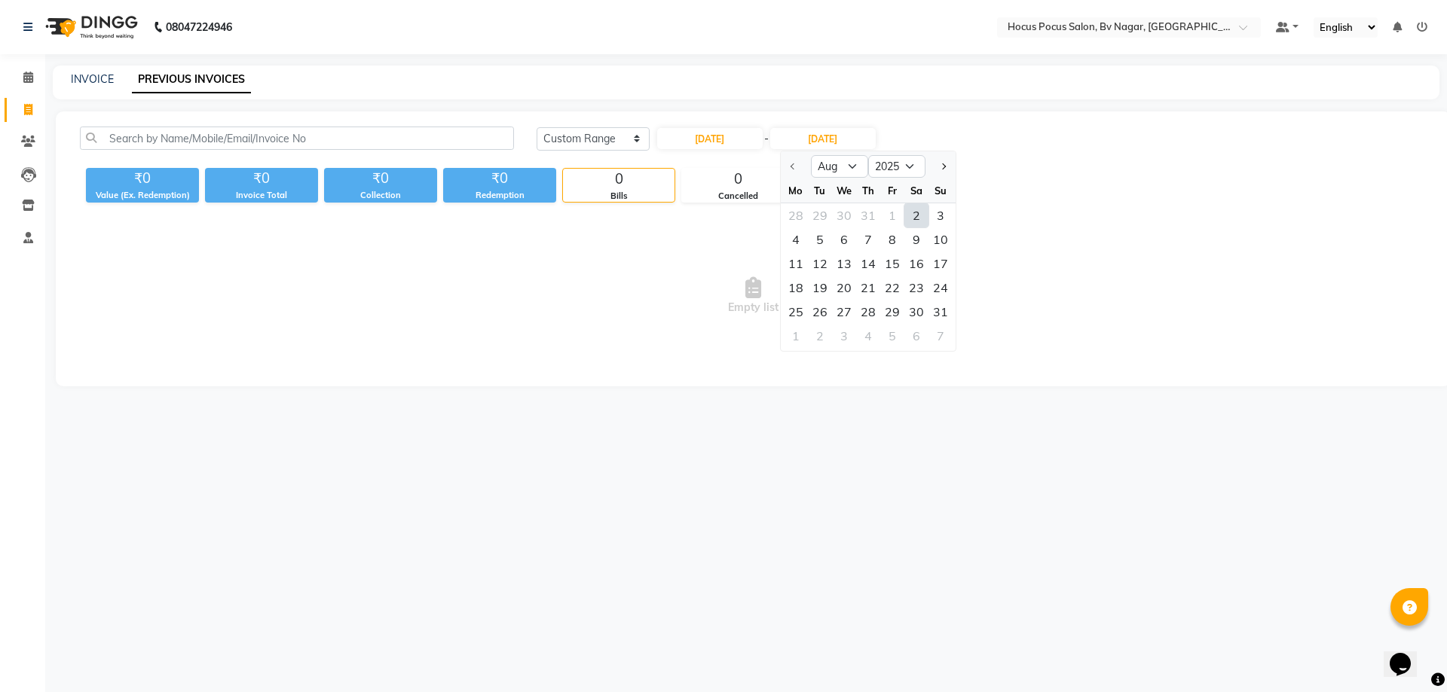
click at [919, 209] on div "2" at bounding box center [916, 215] width 24 height 24
type input "02-08-2025"
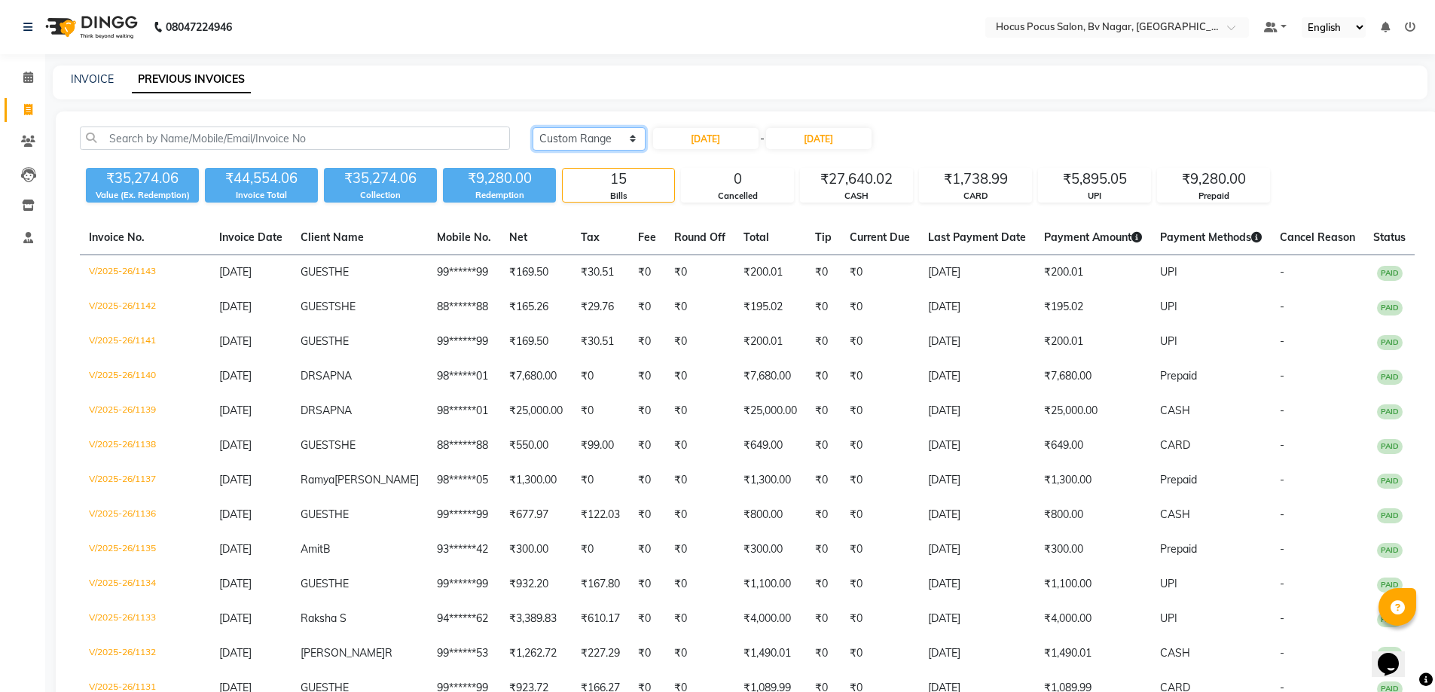
click at [583, 136] on select "[DATE] [DATE] Custom Range" at bounding box center [589, 138] width 113 height 23
select select "[DATE]"
click at [533, 127] on select "[DATE] [DATE] Custom Range" at bounding box center [589, 138] width 113 height 23
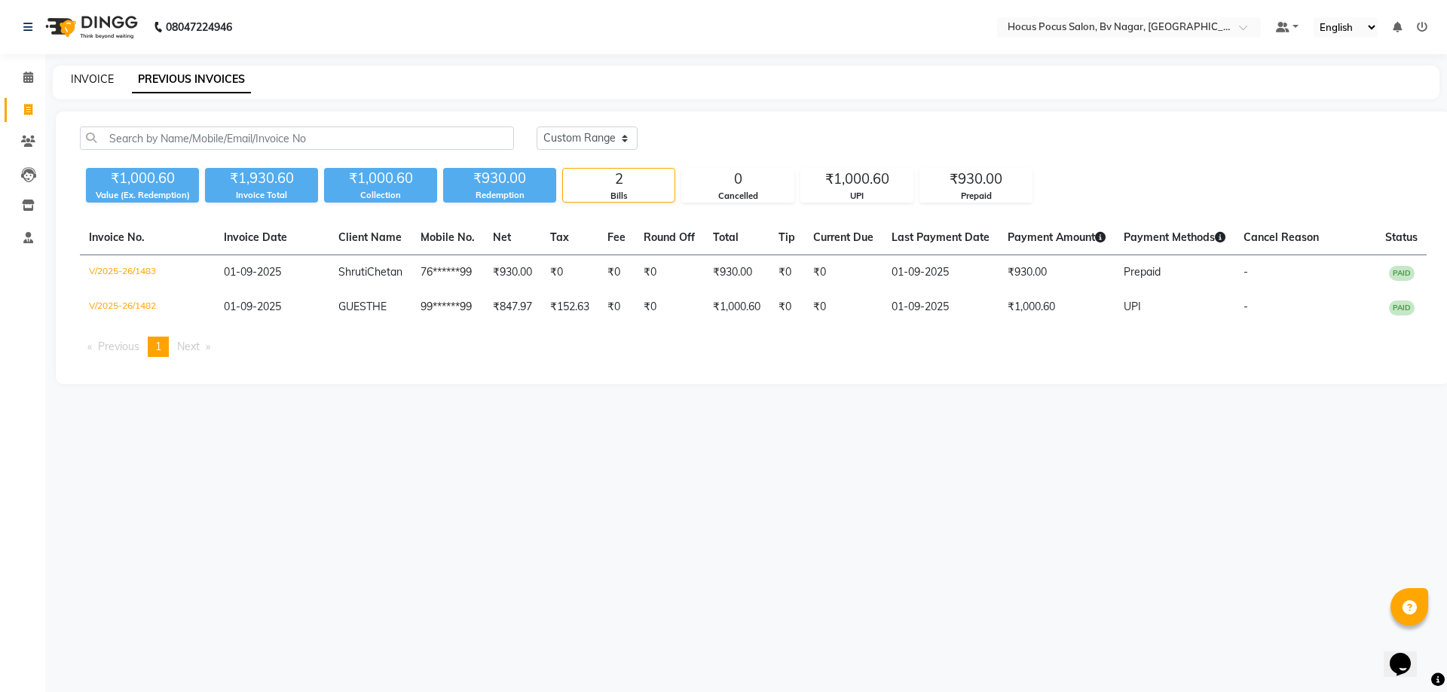
click at [81, 72] on link "INVOICE" at bounding box center [92, 79] width 43 height 14
select select "service"
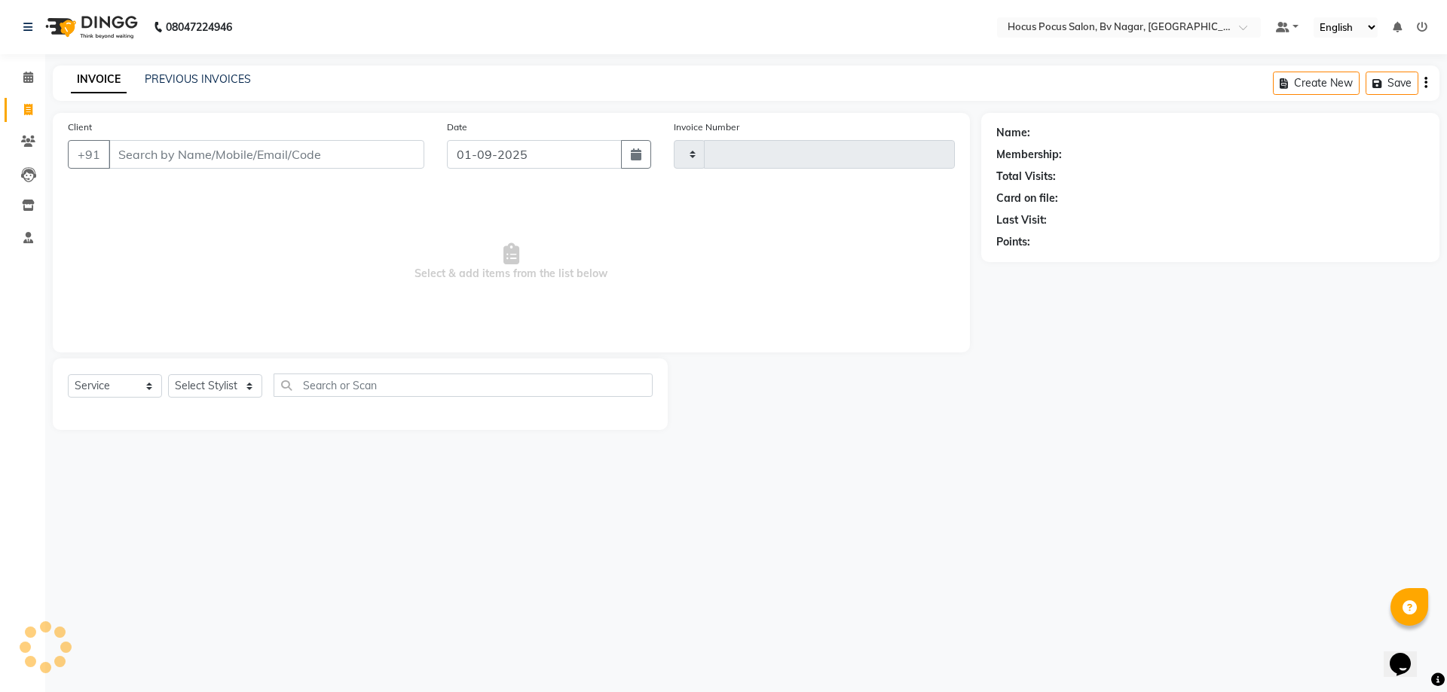
type input "1484"
select select "6056"
